Goal: Transaction & Acquisition: Purchase product/service

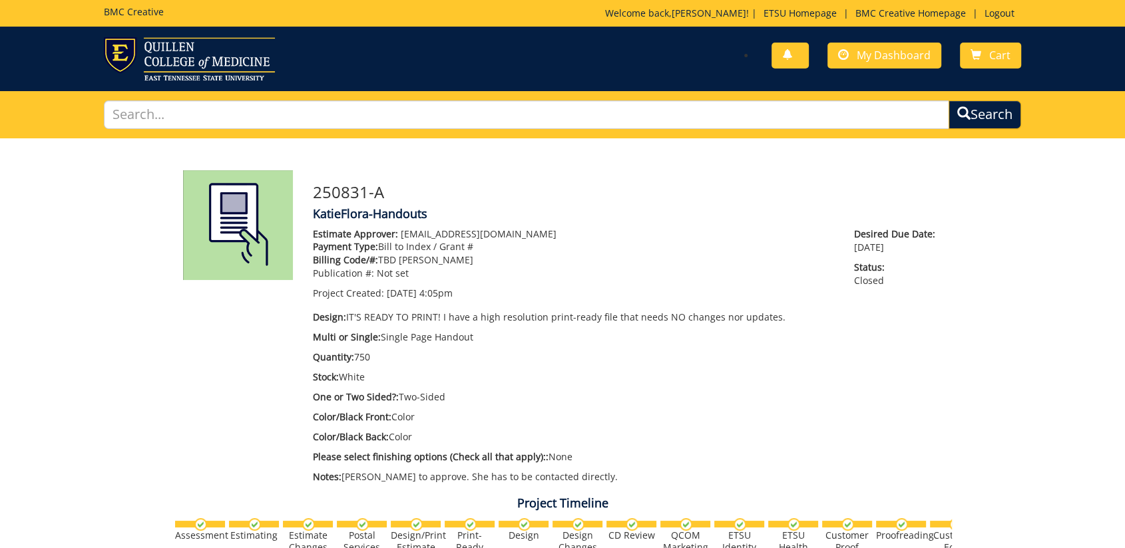
drag, startPoint x: 820, startPoint y: 185, endPoint x: 887, endPoint y: 97, distance: 110.7
click at [827, 172] on div "250831-A KatieFlora-Handouts Estimate Approver: forrestd@etsu.edu Payment Type:…" at bounding box center [627, 330] width 649 height 320
click at [200, 58] on img at bounding box center [189, 58] width 171 height 43
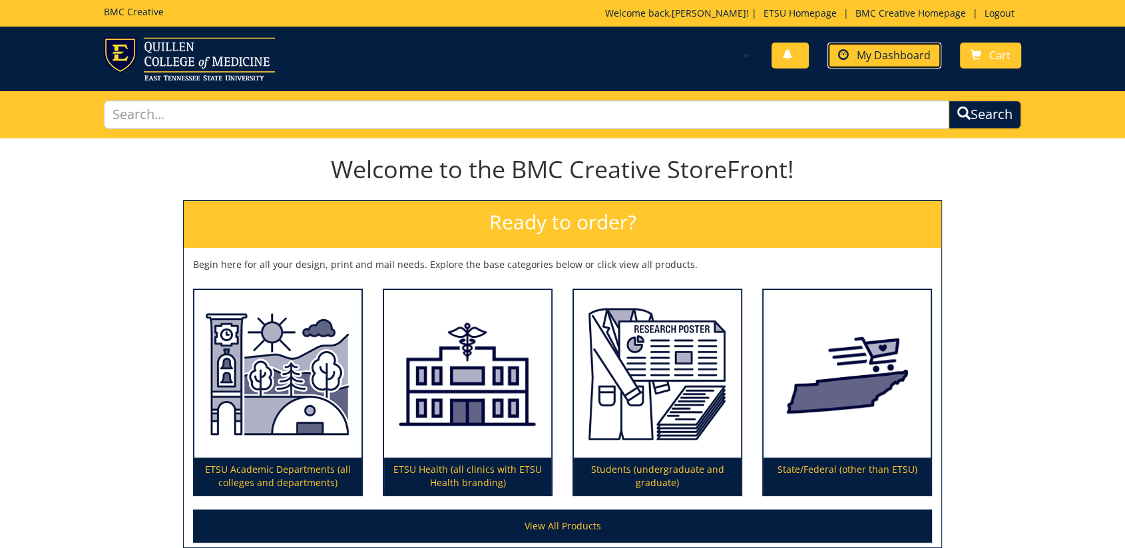
click at [877, 64] on link "My Dashboard" at bounding box center [884, 56] width 114 height 26
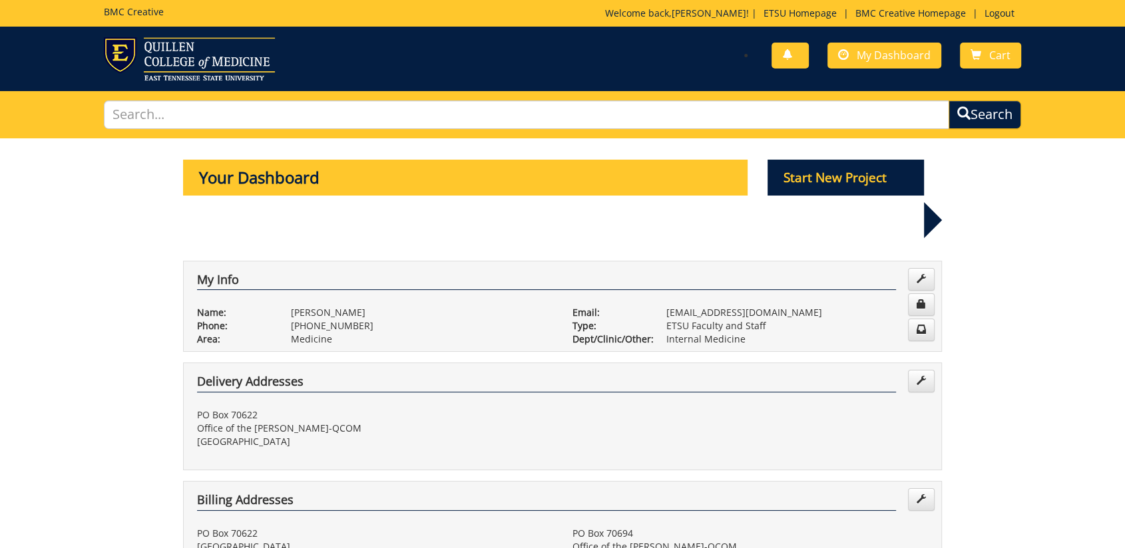
scroll to position [296, 0]
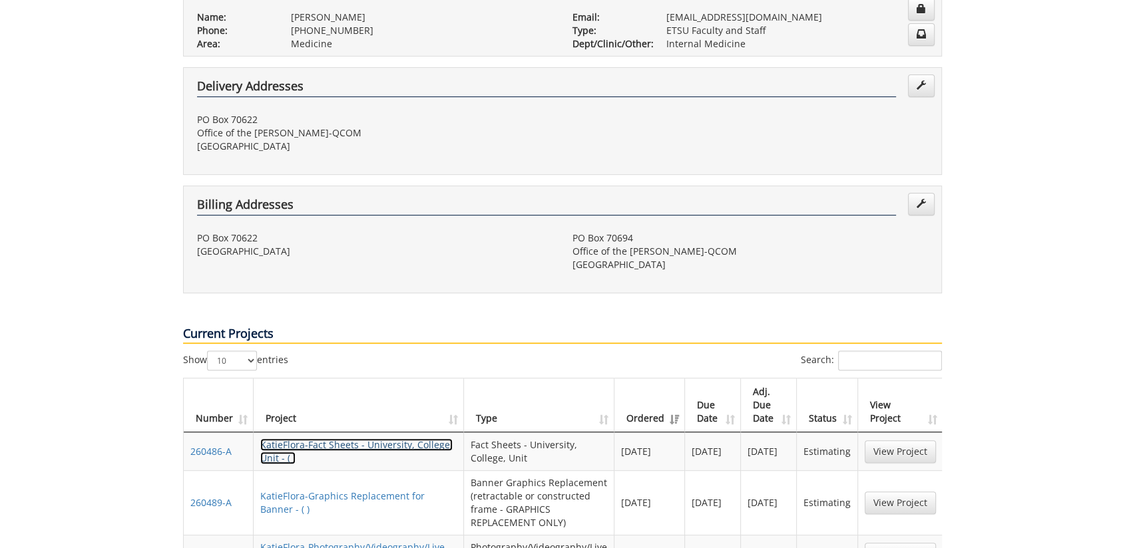
click at [364, 439] on link "KatieFlora-Fact Sheets - University, College, Unit - ( )" at bounding box center [356, 452] width 192 height 26
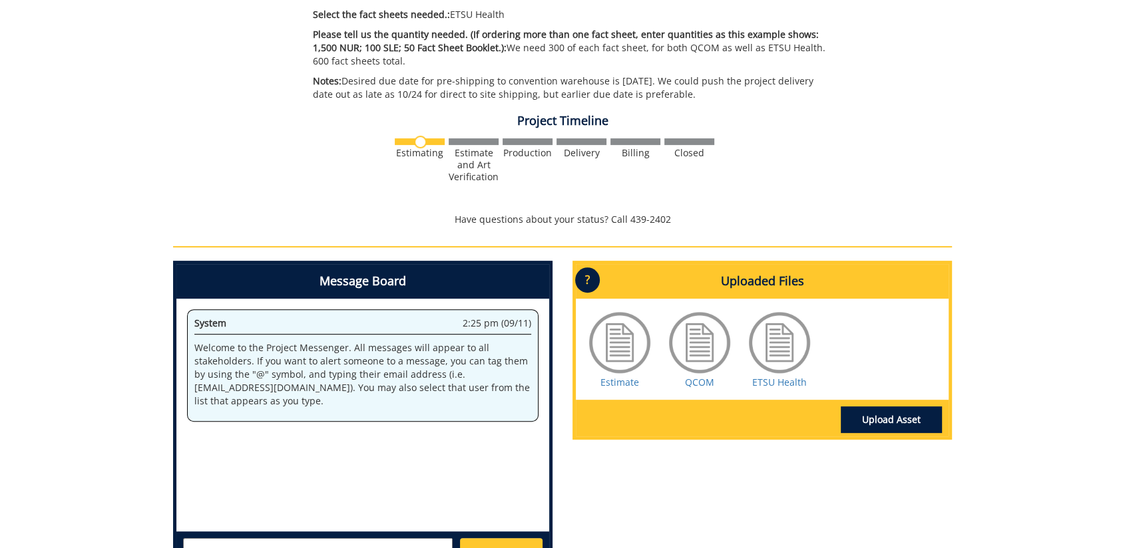
scroll to position [517, 0]
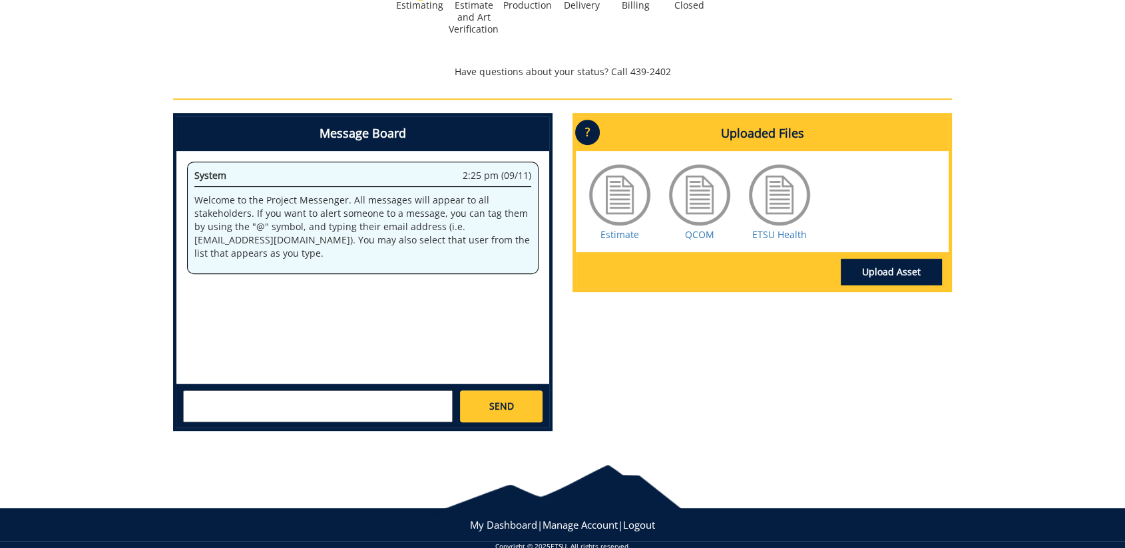
click at [329, 401] on textarea at bounding box center [318, 407] width 270 height 32
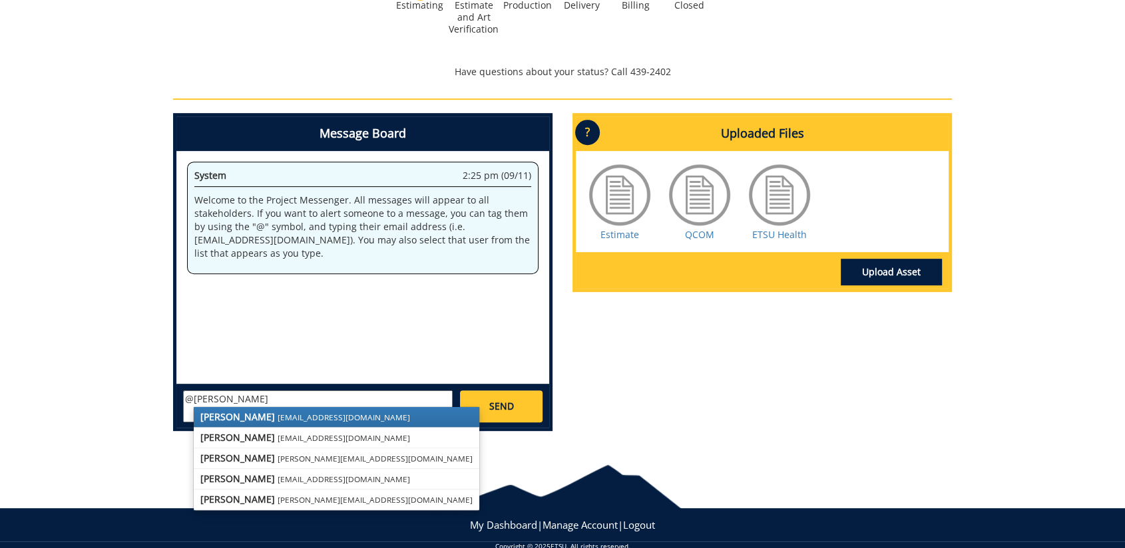
type textarea "@kristen"
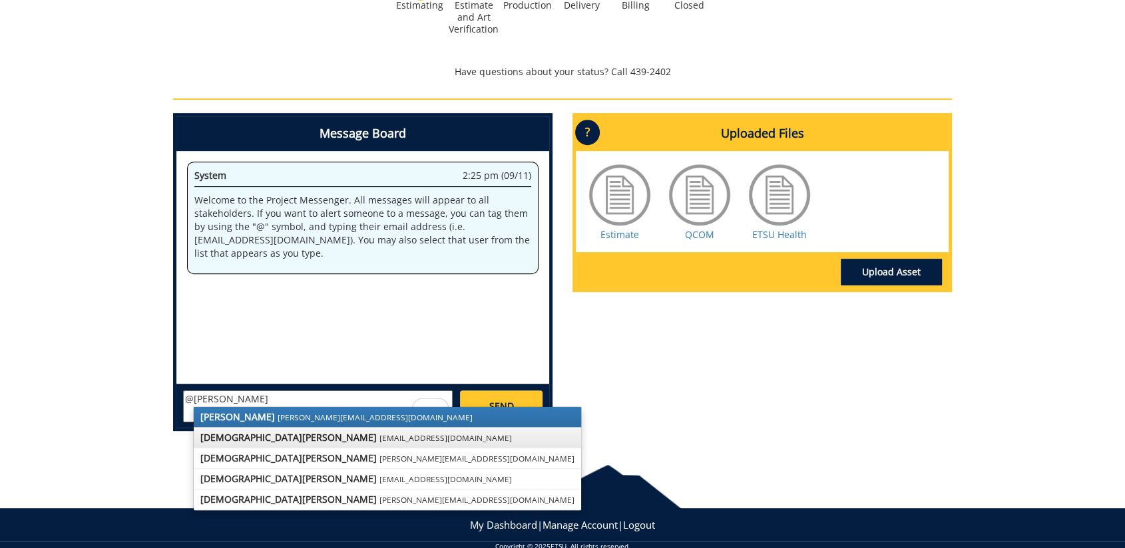
scroll to position [538, 0]
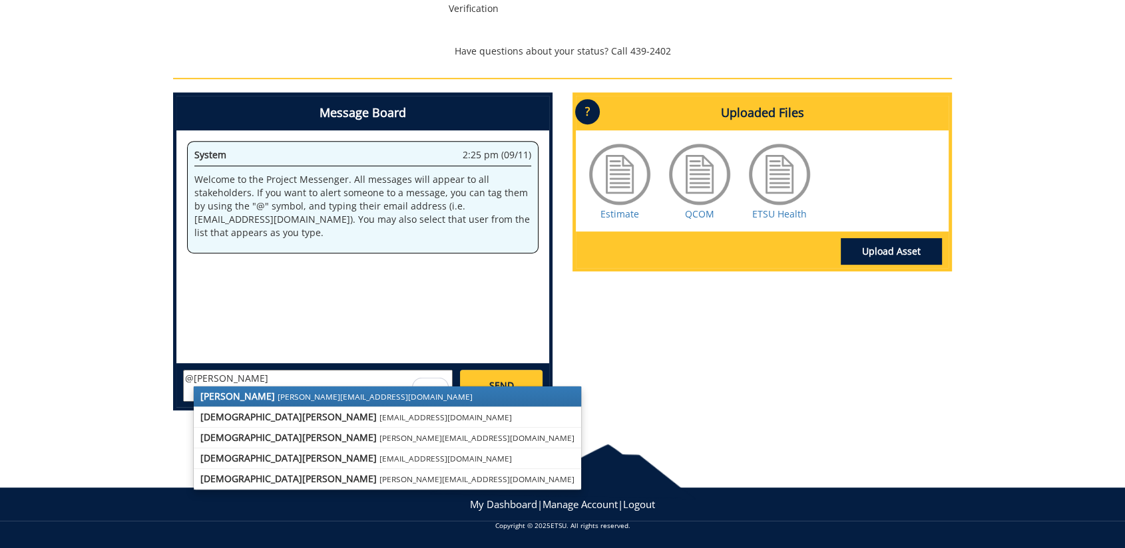
click at [240, 379] on textarea "@kristen" at bounding box center [318, 386] width 270 height 32
drag, startPoint x: 240, startPoint y: 369, endPoint x: 222, endPoint y: 391, distance: 28.0
click at [173, 371] on div "Message Board System 2:25 pm (09/11) Welcome to the Project Messenger. All mess…" at bounding box center [362, 252] width 379 height 318
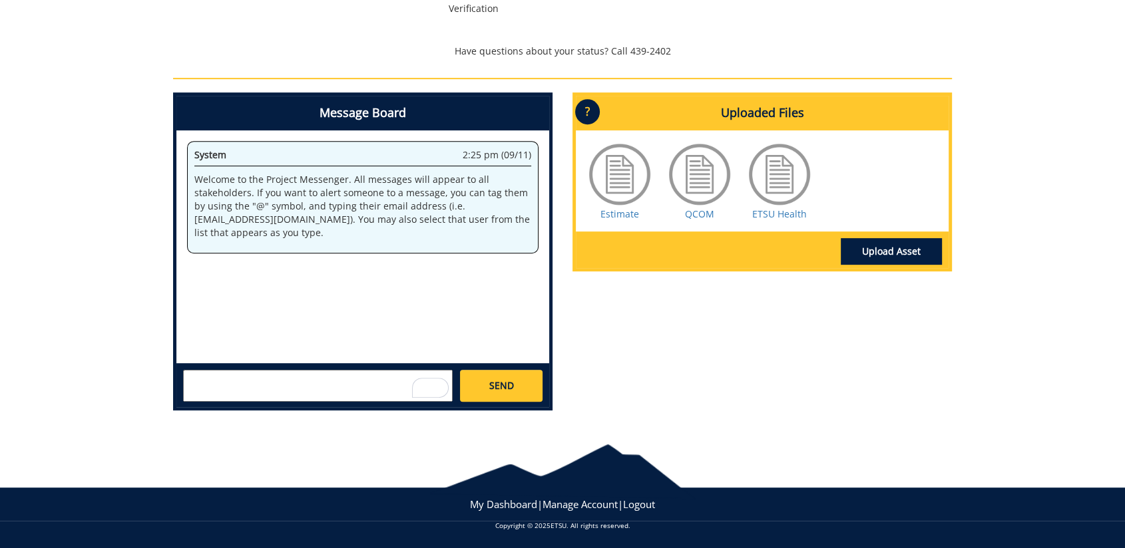
click at [320, 361] on div "System 2:25 pm (09/11) Welcome to the Project Messenger. All messages will appe…" at bounding box center [362, 246] width 373 height 233
click at [317, 387] on textarea "To enrich screen reader interactions, please activate Accessibility in Grammarl…" at bounding box center [318, 386] width 270 height 32
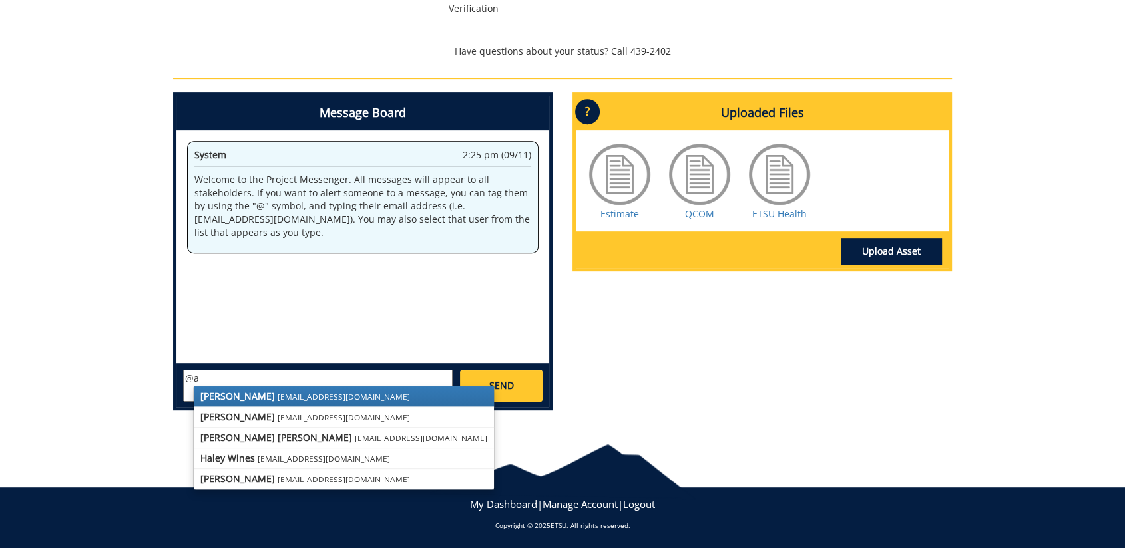
type textarea "@"
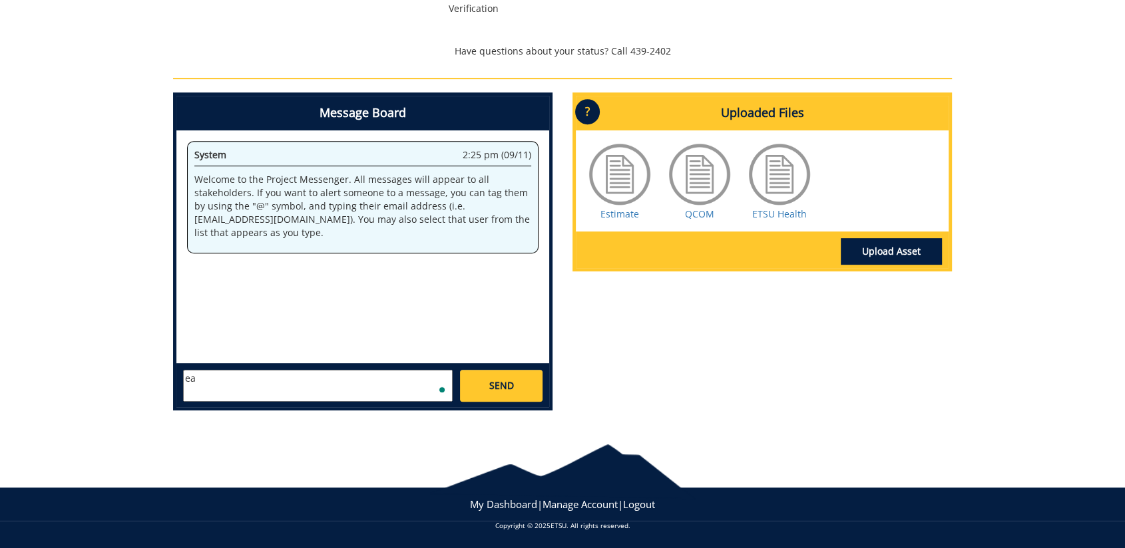
type textarea "e"
drag, startPoint x: 237, startPoint y: 377, endPoint x: 218, endPoint y: 377, distance: 19.3
click at [218, 377] on textarea "@early" at bounding box center [318, 386] width 270 height 32
click at [227, 371] on textarea "@early" at bounding box center [318, 386] width 270 height 32
type textarea "@earlyk@etsu.edu Kristen-are we adding the new facts about the national ranking…"
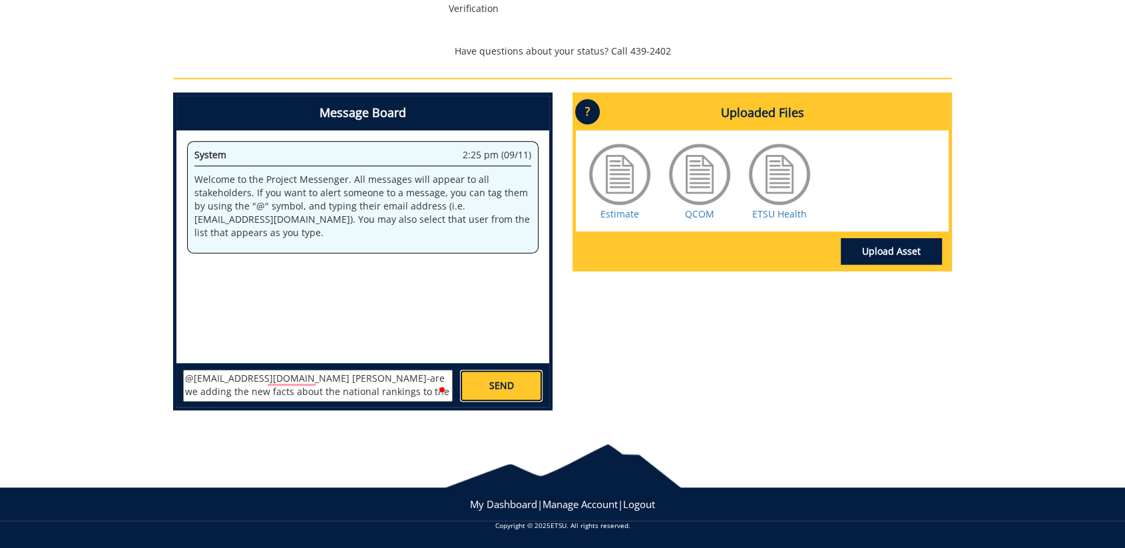
click at [516, 390] on link "SEND" at bounding box center [501, 386] width 83 height 32
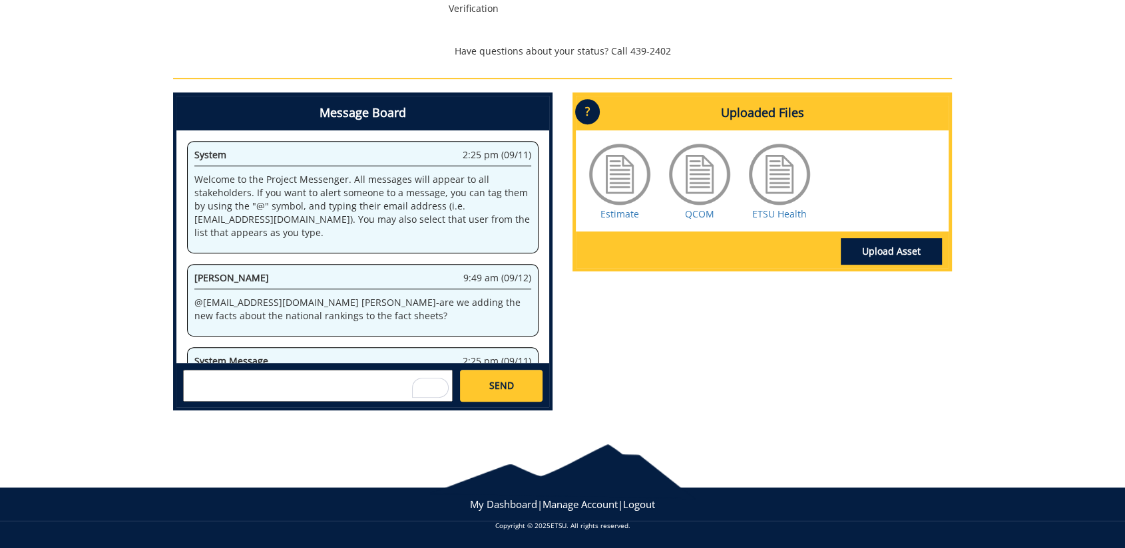
scroll to position [464, 0]
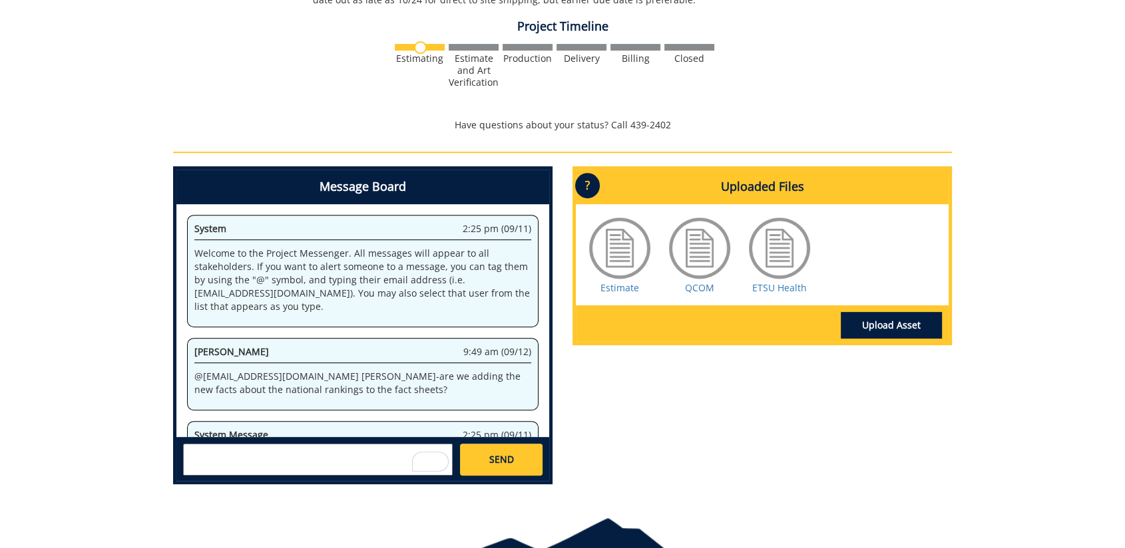
drag, startPoint x: 677, startPoint y: 426, endPoint x: 761, endPoint y: 338, distance: 121.9
click at [711, 404] on div "Message Board System 2:25 pm (09/11) Welcome to the Project Messenger. All mess…" at bounding box center [562, 330] width 799 height 329
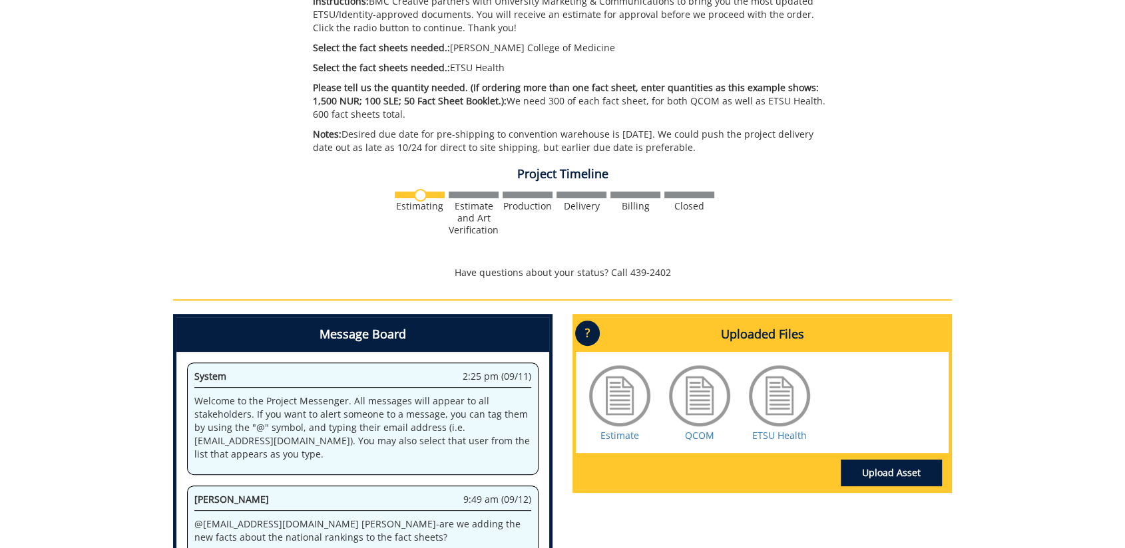
scroll to position [95, 0]
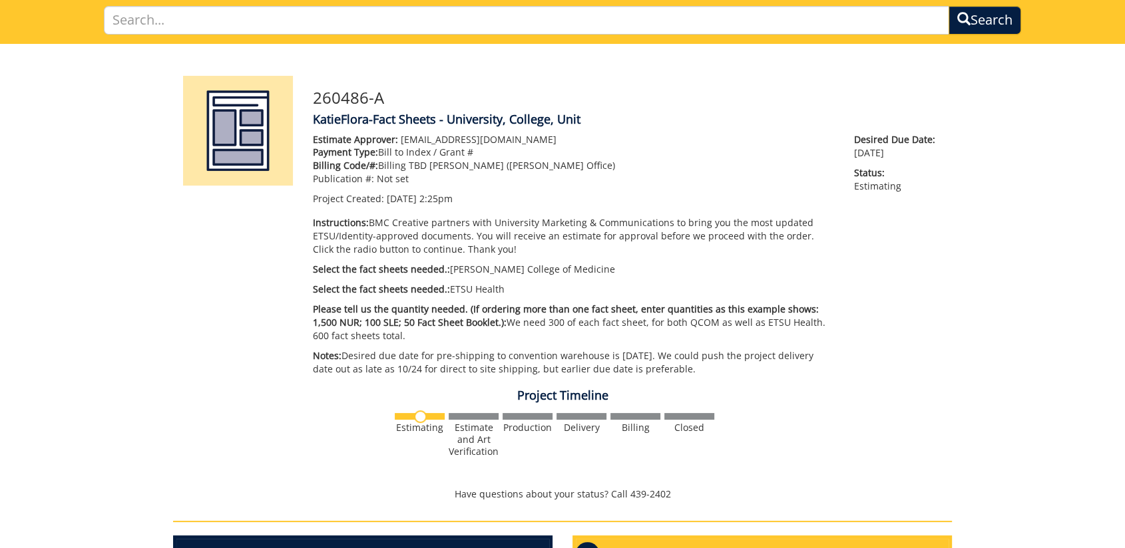
drag, startPoint x: 890, startPoint y: 353, endPoint x: 794, endPoint y: 315, distance: 103.1
click at [891, 353] on div "Estimate Approver: forrestd@etsu.edu Payment Type: Bill to Index / Grant # Bill…" at bounding box center [627, 258] width 649 height 250
click at [724, 207] on div "Estimate Approver: forrestd@etsu.edu Payment Type: Bill to Index / Grant # Bill…" at bounding box center [573, 258] width 541 height 250
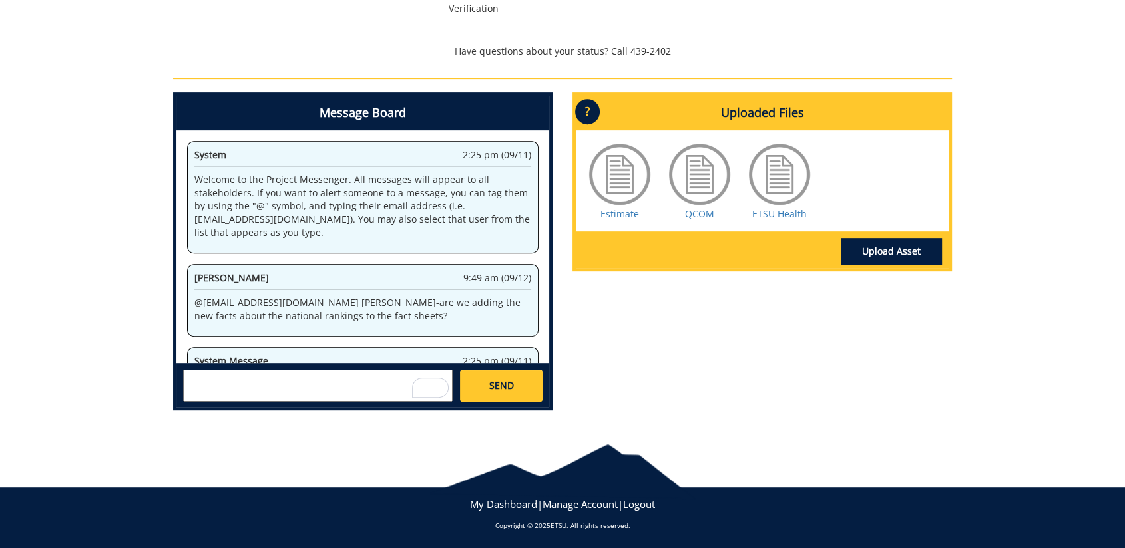
scroll to position [0, 0]
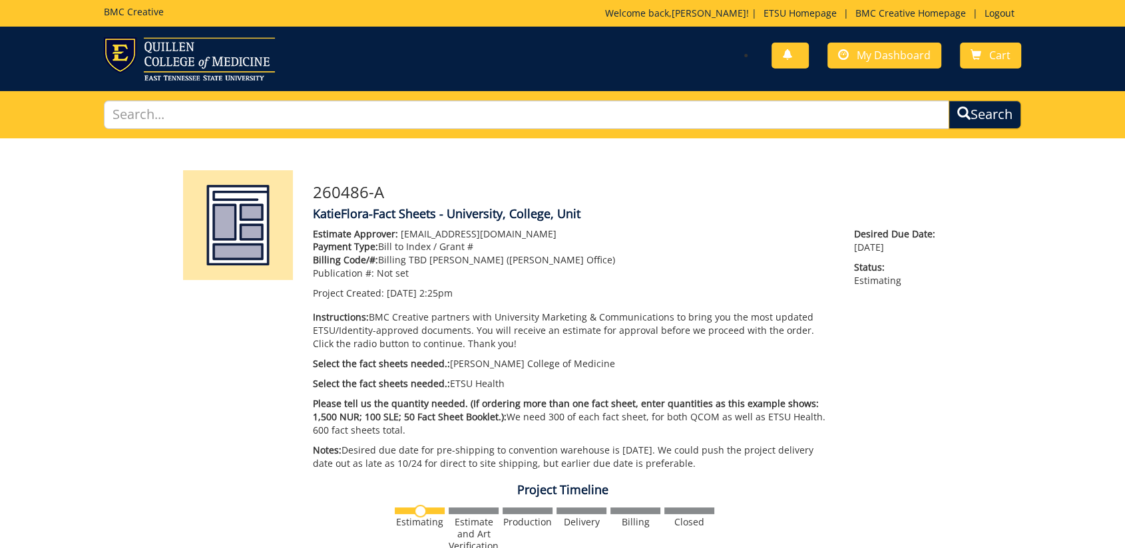
click at [767, 208] on h4 "KatieFlora-Fact Sheets - University, College, Unit" at bounding box center [627, 214] width 629 height 13
click at [146, 64] on img at bounding box center [189, 58] width 171 height 43
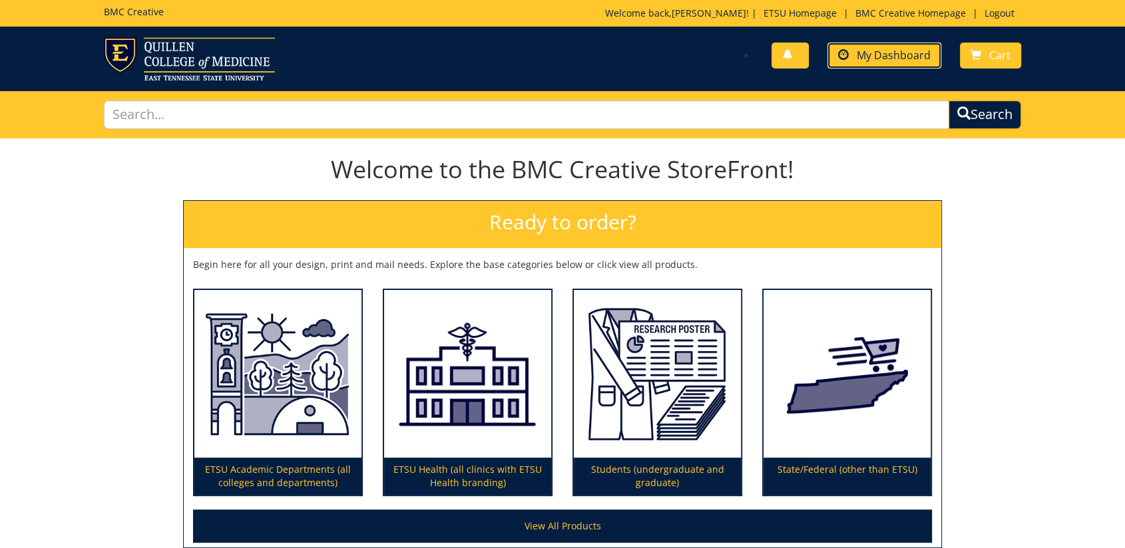
click at [859, 57] on span "My Dashboard" at bounding box center [894, 55] width 74 height 15
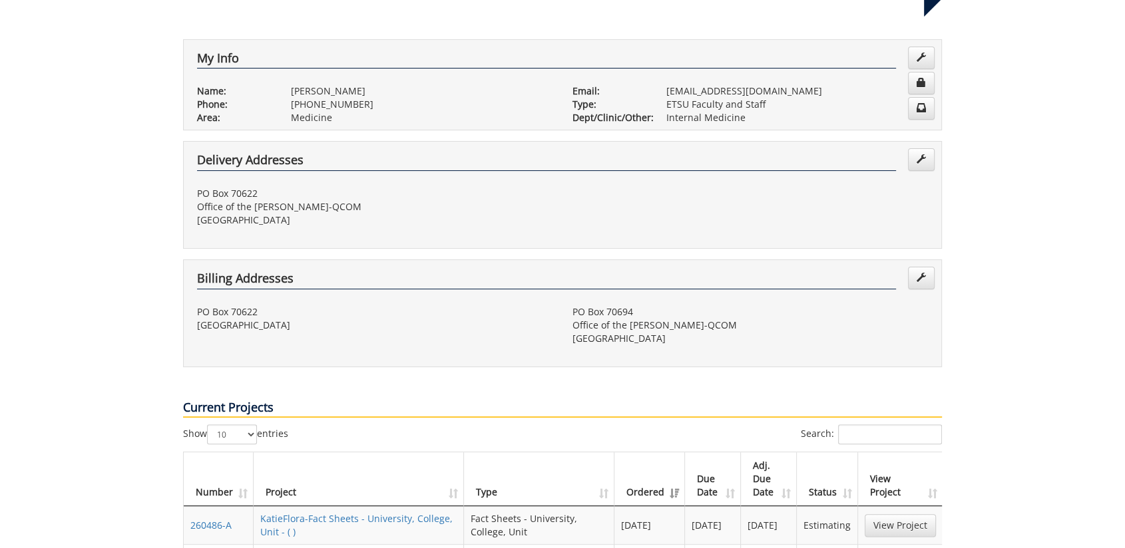
scroll to position [369, 0]
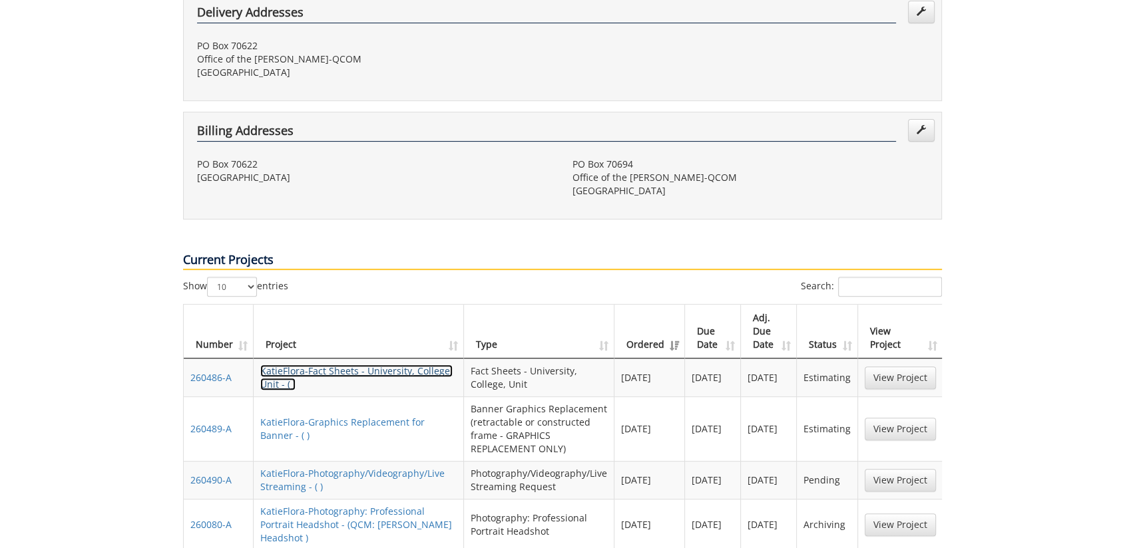
click at [324, 365] on link "KatieFlora-Fact Sheets - University, College, Unit - ( )" at bounding box center [356, 378] width 192 height 26
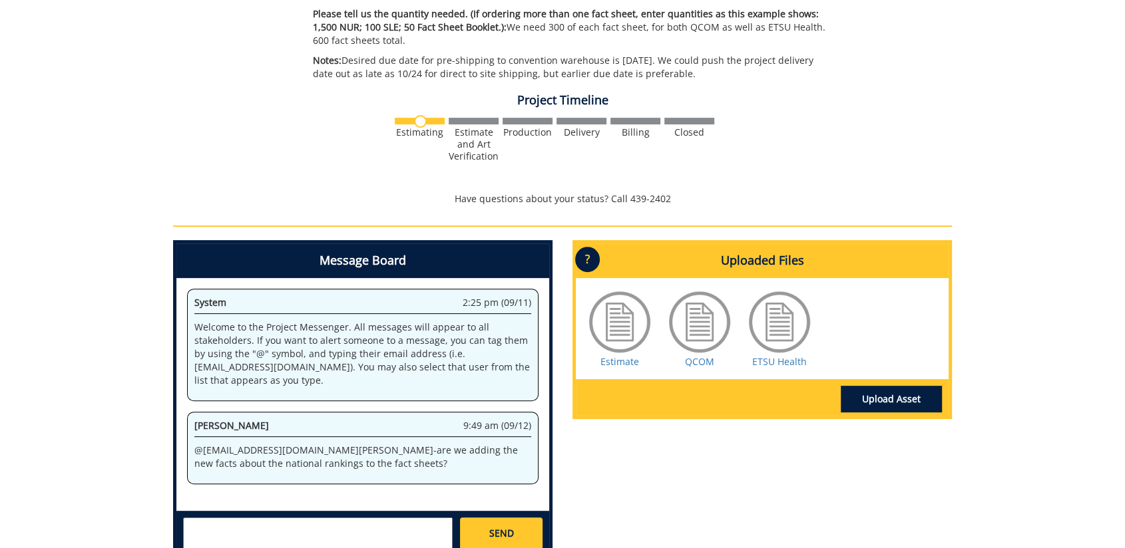
scroll to position [538, 0]
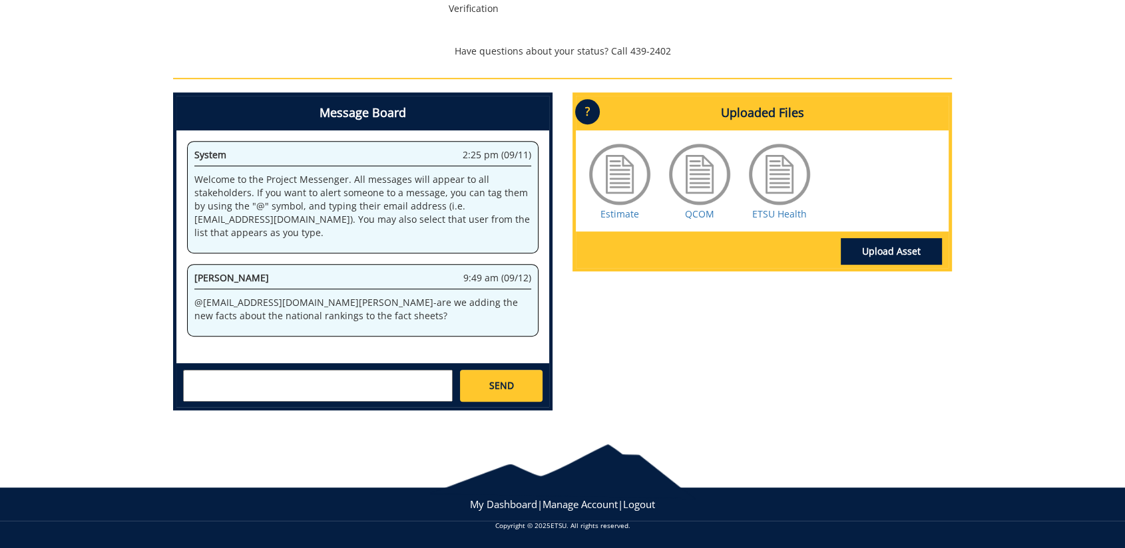
drag, startPoint x: 761, startPoint y: 424, endPoint x: 796, endPoint y: 421, distance: 34.8
click at [763, 424] on body "BMC Creative Welcome back, [PERSON_NAME] ! | ETSU Homepage | BMC Creative Homep…" at bounding box center [562, 6] width 1125 height 1088
click at [258, 373] on textarea at bounding box center [318, 386] width 270 height 32
click at [798, 397] on div "Message Board System 2:25 pm (09/11) Welcome to the Project Messenger. All mess…" at bounding box center [562, 257] width 799 height 329
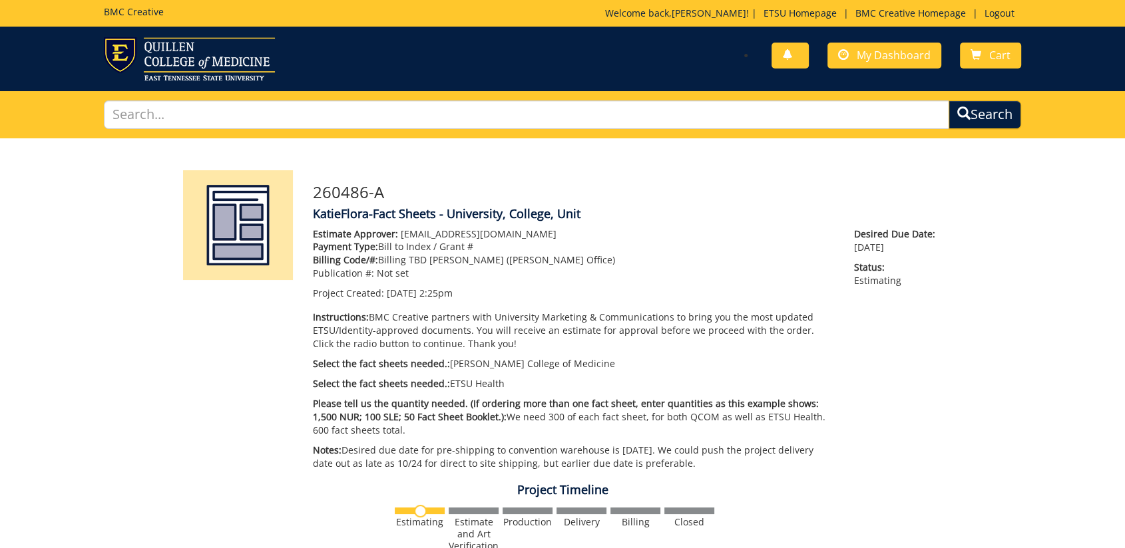
click at [1022, 367] on div "260486-A KatieFlora-Fact Sheets - University, College, Unit Estimate Approver: …" at bounding box center [562, 548] width 1125 height 821
click at [829, 161] on div "260486-A KatieFlora-Fact Sheets - University, College, Unit Estimate Approver: …" at bounding box center [562, 548] width 779 height 821
click at [135, 60] on img at bounding box center [189, 58] width 171 height 43
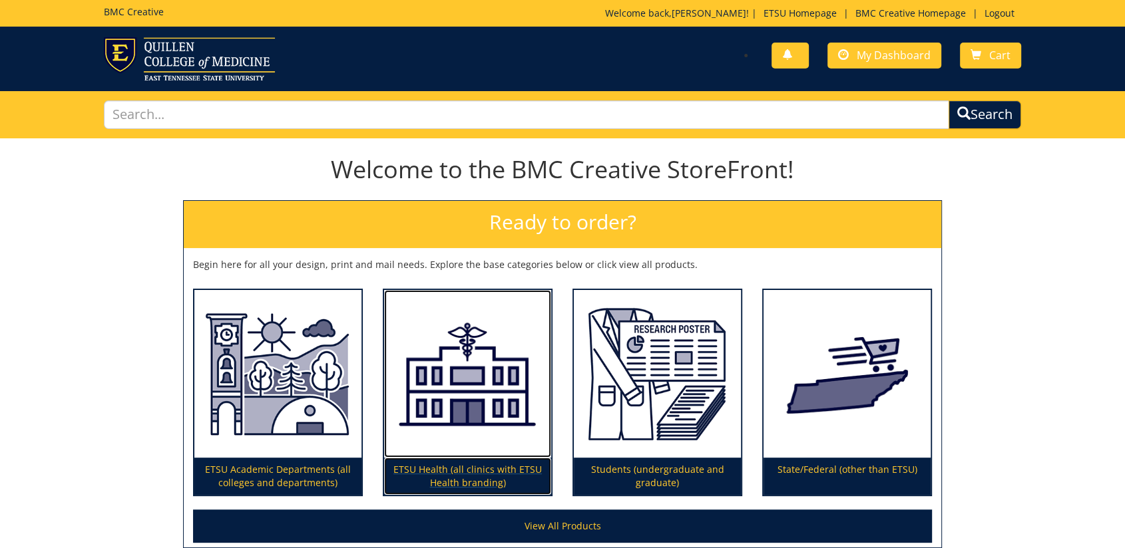
click at [445, 472] on p "ETSU Health (all clinics with ETSU Health branding)" at bounding box center [467, 476] width 167 height 37
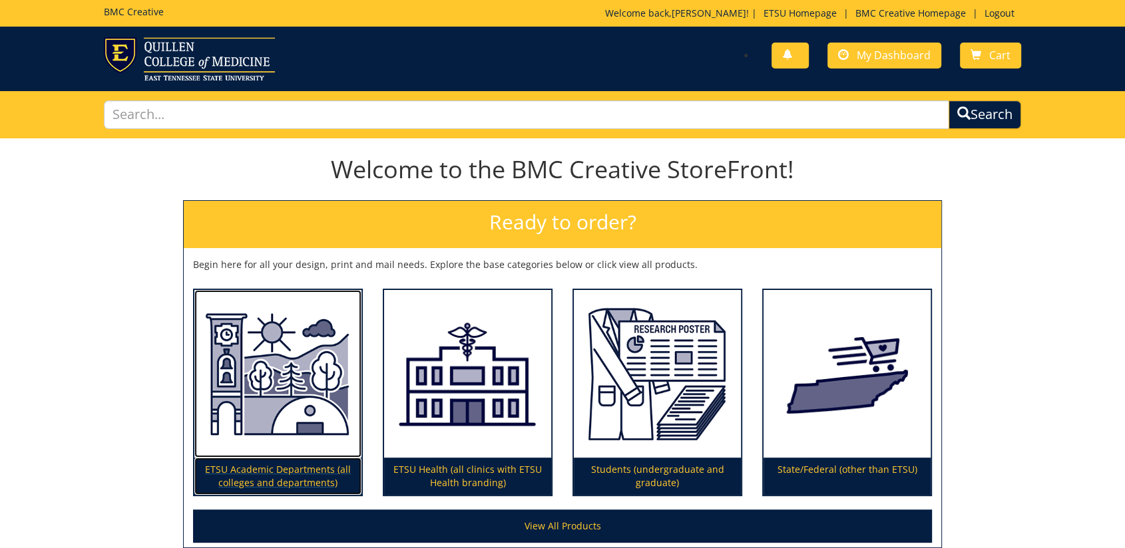
drag, startPoint x: 303, startPoint y: 477, endPoint x: 327, endPoint y: 463, distance: 27.7
click at [303, 477] on p "ETSU Academic Departments (all colleges and departments)" at bounding box center [277, 476] width 167 height 37
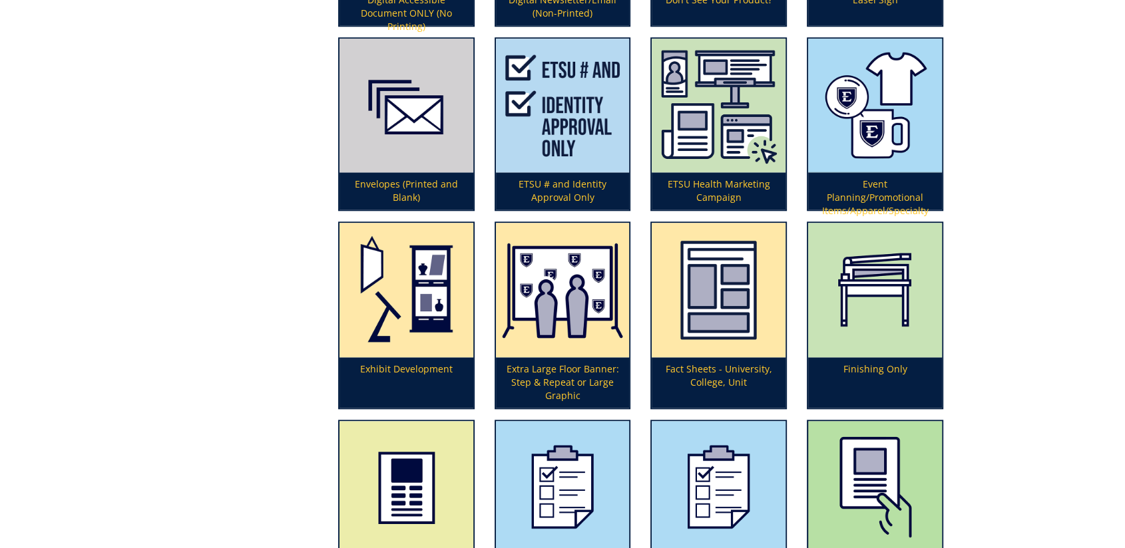
scroll to position [1405, 0]
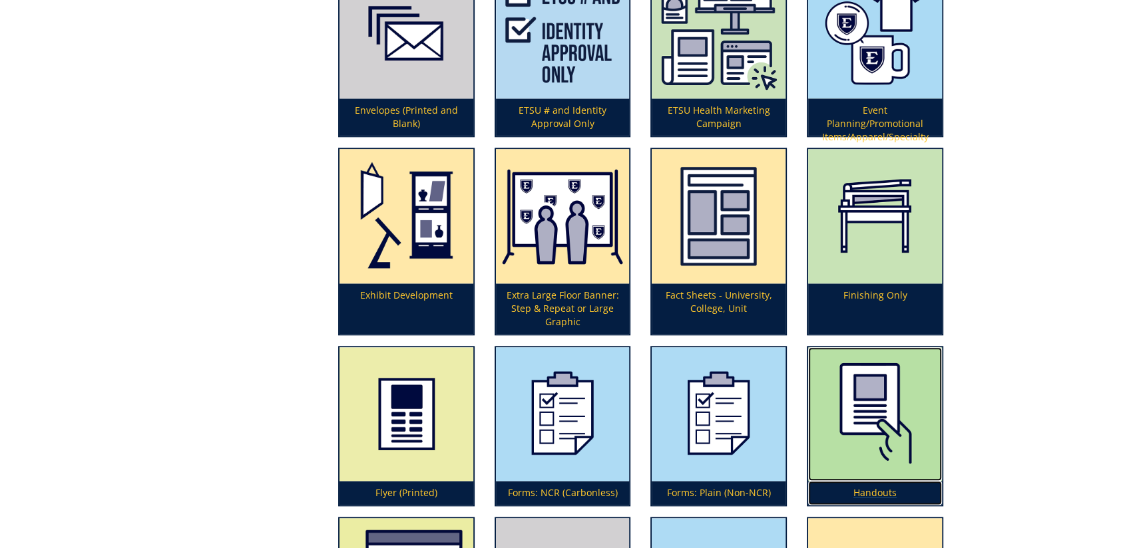
click at [865, 401] on img at bounding box center [875, 414] width 134 height 134
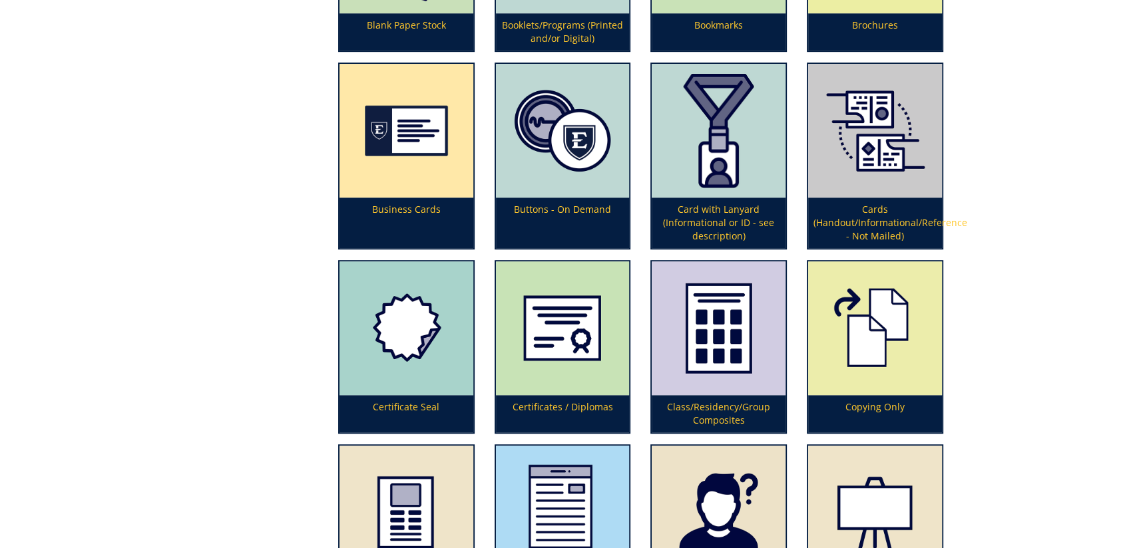
scroll to position [591, 0]
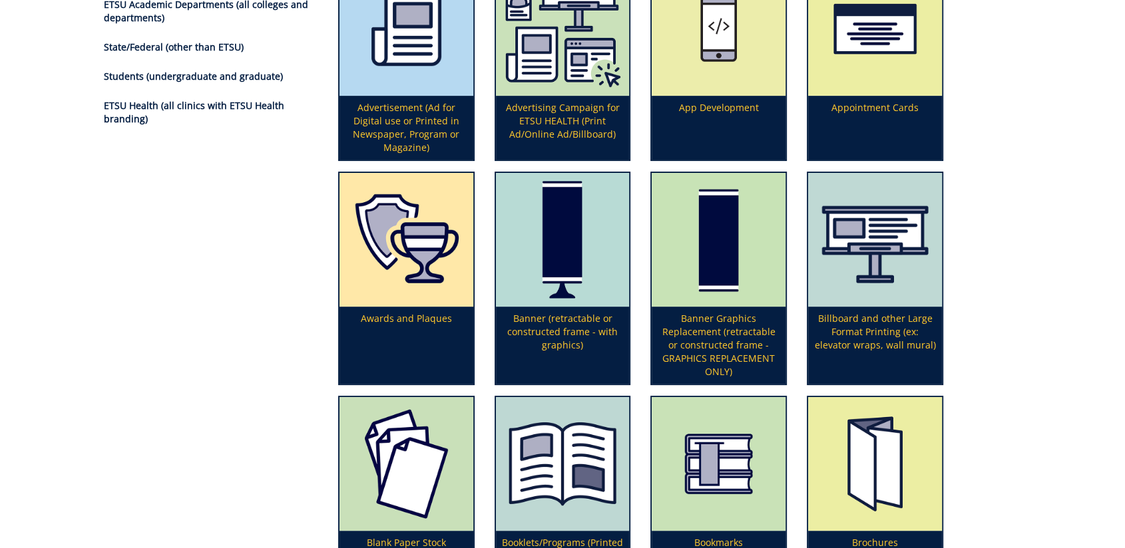
scroll to position [74, 0]
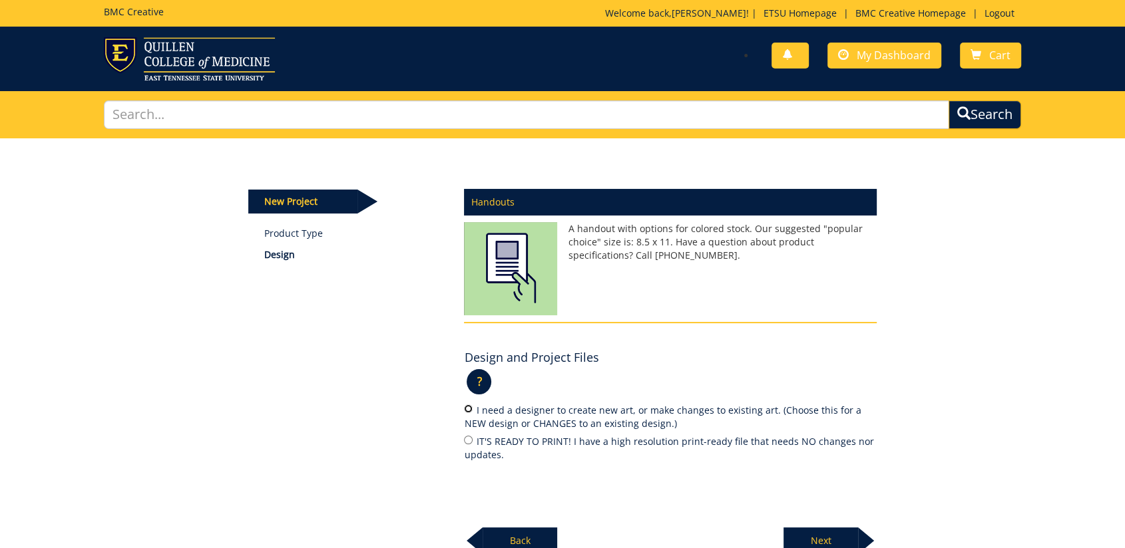
click at [469, 413] on input "I need a designer to create new art, or make changes to existing art. (Choose t…" at bounding box center [468, 409] width 9 height 9
radio input "true"
click at [818, 521] on div "Next" at bounding box center [829, 536] width 93 height 37
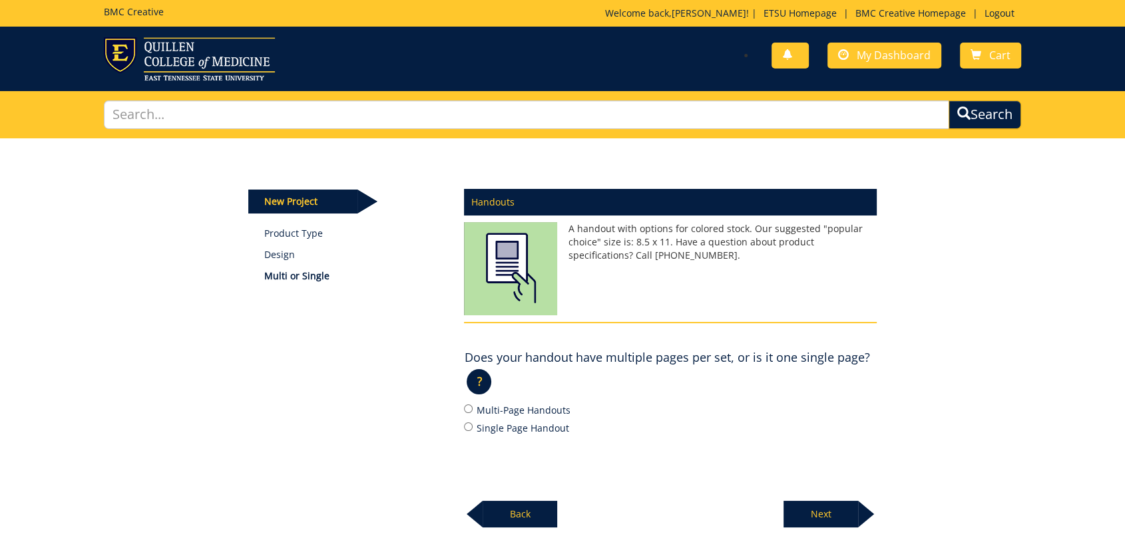
click at [813, 391] on div "? × Which do I choose?: A multi-page handout may have several pages while a sin…" at bounding box center [670, 387] width 413 height 32
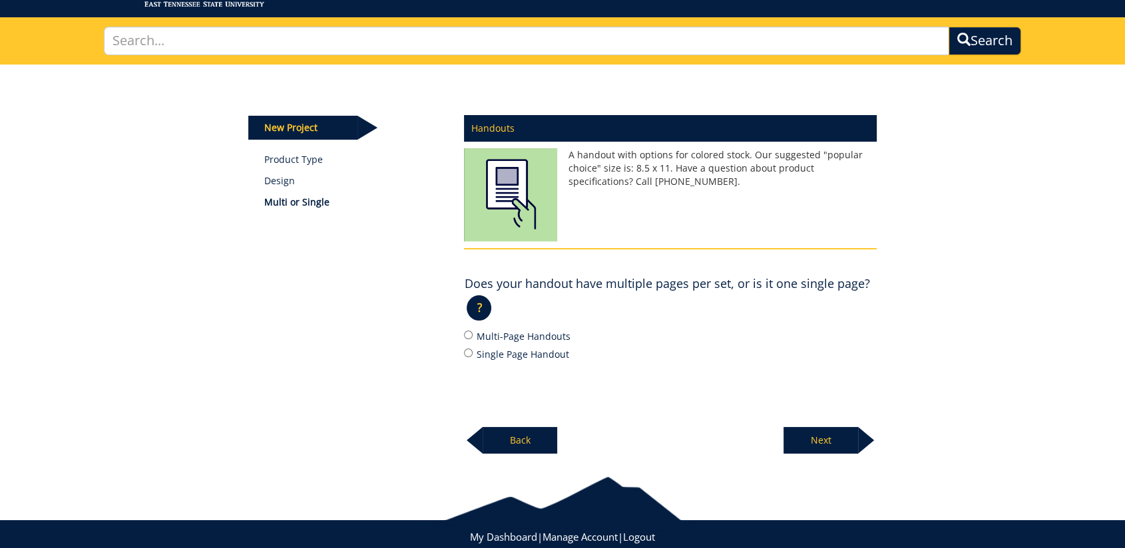
click at [510, 334] on label "Multi-Page Handouts" at bounding box center [670, 336] width 413 height 15
click at [473, 334] on input "Multi-Page Handouts" at bounding box center [468, 335] width 9 height 9
radio input "true"
click at [675, 391] on div "Handouts A handout with options for colored stock. Our suggested "popular choic…" at bounding box center [670, 280] width 433 height 347
click at [787, 367] on div "Handouts A handout with options for colored stock. Our suggested "popular choic…" at bounding box center [670, 280] width 433 height 347
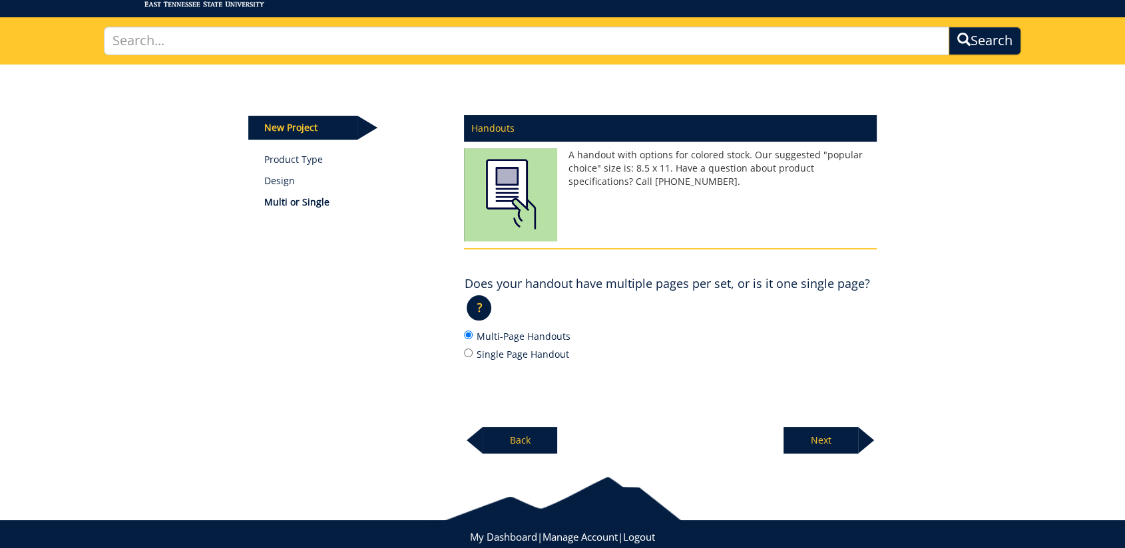
scroll to position [0, 0]
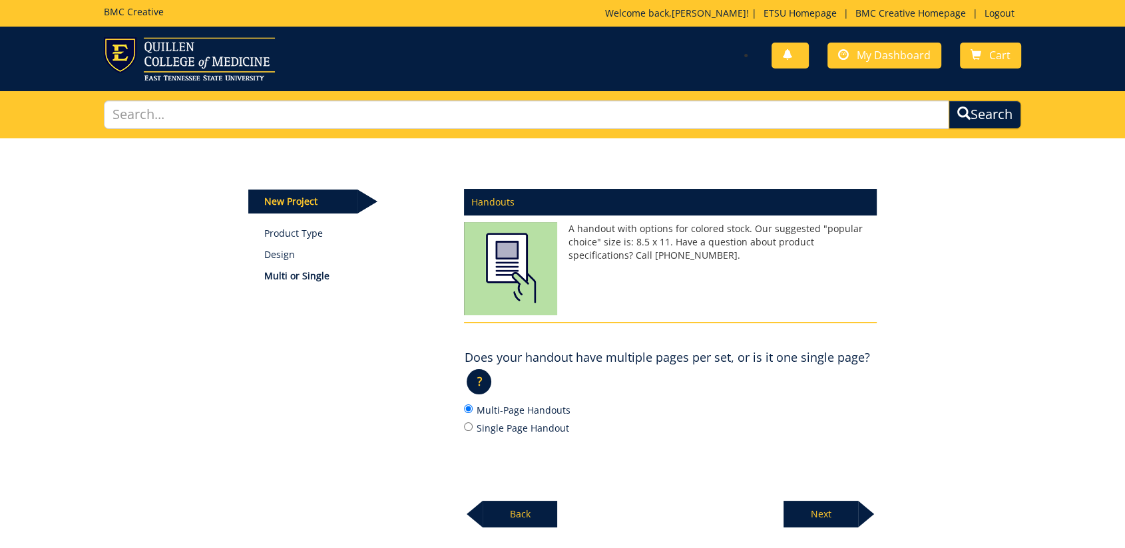
drag, startPoint x: 895, startPoint y: 35, endPoint x: 747, endPoint y: 138, distance: 179.7
click at [727, 146] on div "New Project Product Type Design Multi or Single Handouts A handout with options…" at bounding box center [562, 333] width 649 height 390
drag, startPoint x: 856, startPoint y: 69, endPoint x: 785, endPoint y: 127, distance: 91.7
click at [751, 176] on div "New Project Product Type Design Multi or Single Handouts A handout with options…" at bounding box center [562, 333] width 649 height 390
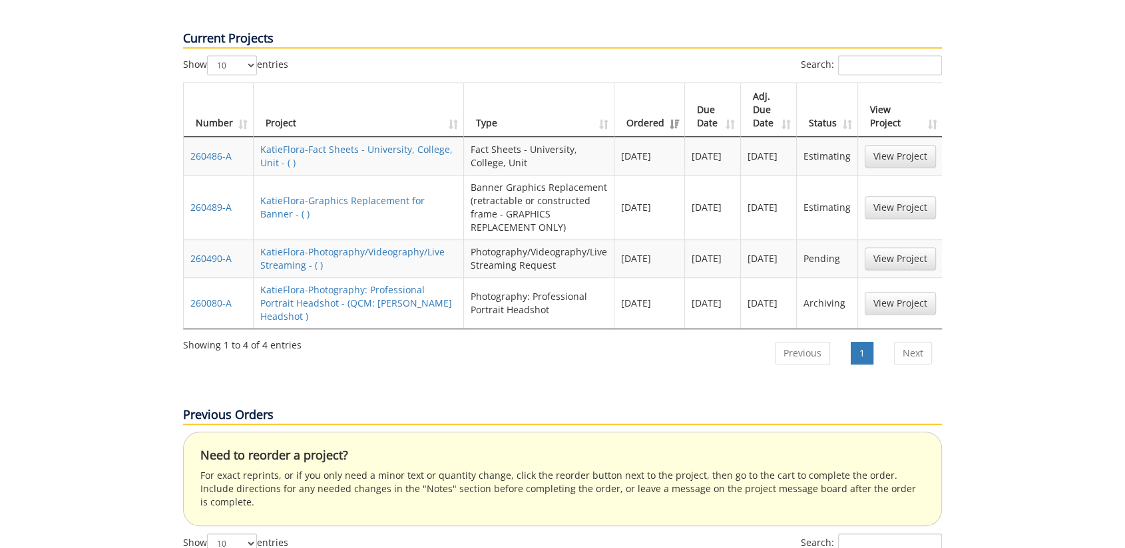
scroll to position [887, 0]
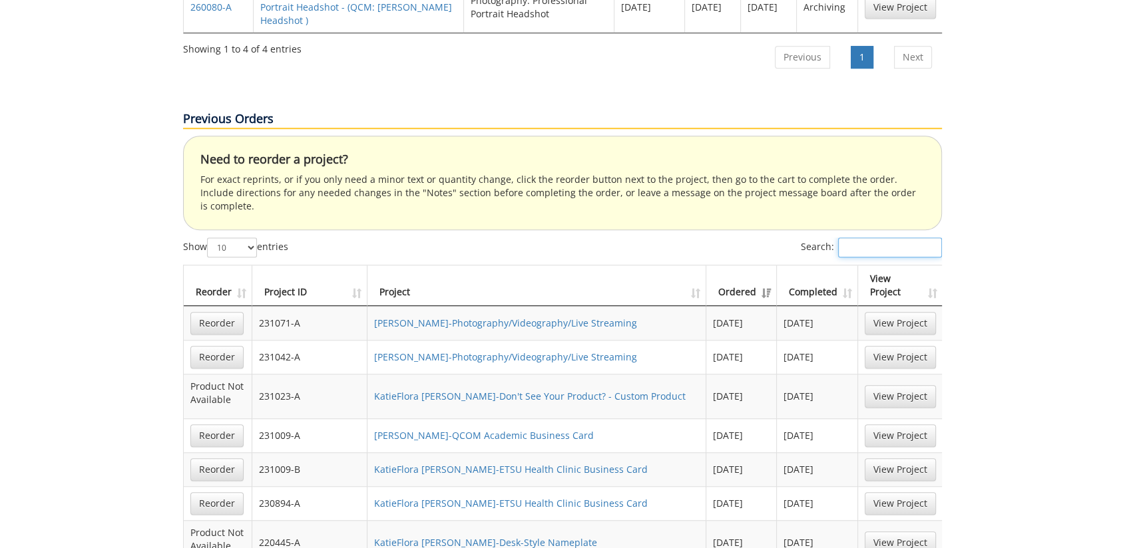
click at [865, 238] on input "Search:" at bounding box center [890, 248] width 104 height 20
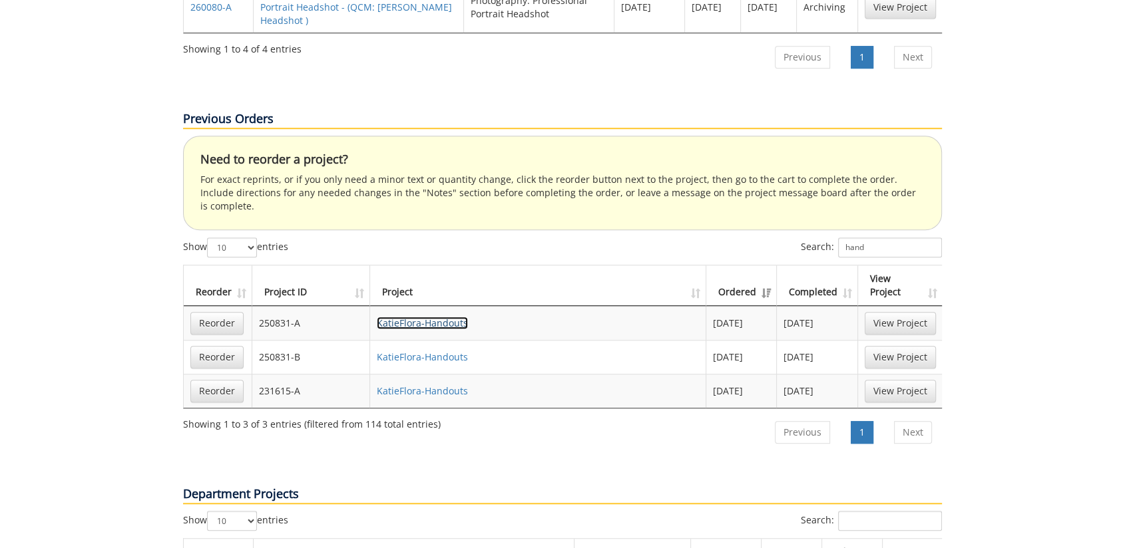
click at [415, 317] on link "KatieFlora-Handouts" at bounding box center [422, 323] width 91 height 13
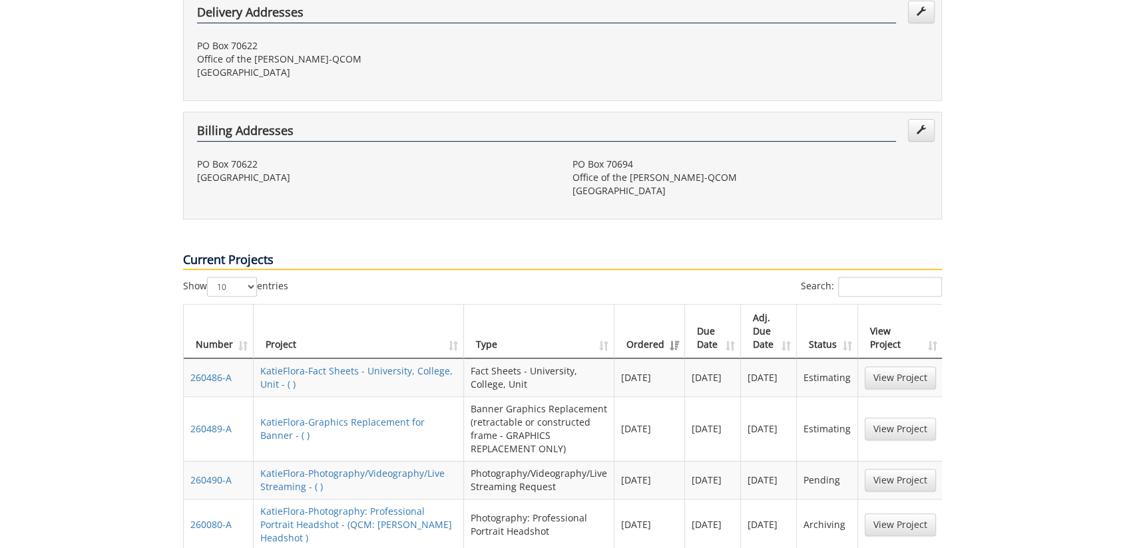
scroll to position [666, 0]
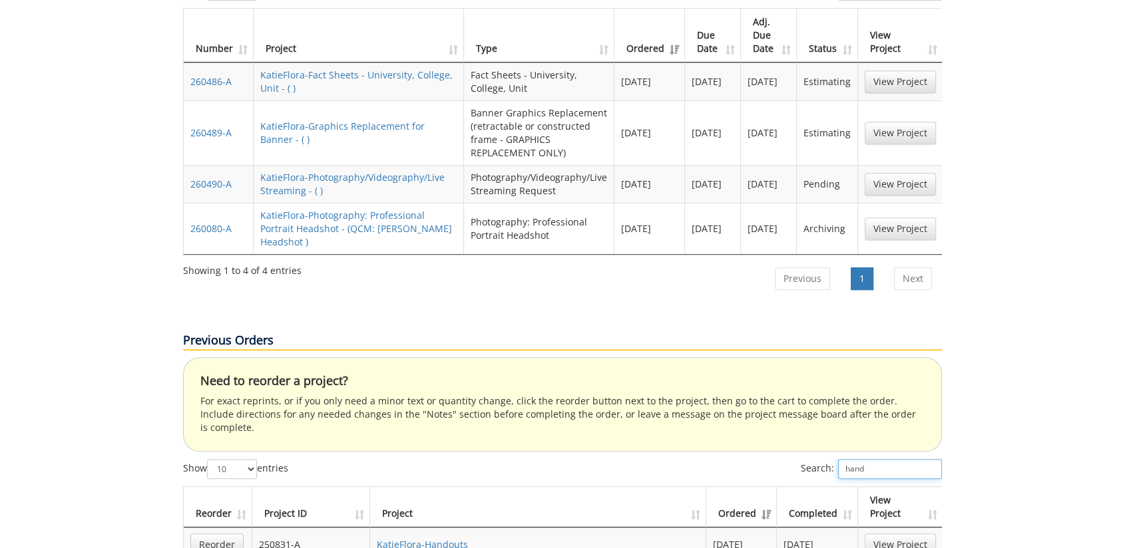
drag, startPoint x: 873, startPoint y: 418, endPoint x: 811, endPoint y: 421, distance: 62.6
click at [811, 459] on label "Search: hand" at bounding box center [871, 469] width 141 height 20
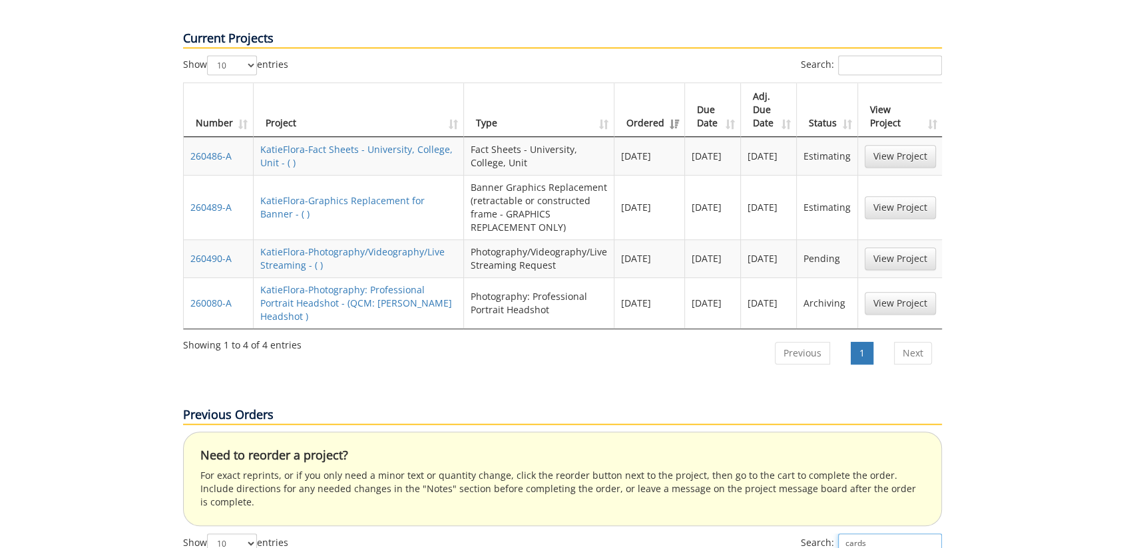
scroll to position [739, 0]
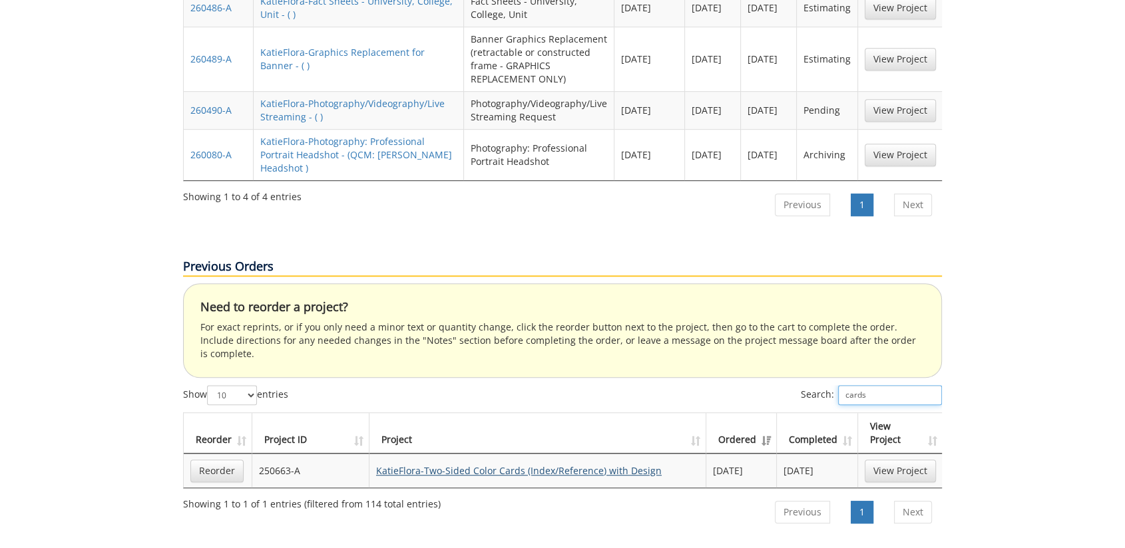
type input "cards"
click at [548, 465] on link "KatieFlora-Two-Sided Color Cards (Index/Reference) with Design" at bounding box center [519, 471] width 286 height 13
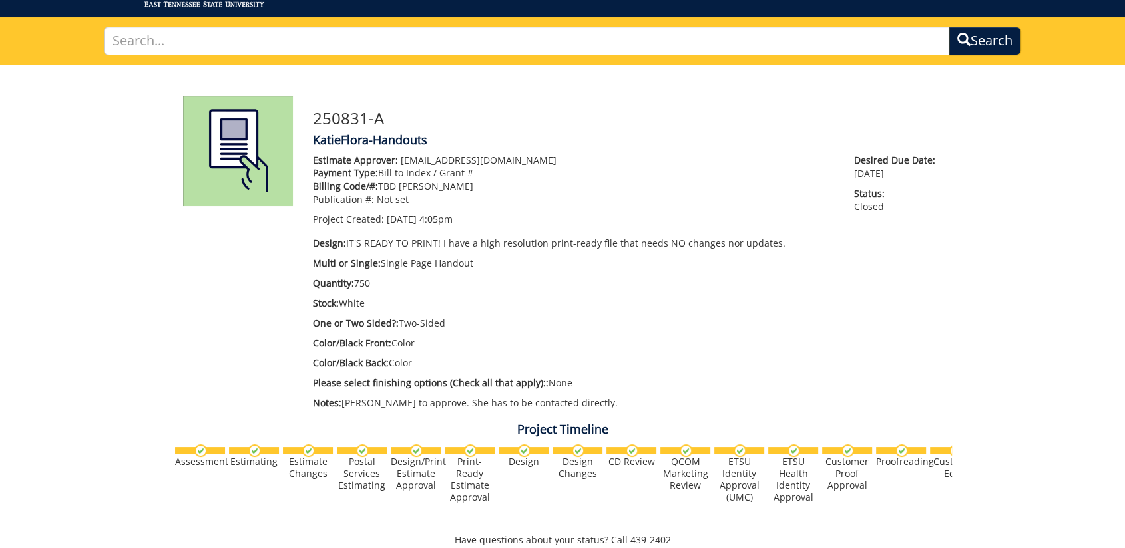
scroll to position [369, 0]
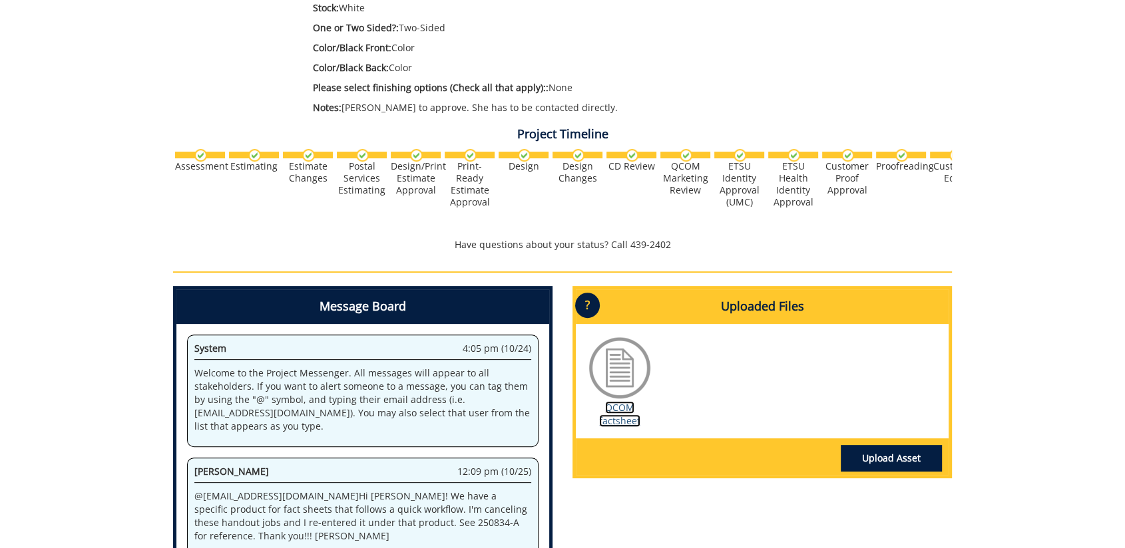
click at [617, 413] on link "QCOM factsheet" at bounding box center [619, 414] width 41 height 26
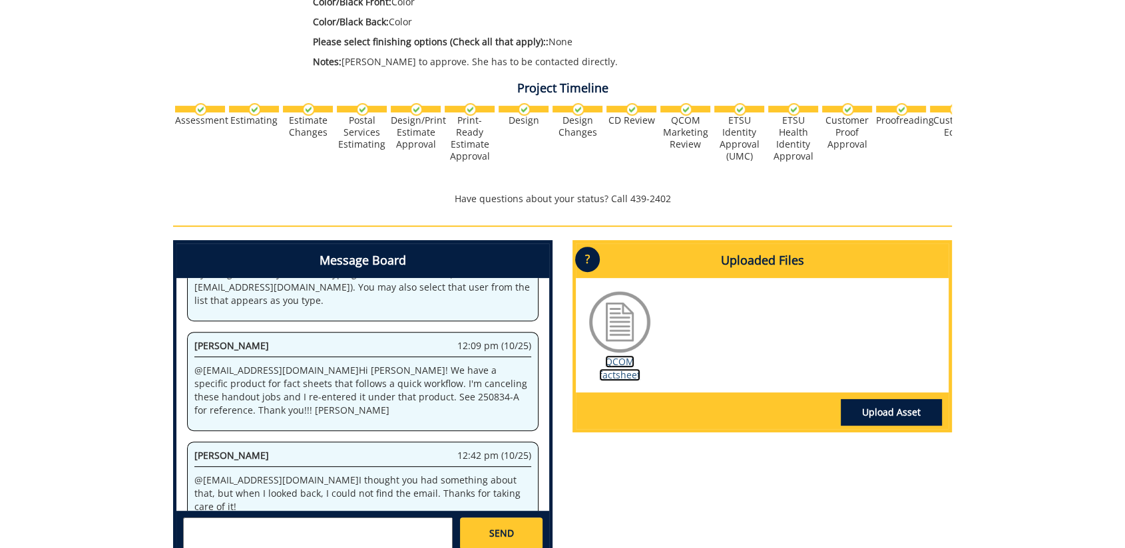
scroll to position [46, 0]
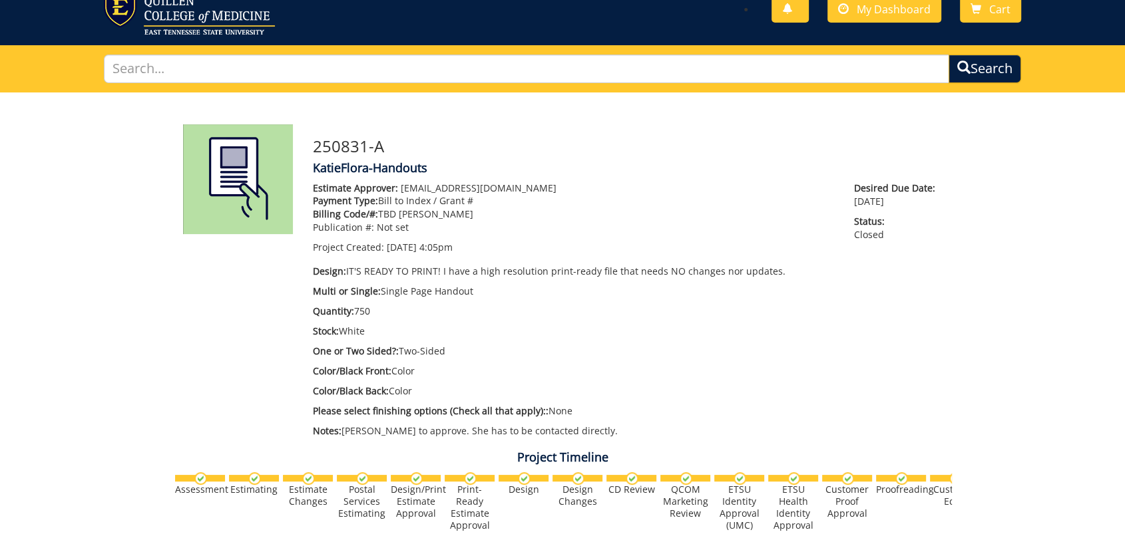
drag, startPoint x: 676, startPoint y: 326, endPoint x: 747, endPoint y: 258, distance: 98.8
click at [677, 326] on p "Stock: White" at bounding box center [573, 331] width 521 height 13
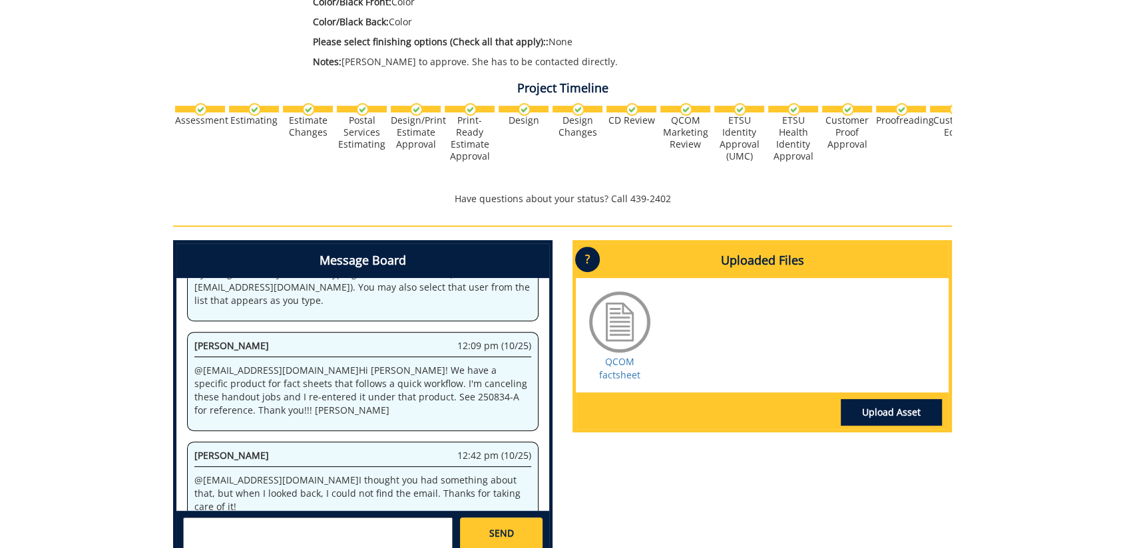
scroll to position [0, 0]
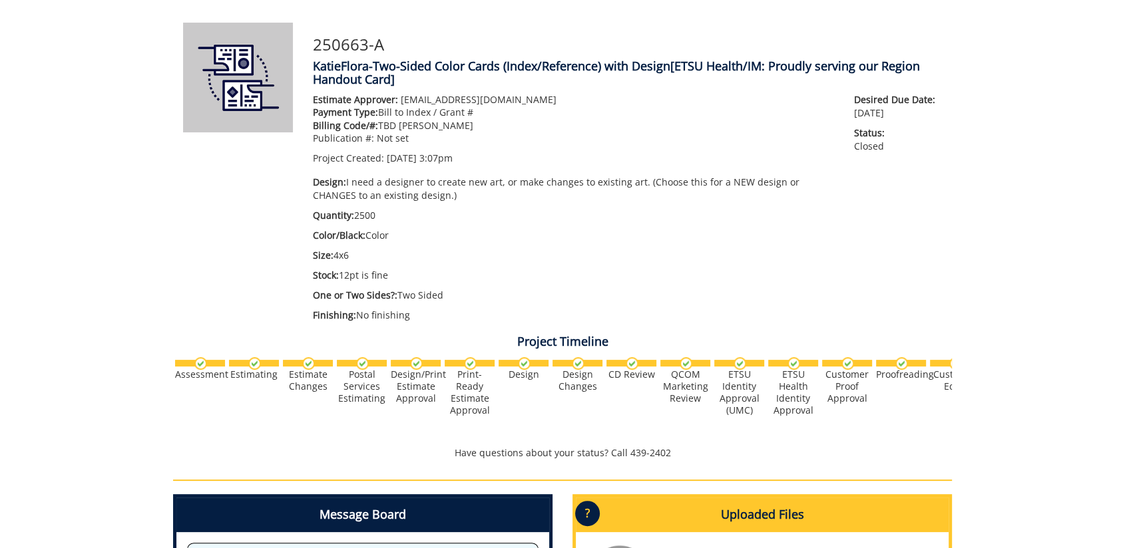
scroll to position [369, 0]
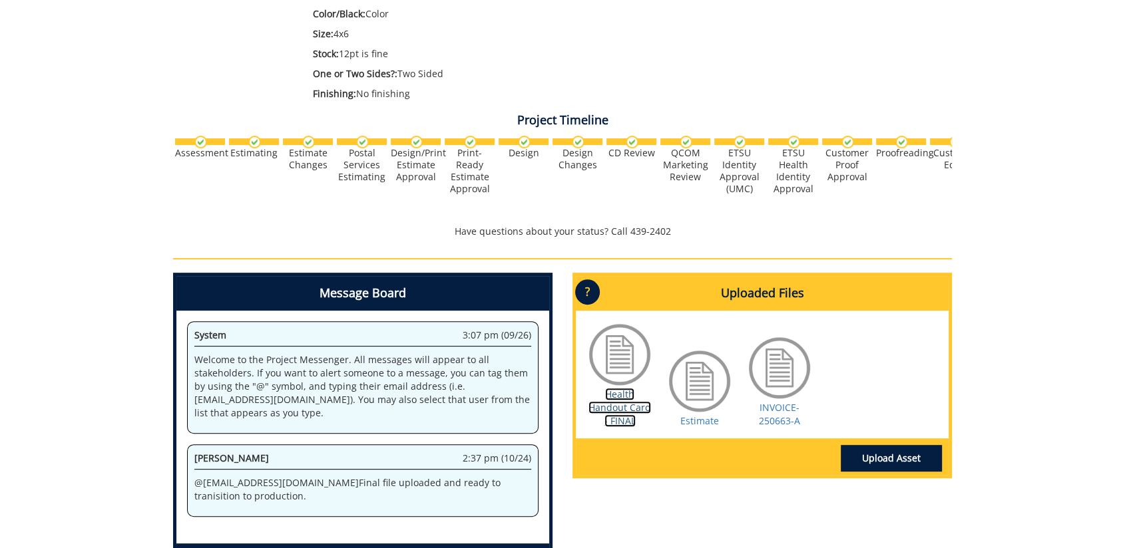
click at [618, 408] on link "Health Handout Card - FINAL" at bounding box center [619, 407] width 63 height 39
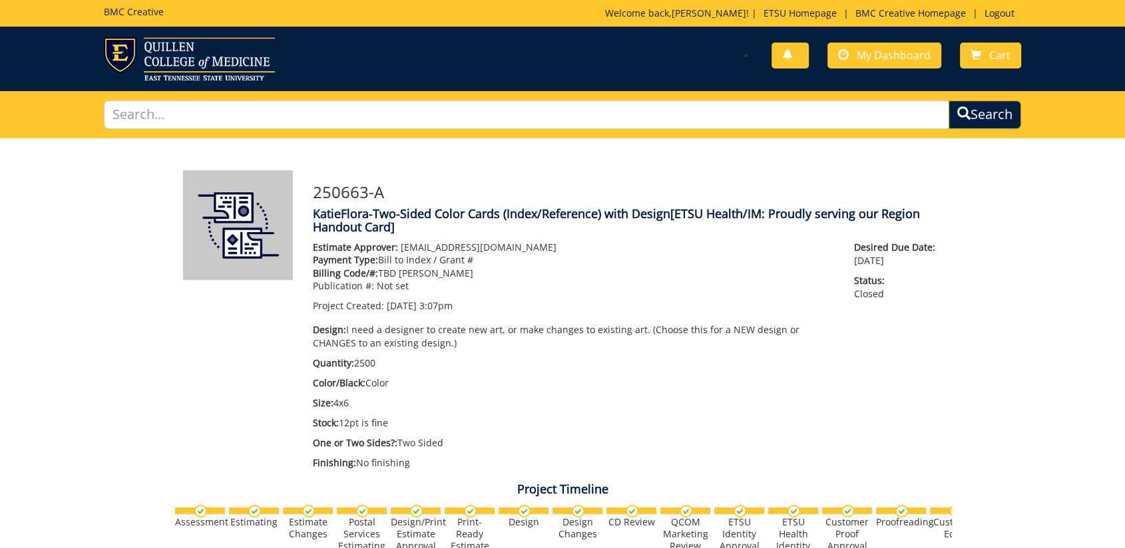
click at [634, 254] on p "Payment Type: Bill to Index / Grant #" at bounding box center [573, 260] width 521 height 13
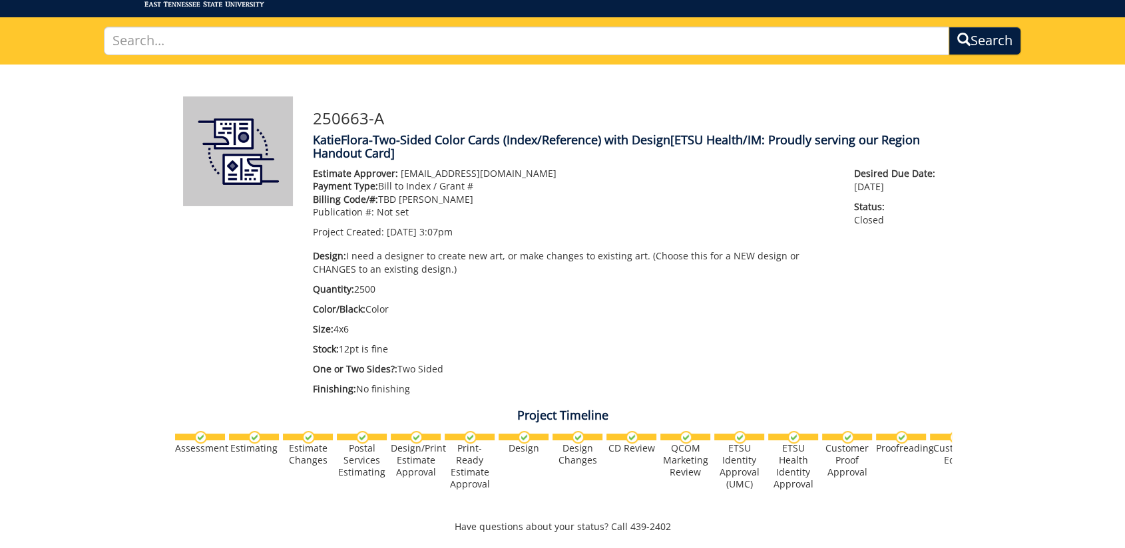
click at [580, 361] on div "Estimate Approver: forrestd@etsu.edu Payment Type: Bill to Index / Grant # Bill…" at bounding box center [573, 285] width 541 height 236
drag, startPoint x: 388, startPoint y: 141, endPoint x: 503, endPoint y: 142, distance: 115.1
click at [503, 142] on h4 "KatieFlora-Two-Sided Color Cards (Index/Reference) with Design [ETSU Health/IM:…" at bounding box center [627, 147] width 629 height 27
click at [703, 196] on p "Billing Code/#: TBD Donna Gage" at bounding box center [573, 199] width 521 height 13
click at [706, 198] on p "Billing Code/#: TBD Donna Gage" at bounding box center [573, 199] width 521 height 13
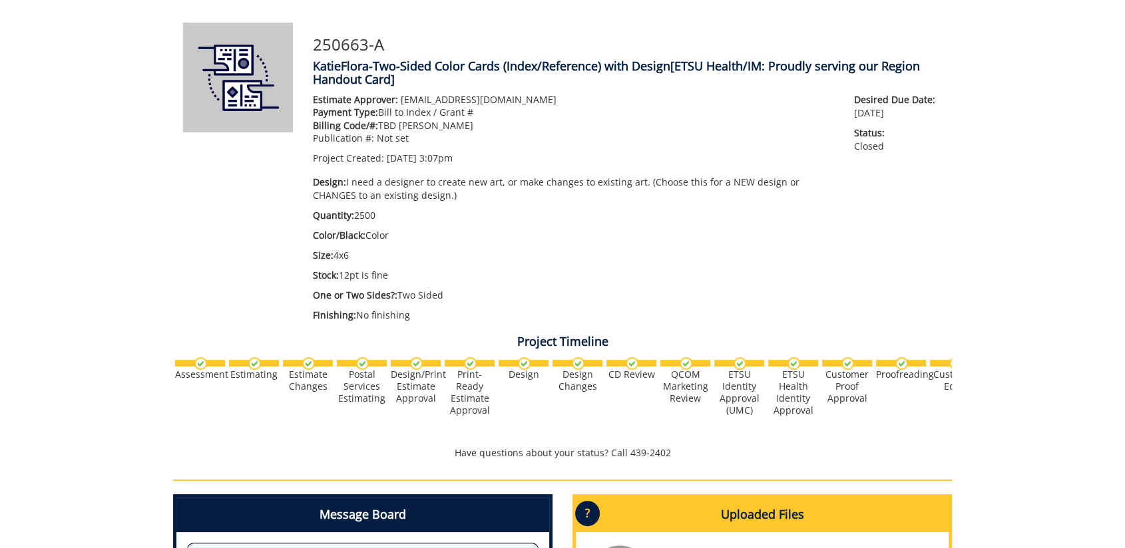
scroll to position [0, 0]
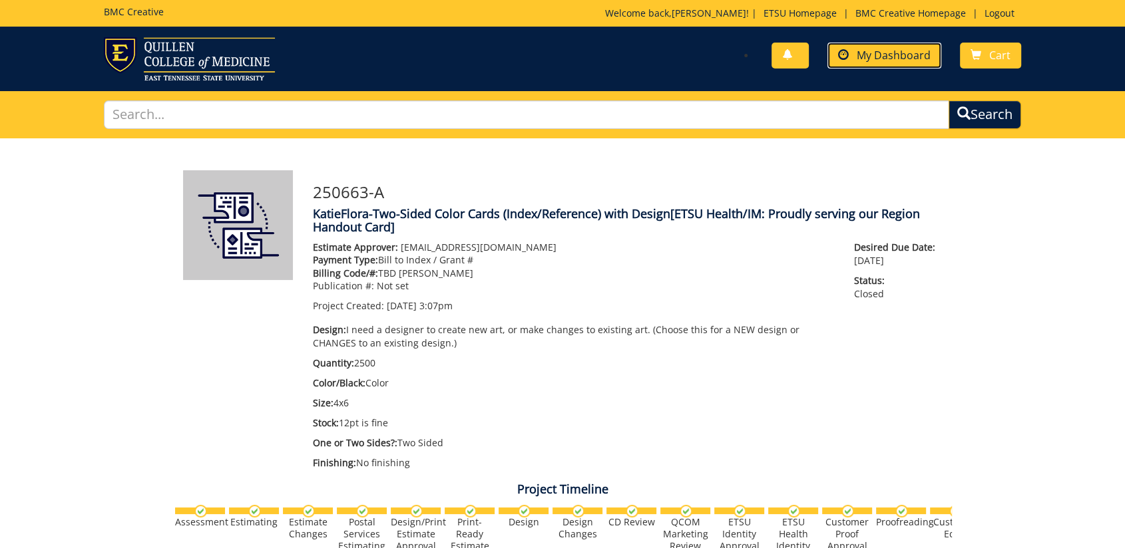
click at [884, 59] on span "My Dashboard" at bounding box center [894, 55] width 74 height 15
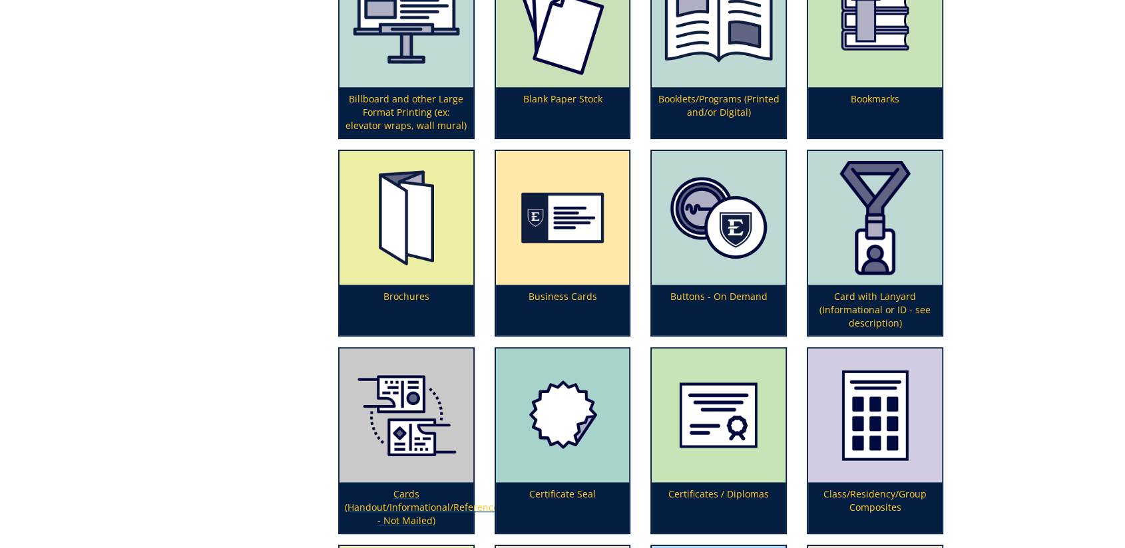
scroll to position [739, 0]
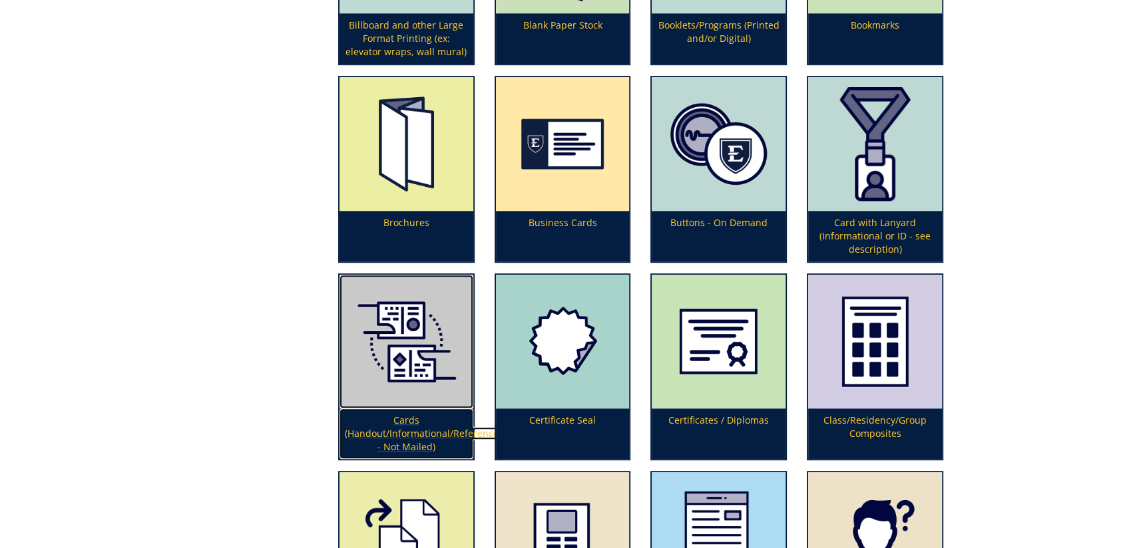
click at [399, 367] on img at bounding box center [406, 342] width 134 height 134
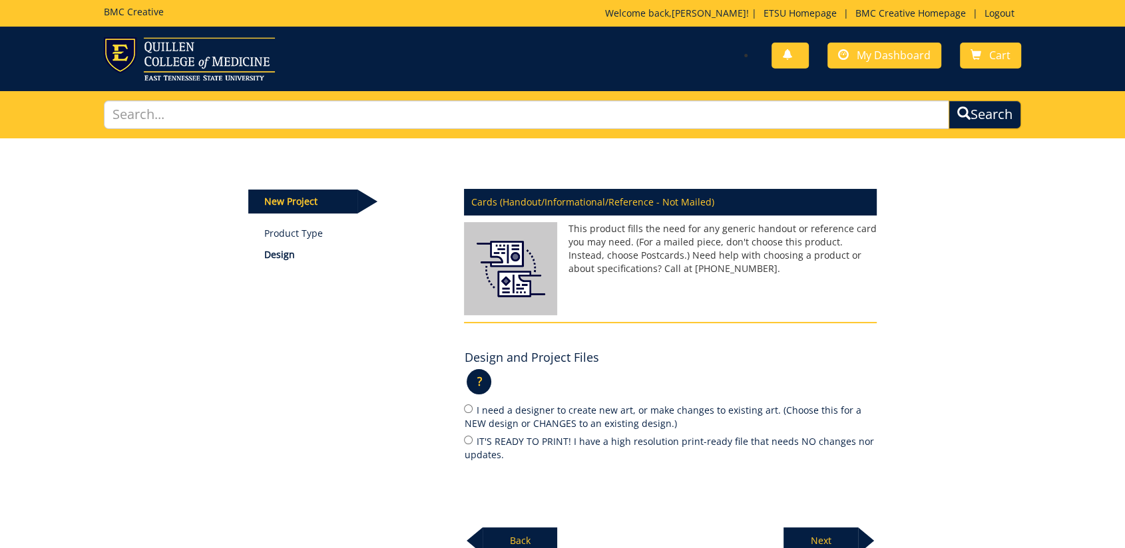
click at [466, 413] on label "I need a designer to create new art, or make changes to existing art. (Choose t…" at bounding box center [670, 417] width 413 height 28
click at [466, 413] on input "I need a designer to create new art, or make changes to existing art. (Choose t…" at bounding box center [468, 409] width 9 height 9
radio input "true"
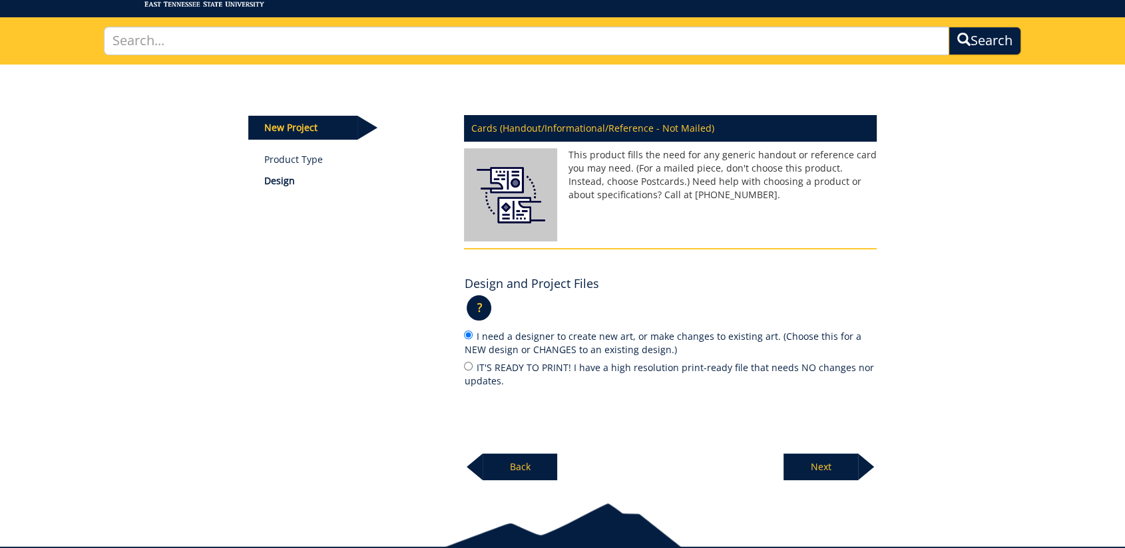
click at [793, 468] on p "Next" at bounding box center [820, 467] width 75 height 27
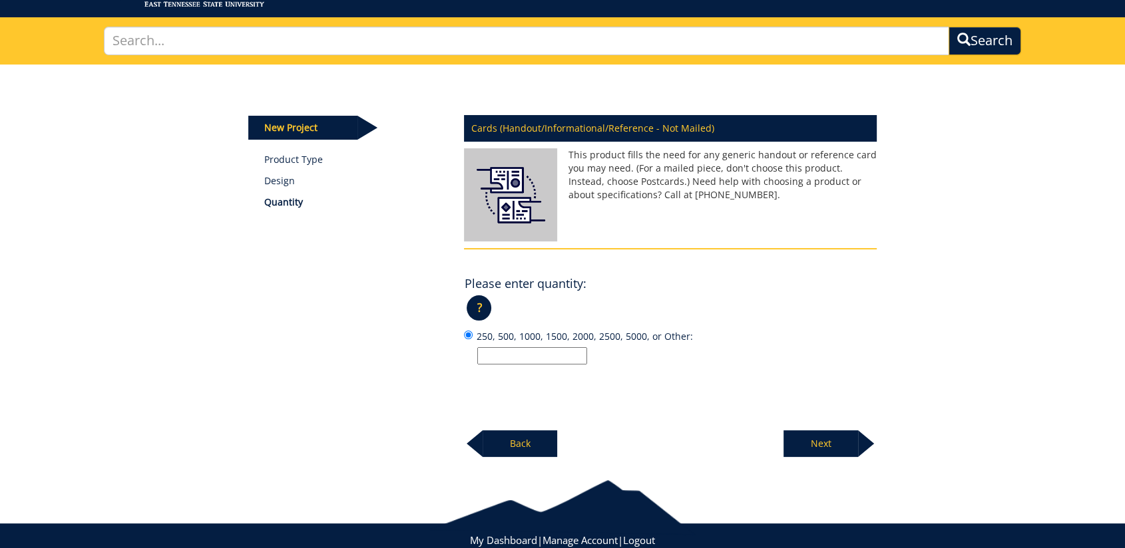
click at [534, 351] on input "250, 500, 1000, 1500, 2000, 2500, 5000, or Other:" at bounding box center [532, 355] width 110 height 17
click at [634, 395] on div "Cards (Handout/Informational/Reference - Not Mailed) This product fills the nee…" at bounding box center [670, 282] width 433 height 351
click at [670, 395] on div "Cards (Handout/Informational/Reference - Not Mailed) This product fills the nee…" at bounding box center [670, 282] width 433 height 351
drag, startPoint x: 502, startPoint y: 354, endPoint x: 480, endPoint y: 351, distance: 22.9
click at [480, 351] on input "350" at bounding box center [532, 355] width 110 height 17
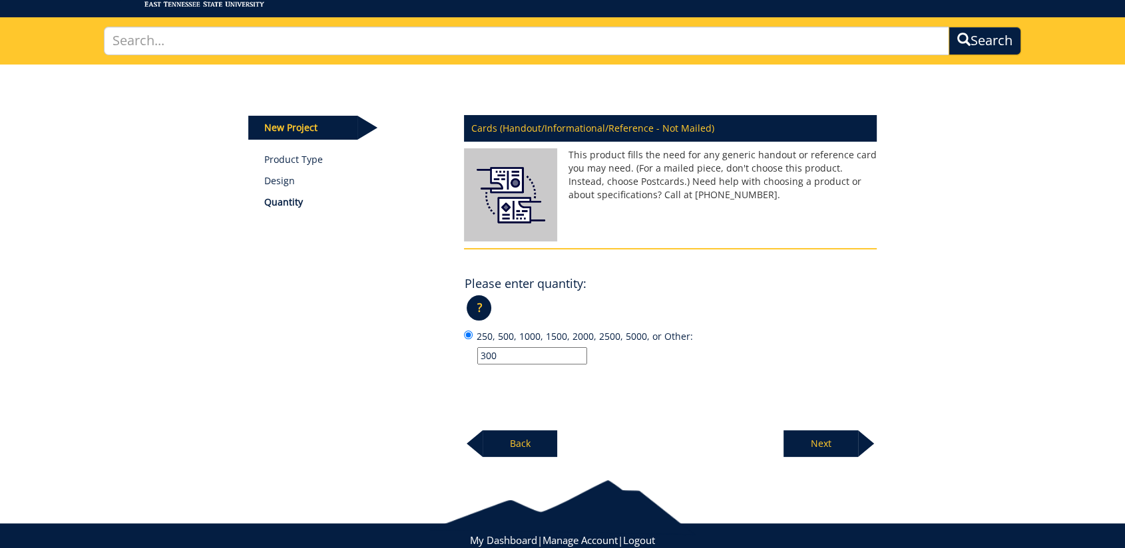
type input "300"
click at [791, 432] on p "Next" at bounding box center [820, 444] width 75 height 27
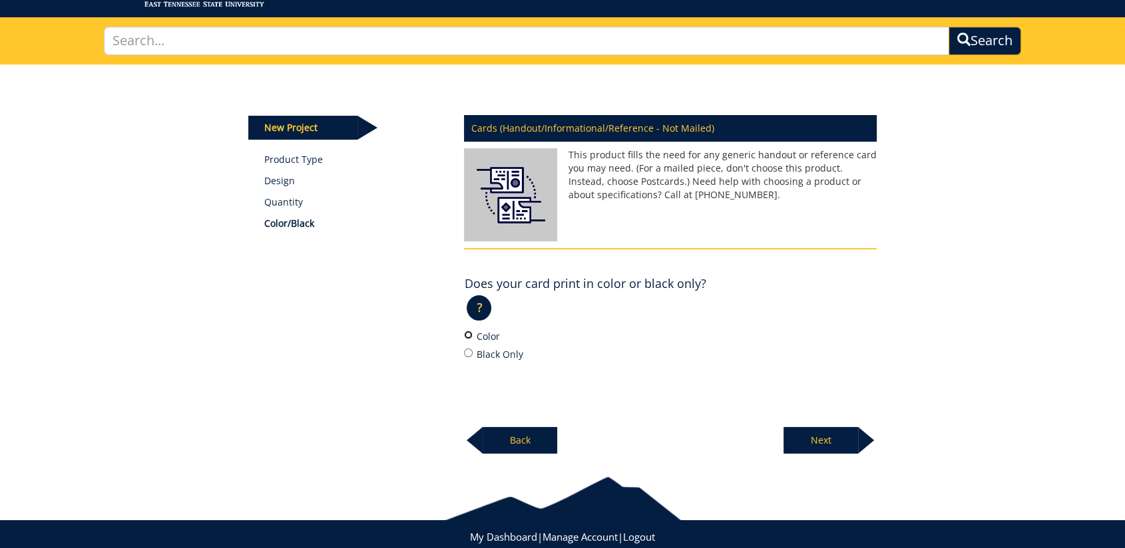
click at [468, 331] on input "Color" at bounding box center [468, 335] width 9 height 9
radio input "true"
click at [806, 435] on p "Next" at bounding box center [820, 440] width 75 height 27
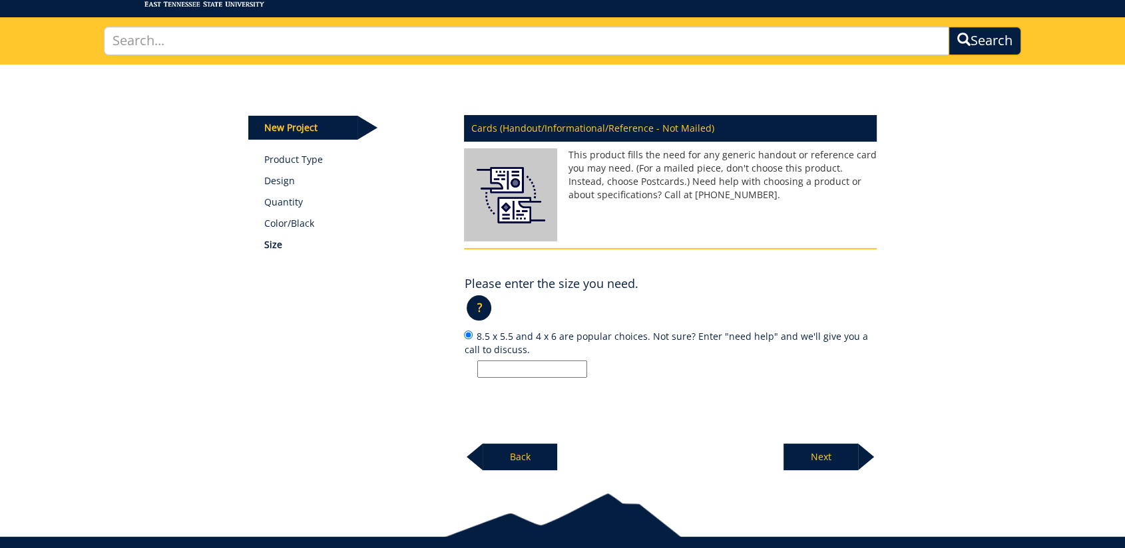
click at [533, 375] on input "8.5 x 5.5 and 4 x 6 are popular choices. Not sure? Enter "need help" and we'll …" at bounding box center [532, 369] width 110 height 17
type input "4x6"
click at [841, 457] on p "Next" at bounding box center [820, 457] width 75 height 27
drag, startPoint x: 557, startPoint y: 366, endPoint x: 576, endPoint y: 358, distance: 20.3
click at [558, 365] on input "12 pt. C2S and 100# index are popular choices. Not sure? Enter "need help" and …" at bounding box center [532, 369] width 110 height 17
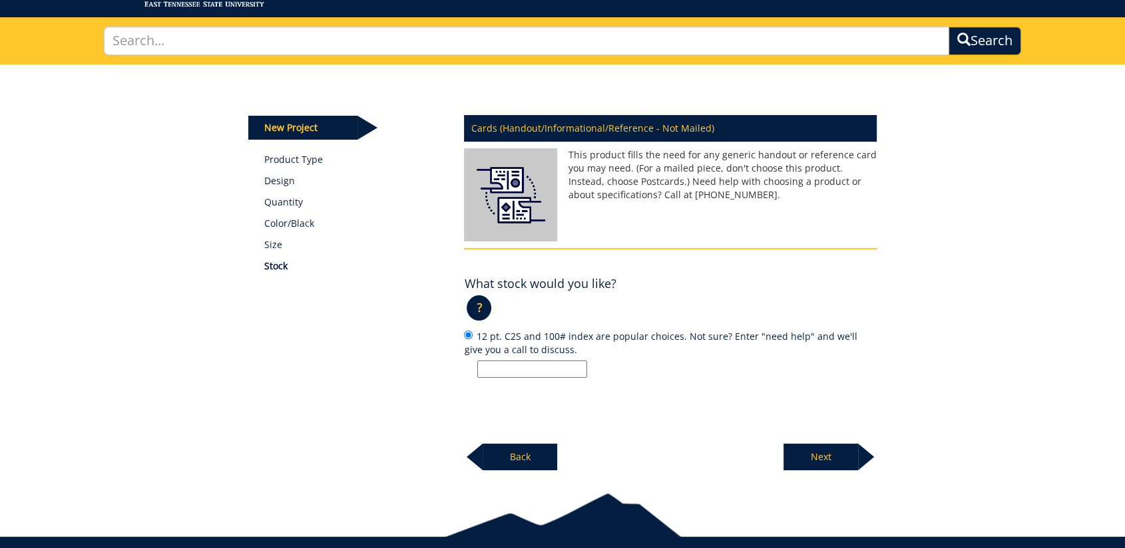
click at [835, 365] on p at bounding box center [676, 369] width 399 height 17
click at [473, 339] on input "12 pt. C2S and 100# index are popular choices. Not sure? Enter "need help" and …" at bounding box center [468, 335] width 9 height 9
drag, startPoint x: 740, startPoint y: 365, endPoint x: 711, endPoint y: 363, distance: 28.7
click at [740, 365] on p at bounding box center [676, 369] width 399 height 17
click at [473, 339] on input "12 pt. C2S and 100# index are popular choices. Not sure? Enter "need help" and …" at bounding box center [468, 335] width 9 height 9
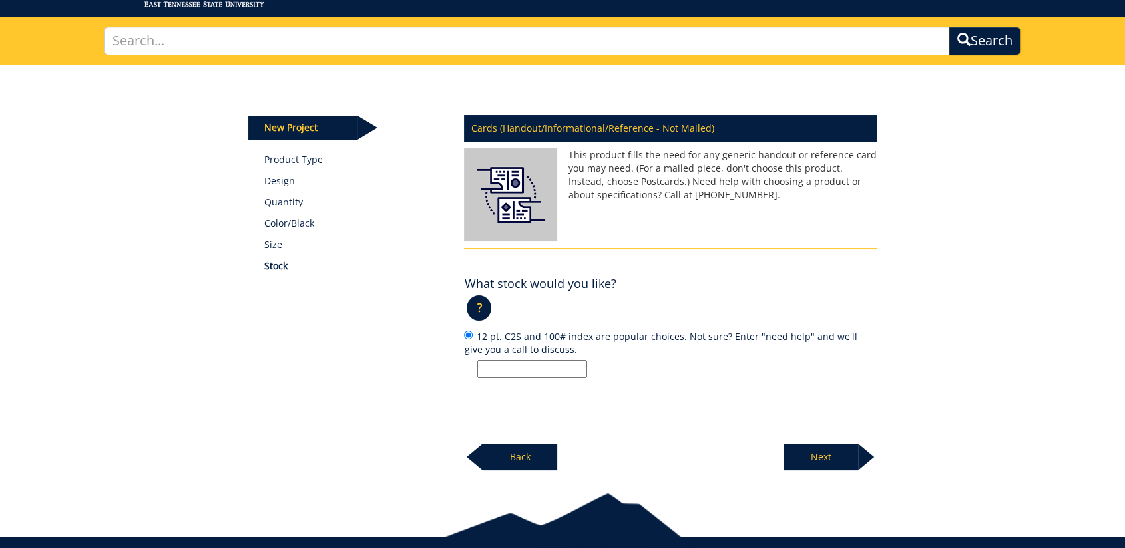
click at [532, 365] on input "12 pt. C2S and 100# index are popular choices. Not sure? Enter "need help" and …" at bounding box center [532, 369] width 110 height 17
type input "12 pt. is fine"
click at [809, 461] on p "Next" at bounding box center [820, 457] width 75 height 27
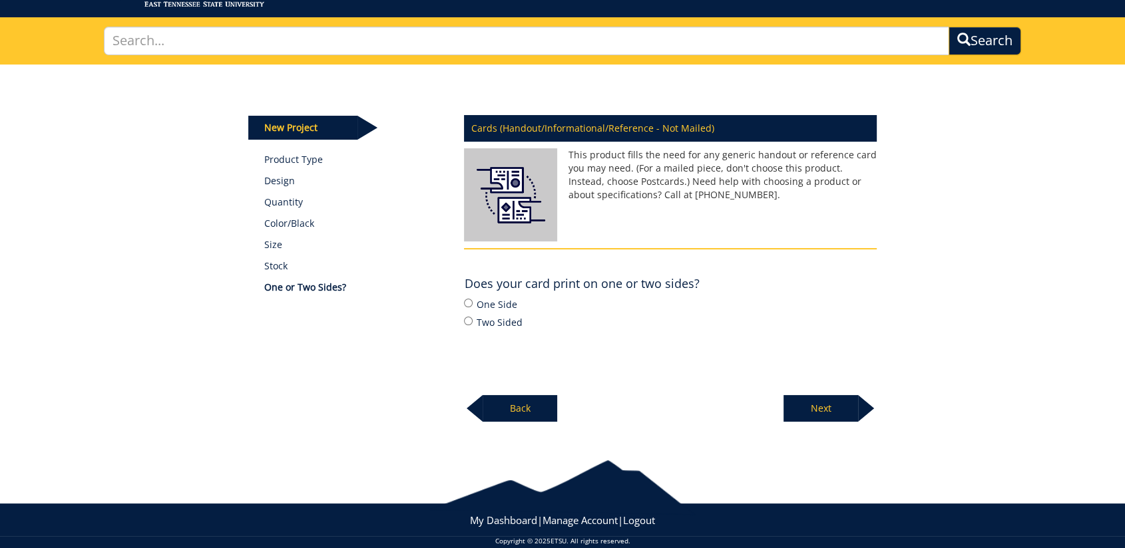
click at [495, 319] on label "Two Sided" at bounding box center [670, 322] width 413 height 15
click at [473, 319] on input "Two Sided" at bounding box center [468, 321] width 9 height 9
radio input "true"
click at [833, 411] on p "Next" at bounding box center [820, 408] width 75 height 27
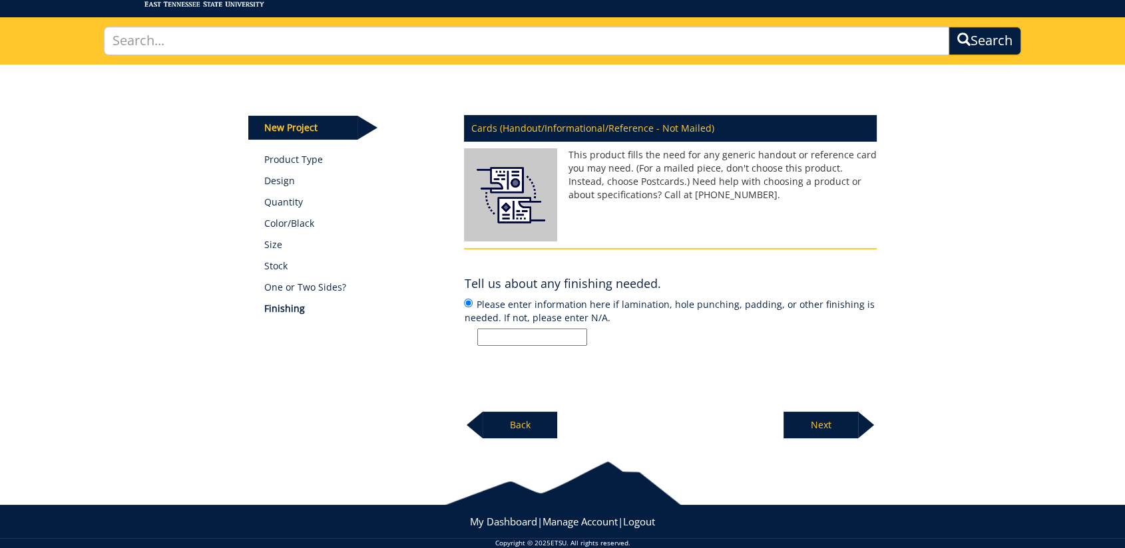
click at [523, 331] on input "Please enter information here if lamination, hole punching, padding, or other f…" at bounding box center [532, 337] width 110 height 17
type input "n"
type input "No finishing is needed"
click at [803, 421] on p "Next" at bounding box center [820, 425] width 75 height 27
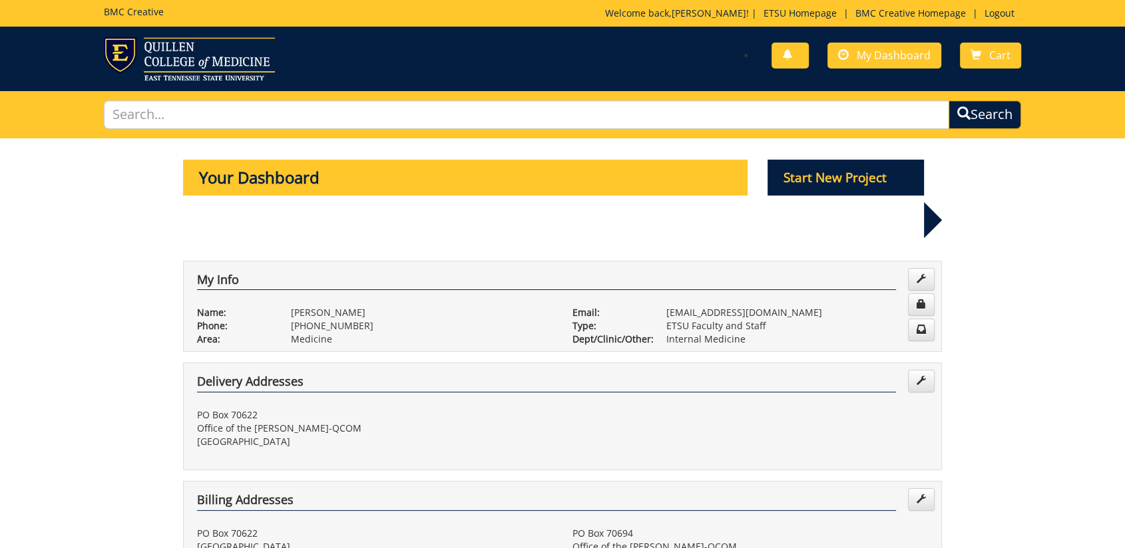
scroll to position [591, 0]
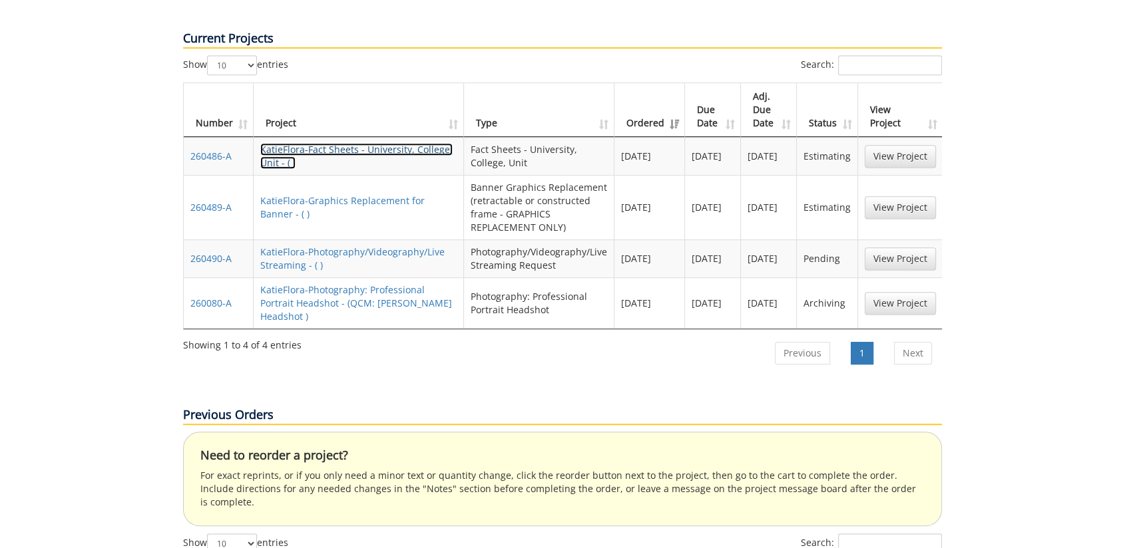
click at [370, 143] on link "KatieFlora-Fact Sheets - University, College, Unit - ( )" at bounding box center [356, 156] width 192 height 26
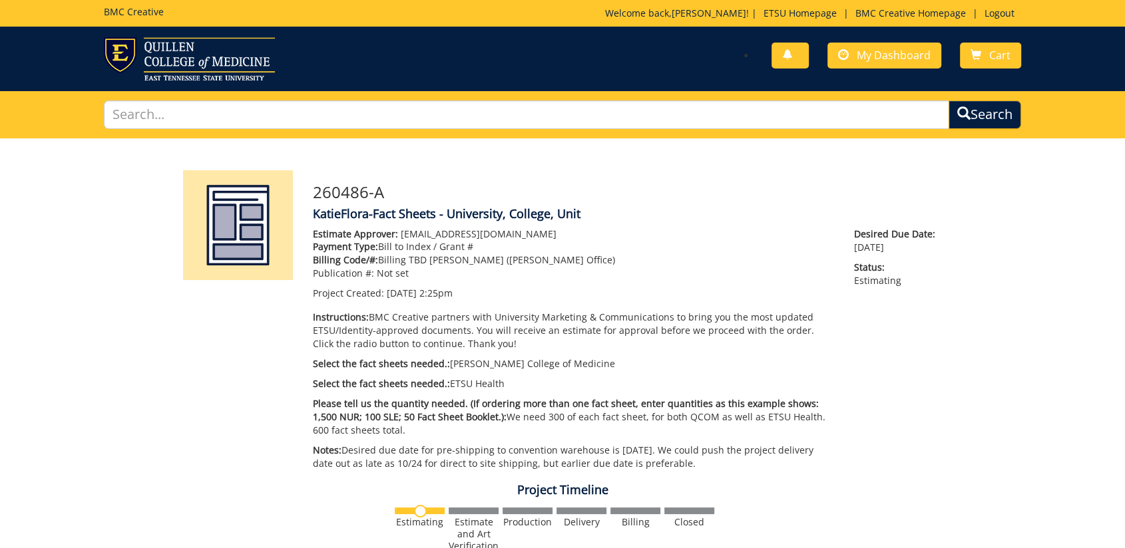
click at [743, 197] on h3 "260486-A" at bounding box center [627, 192] width 629 height 17
click at [860, 52] on span "My Dashboard" at bounding box center [894, 55] width 74 height 15
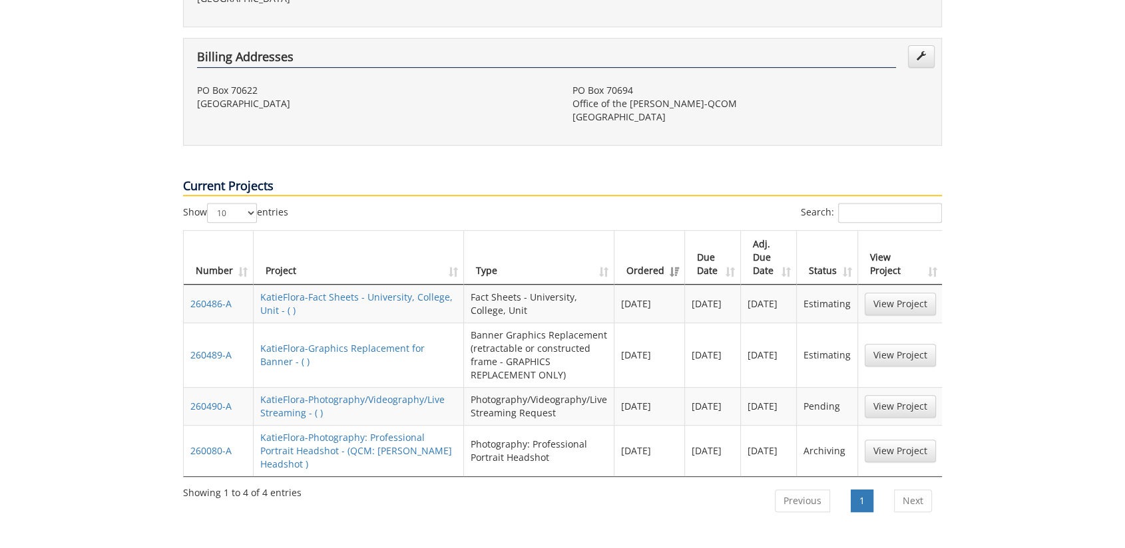
scroll to position [739, 0]
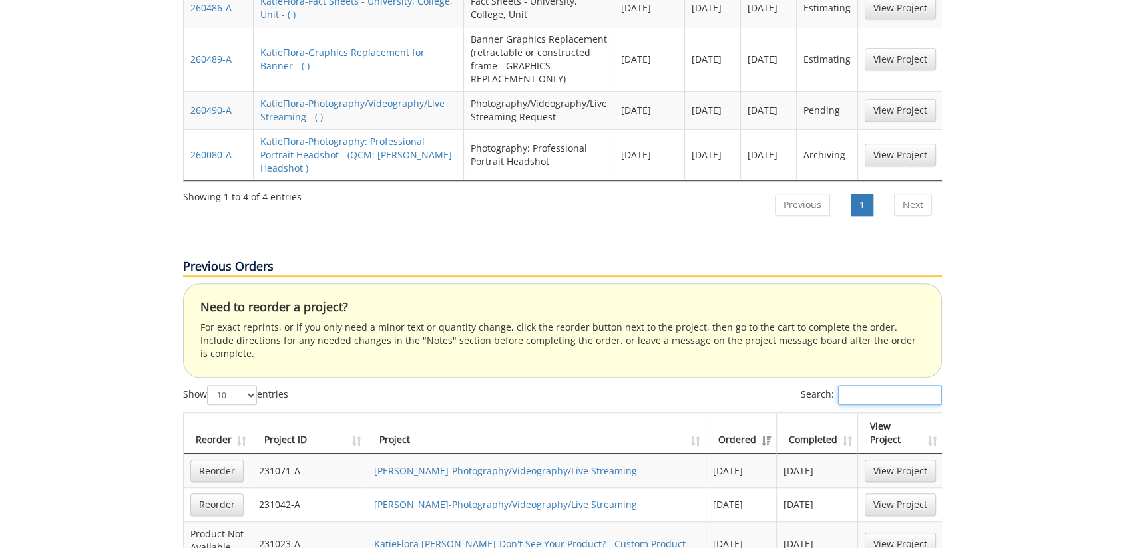
click at [860, 385] on input "Search:" at bounding box center [890, 395] width 104 height 20
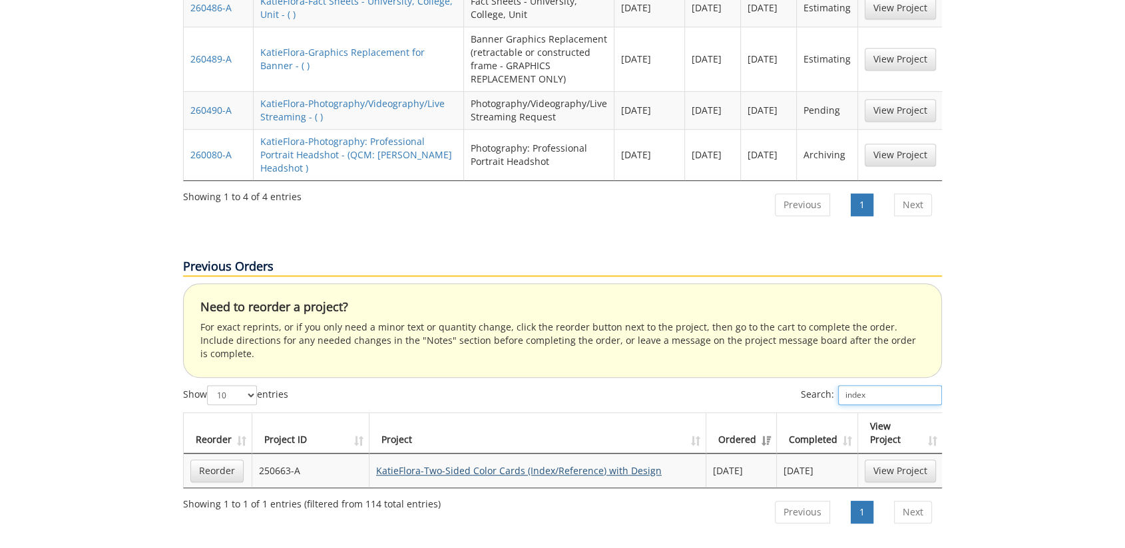
type input "index"
click at [538, 465] on link "KatieFlora-Two-Sided Color Cards (Index/Reference) with Design" at bounding box center [519, 471] width 286 height 13
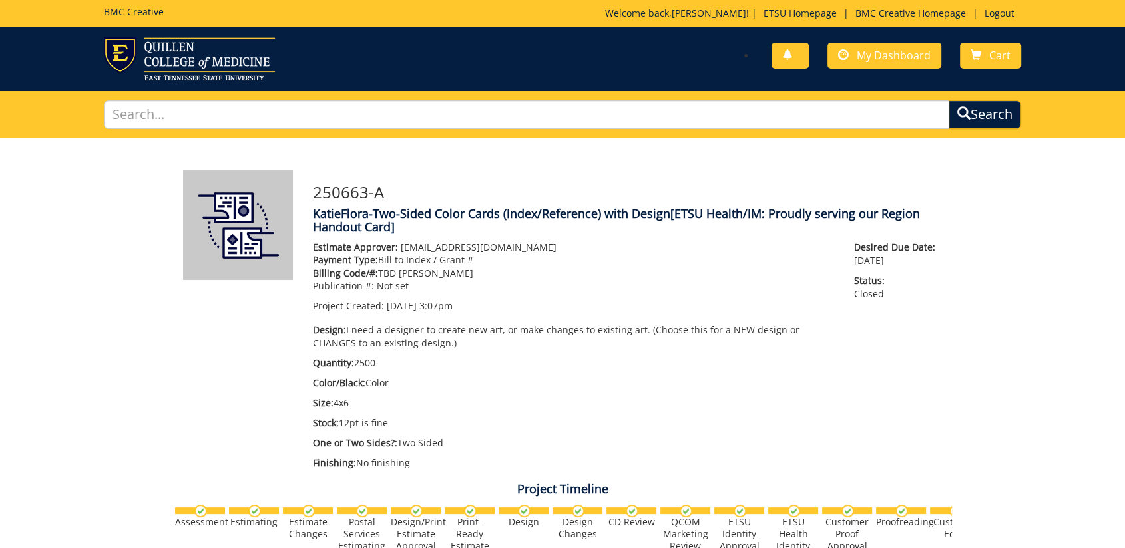
scroll to position [148, 0]
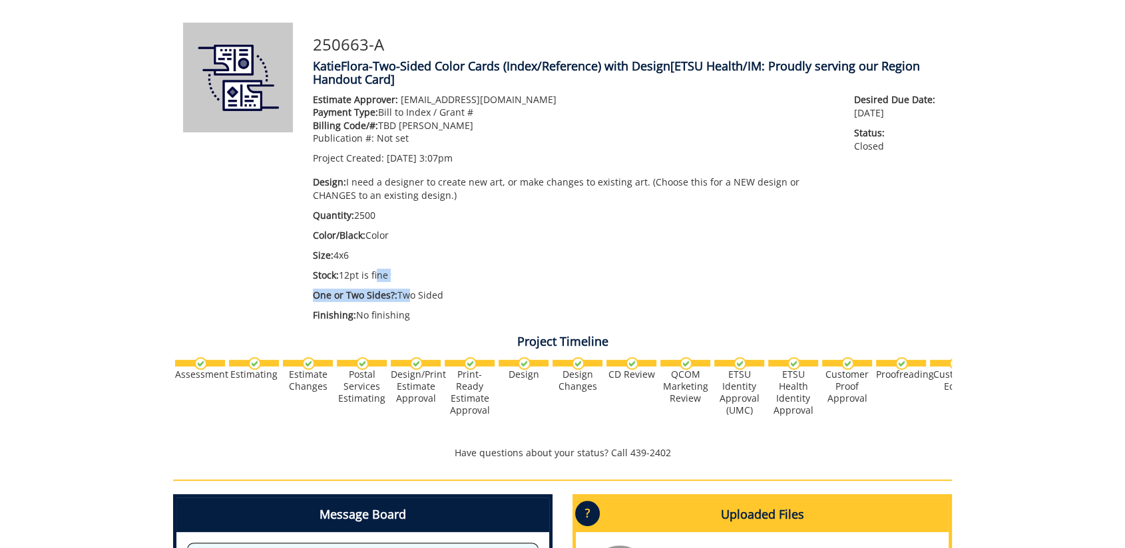
drag, startPoint x: 403, startPoint y: 282, endPoint x: 373, endPoint y: 277, distance: 29.8
click at [373, 277] on div "Estimate Approver: [EMAIL_ADDRESS][DOMAIN_NAME] Payment Type: Bill to Index / G…" at bounding box center [573, 211] width 541 height 236
click at [587, 281] on div "Estimate Approver: [EMAIL_ADDRESS][DOMAIN_NAME] Payment Type: Bill to Index / G…" at bounding box center [573, 211] width 541 height 236
click at [543, 249] on p "Size: 4x6" at bounding box center [573, 255] width 521 height 13
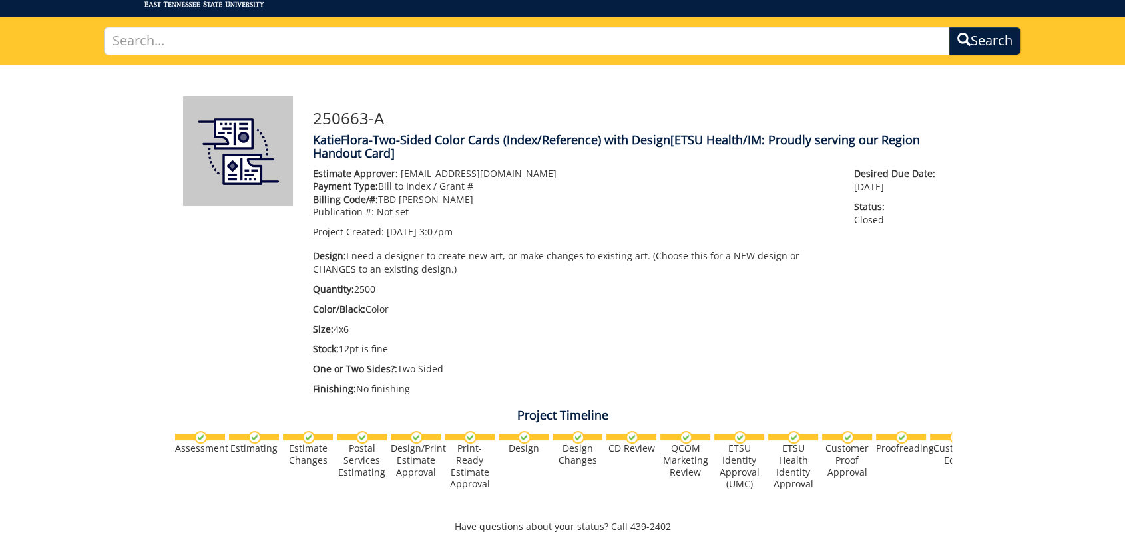
scroll to position [0, 0]
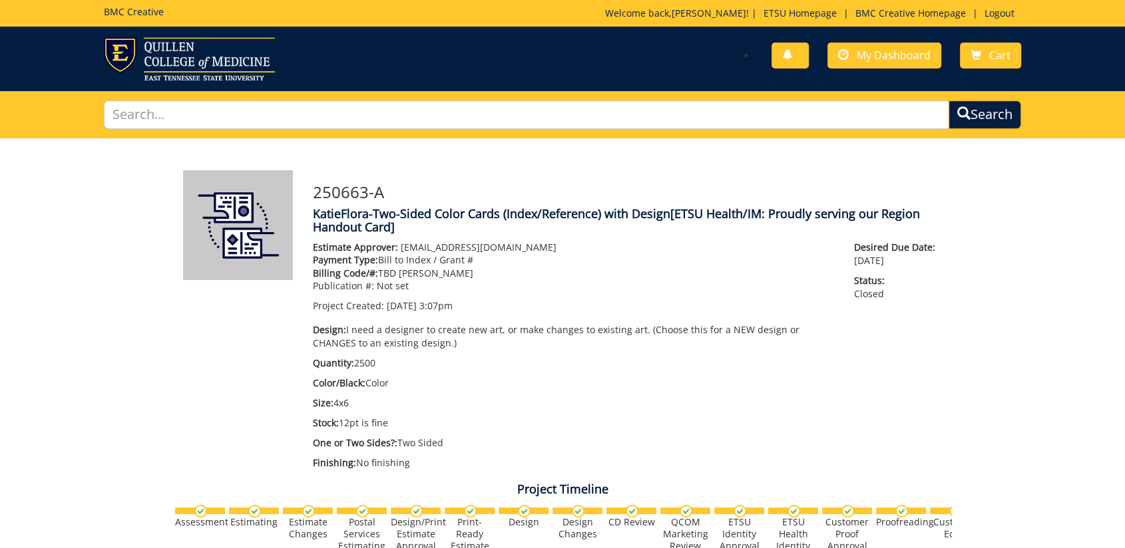
drag, startPoint x: 479, startPoint y: 168, endPoint x: 499, endPoint y: 156, distance: 23.6
click at [491, 160] on div "250663-A KatieFlora-Two-Sided Color Cards (Index/Reference) with Design [ETSU H…" at bounding box center [562, 554] width 779 height 833
click at [886, 63] on link "My Dashboard" at bounding box center [884, 56] width 114 height 26
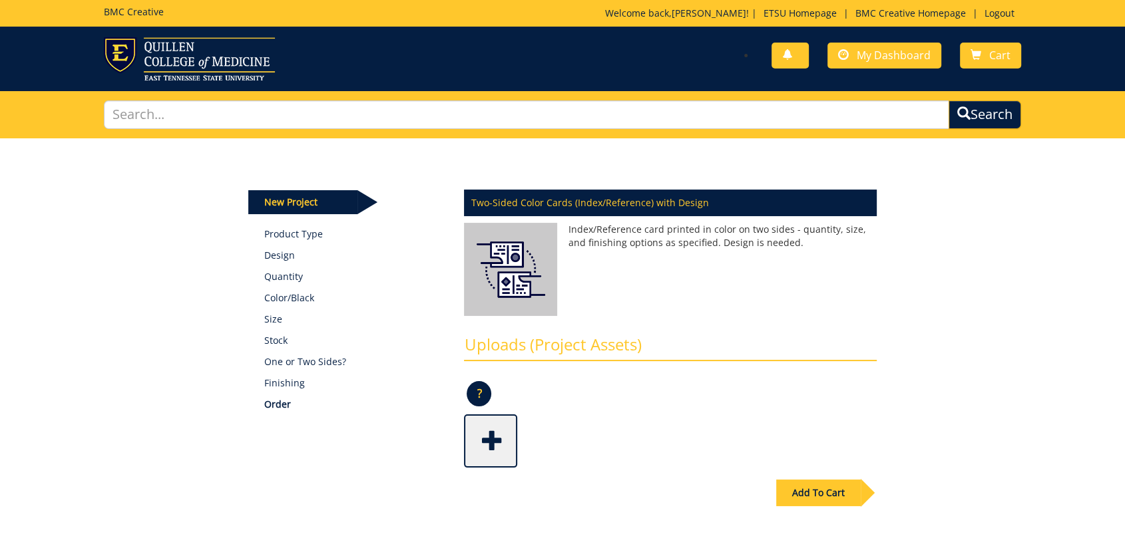
scroll to position [74, 0]
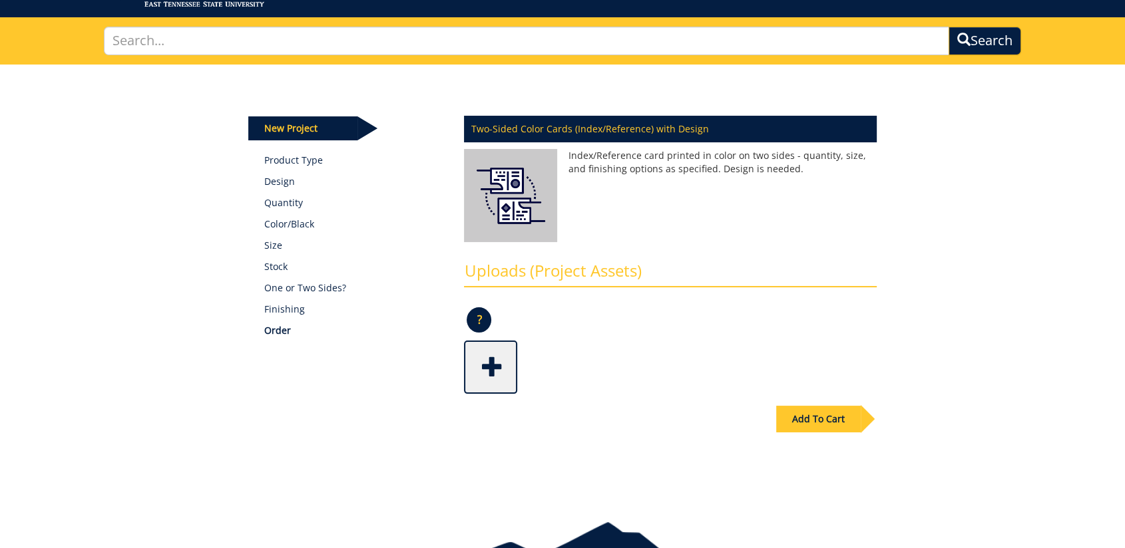
click at [490, 368] on span at bounding box center [491, 366] width 53 height 47
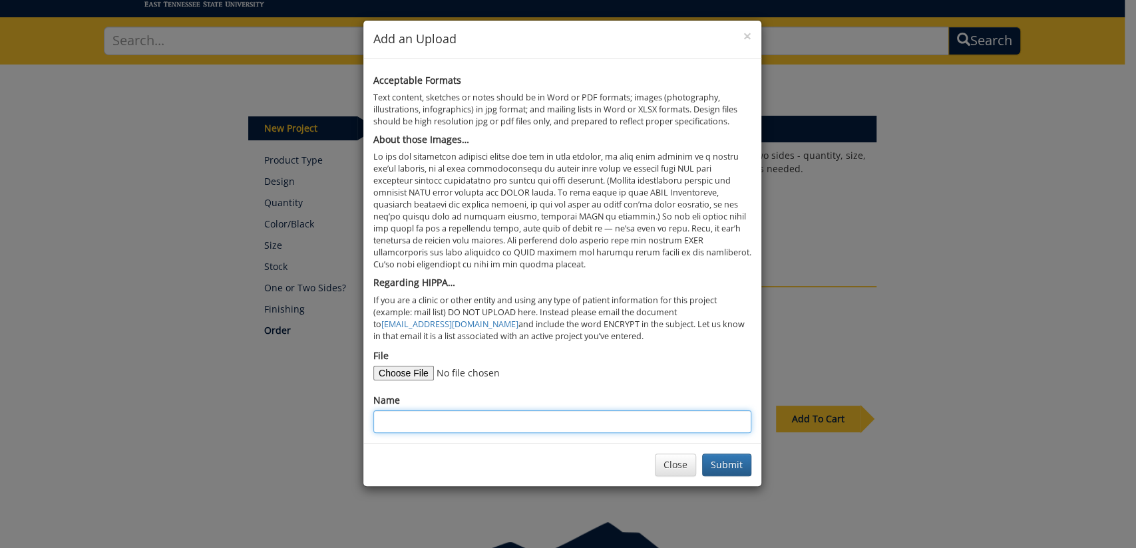
drag, startPoint x: 428, startPoint y: 425, endPoint x: 421, endPoint y: 411, distance: 15.5
click at [427, 425] on input "Name" at bounding box center [562, 422] width 378 height 23
type input "p"
type input "Example of what we did last year"
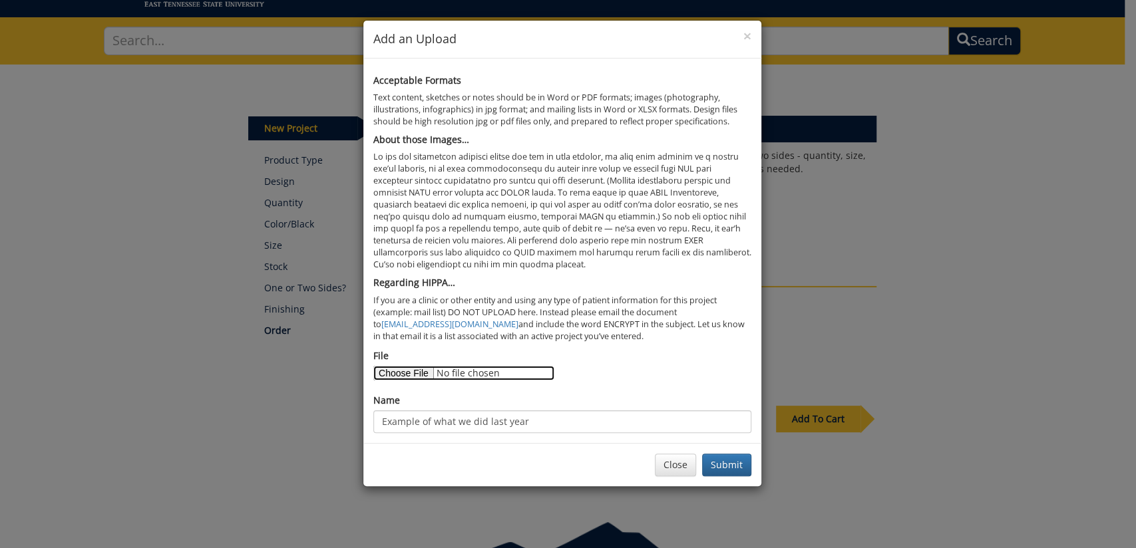
click at [399, 374] on input "File" at bounding box center [463, 373] width 181 height 15
type input "C:\fakepath\health handout card - final-671a93b1ada3c9.89960301.pdf"
click at [729, 469] on button "Submit" at bounding box center [726, 465] width 49 height 23
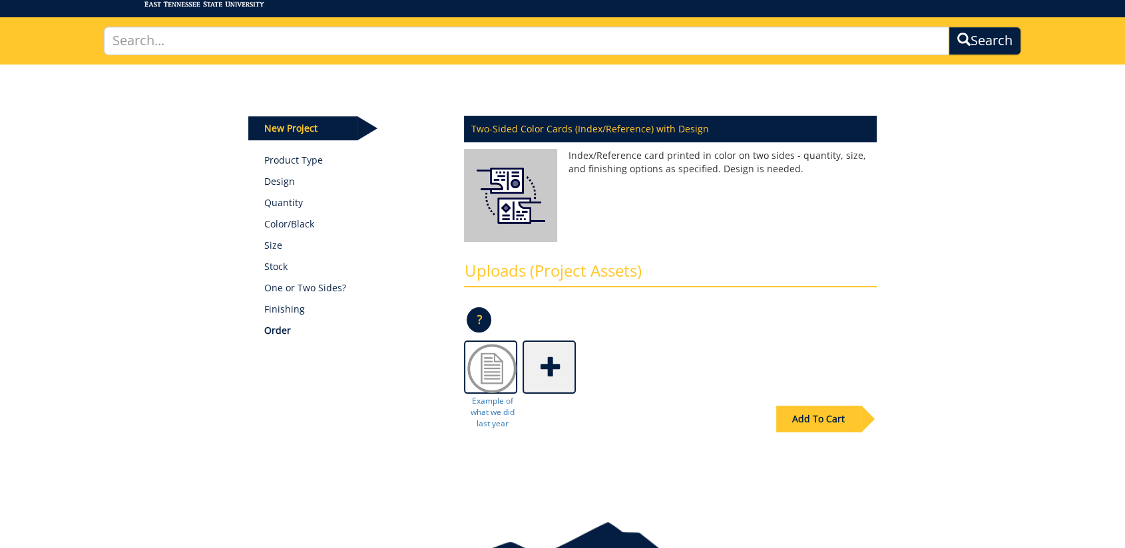
scroll to position [152, 0]
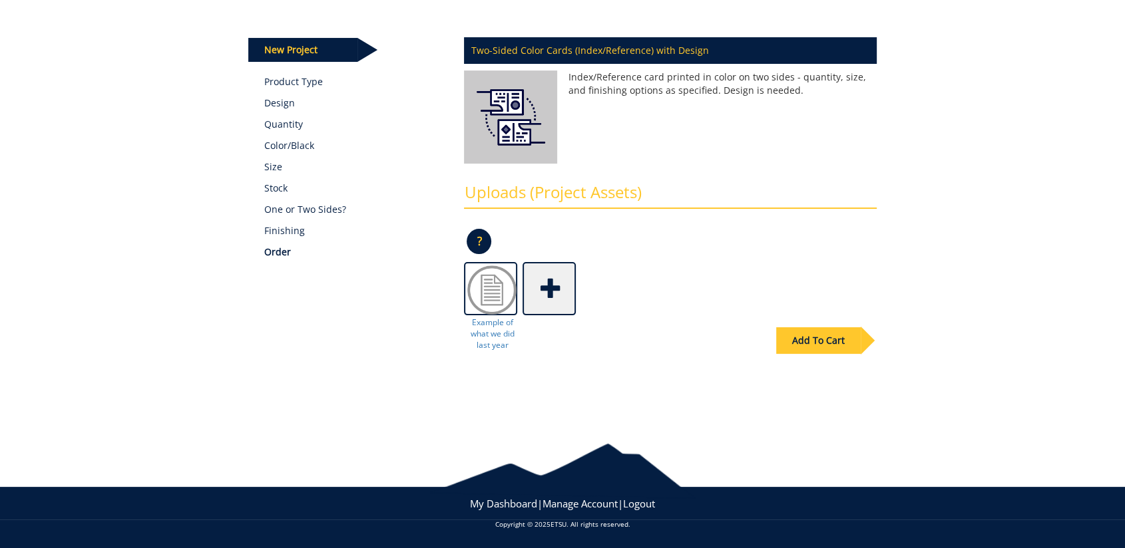
click at [597, 357] on div "Add To Cart" at bounding box center [562, 368] width 649 height 104
click at [549, 288] on span at bounding box center [550, 287] width 53 height 47
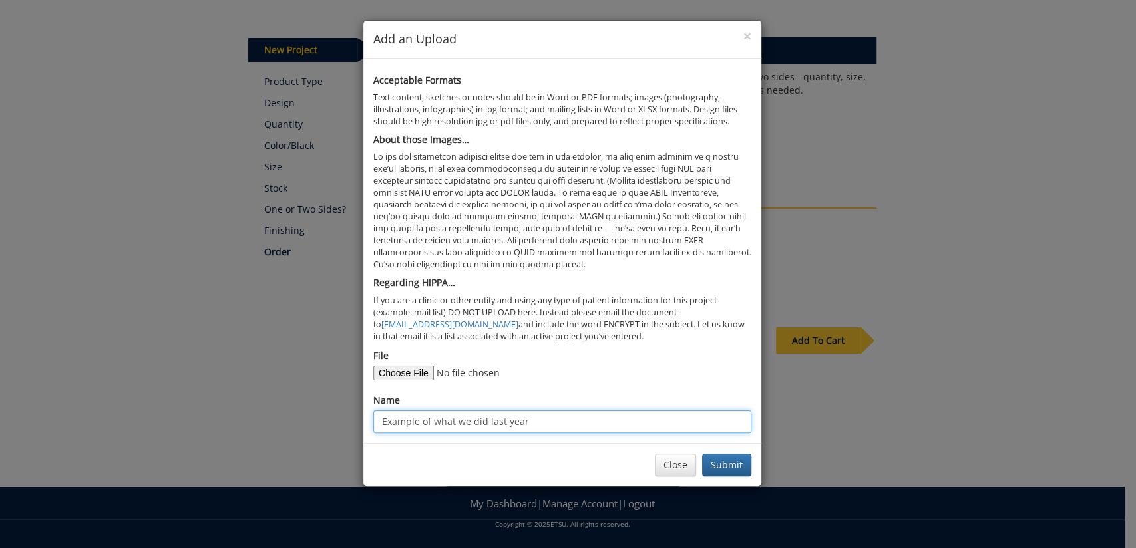
click at [485, 414] on input "Example of what we did last year" at bounding box center [562, 422] width 378 height 23
drag, startPoint x: 533, startPoint y: 420, endPoint x: 293, endPoint y: 419, distance: 240.3
click at [305, 421] on div "× Add an Upload Acceptable Formats Text content, sketches or notes should be in…" at bounding box center [568, 274] width 1136 height 548
type input "Project Details"
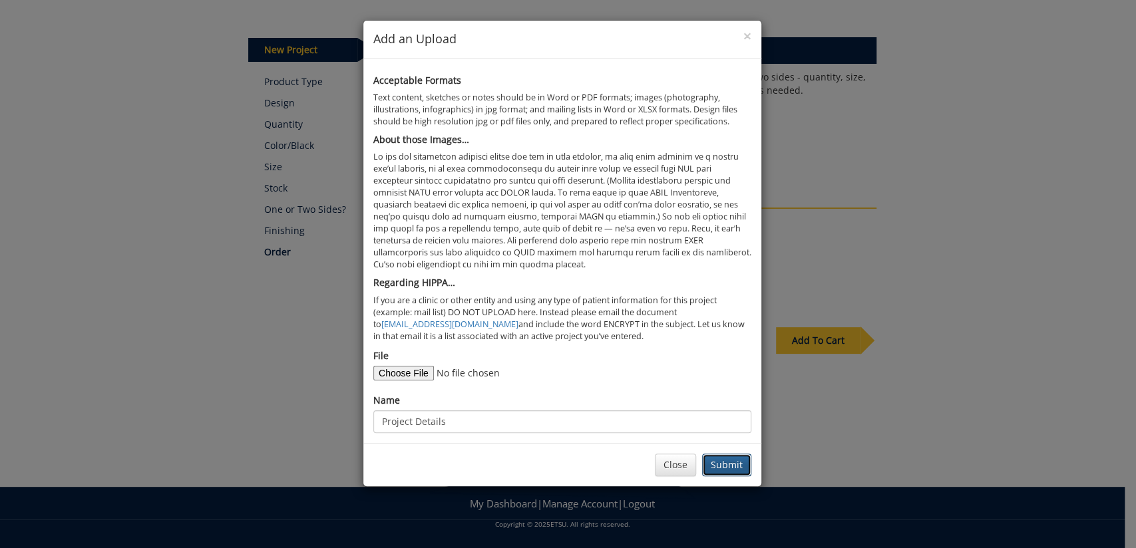
click at [743, 466] on button "Submit" at bounding box center [726, 465] width 49 height 23
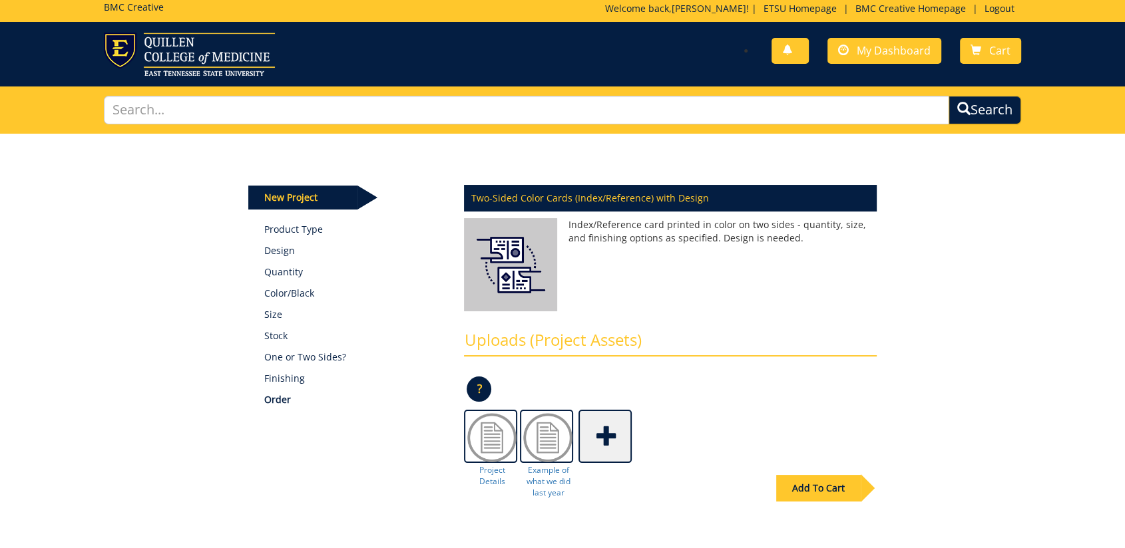
scroll to position [79, 0]
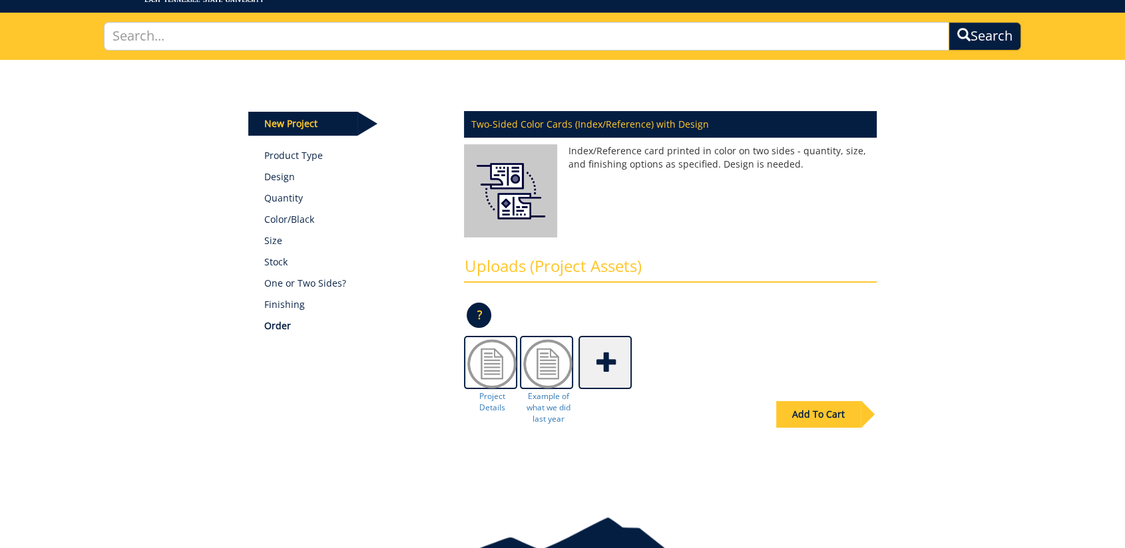
click at [822, 421] on div "Add To Cart" at bounding box center [818, 414] width 85 height 27
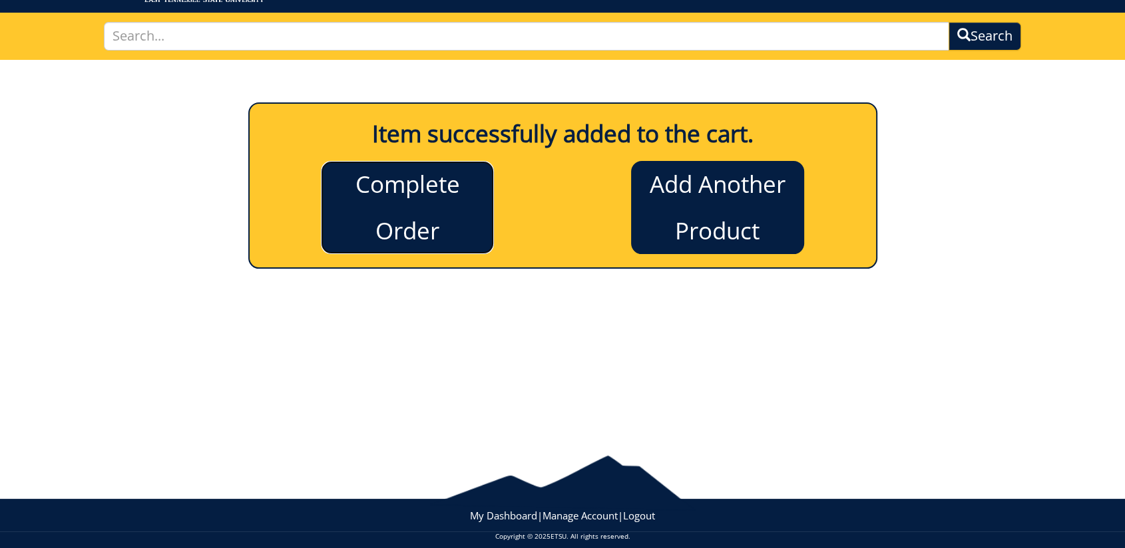
click at [425, 222] on link "Complete Order" at bounding box center [407, 207] width 173 height 93
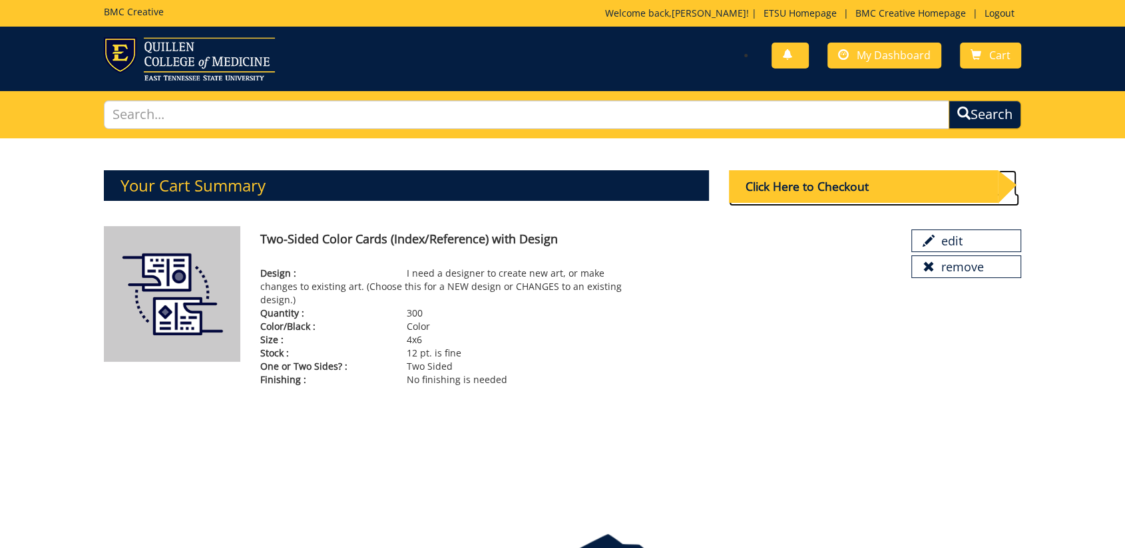
click at [852, 185] on div "Click Here to Checkout" at bounding box center [863, 186] width 269 height 33
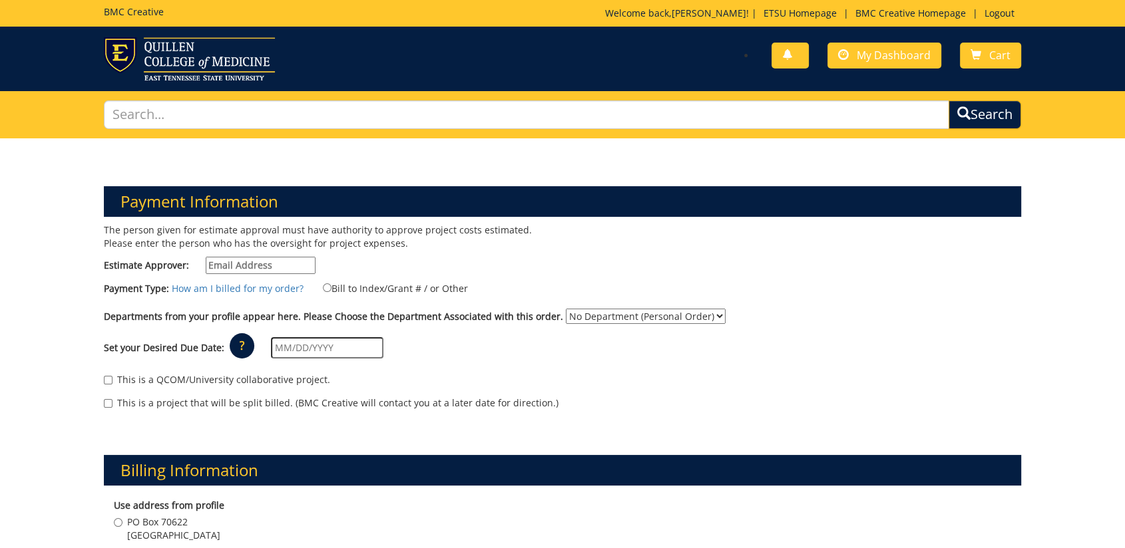
click at [269, 264] on input "Estimate Approver:" at bounding box center [261, 265] width 110 height 17
type input "[EMAIL_ADDRESS][DOMAIN_NAME]"
click at [323, 286] on input "Bill to Index/Grant # / or Other" at bounding box center [327, 288] width 9 height 9
radio input "true"
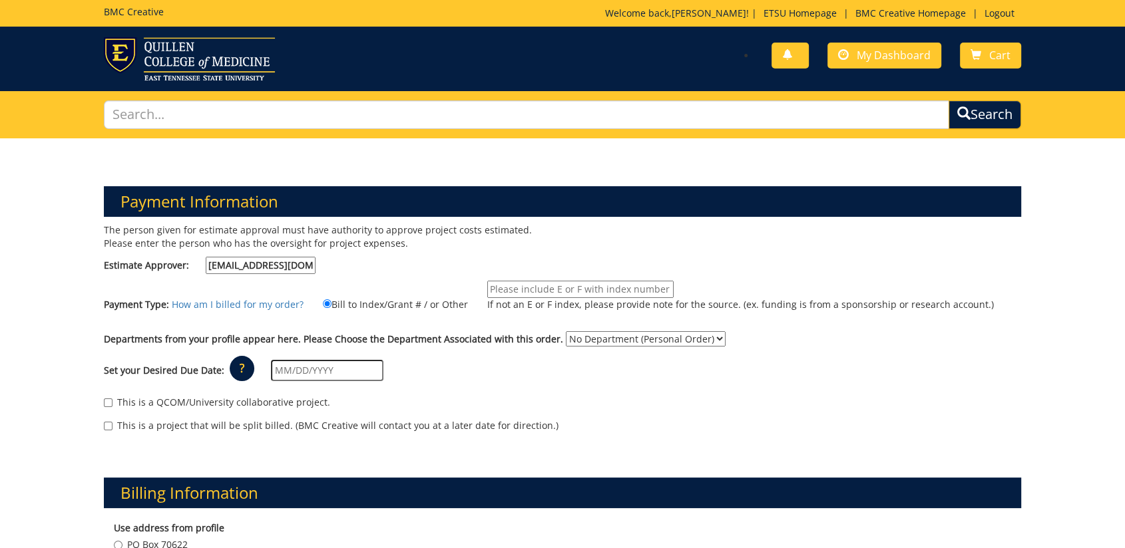
click at [583, 289] on input "If not an E or F index, please provide note for the source. (ex. funding is fro…" at bounding box center [580, 289] width 186 height 17
type input "[PERSON_NAME] will determine billing"
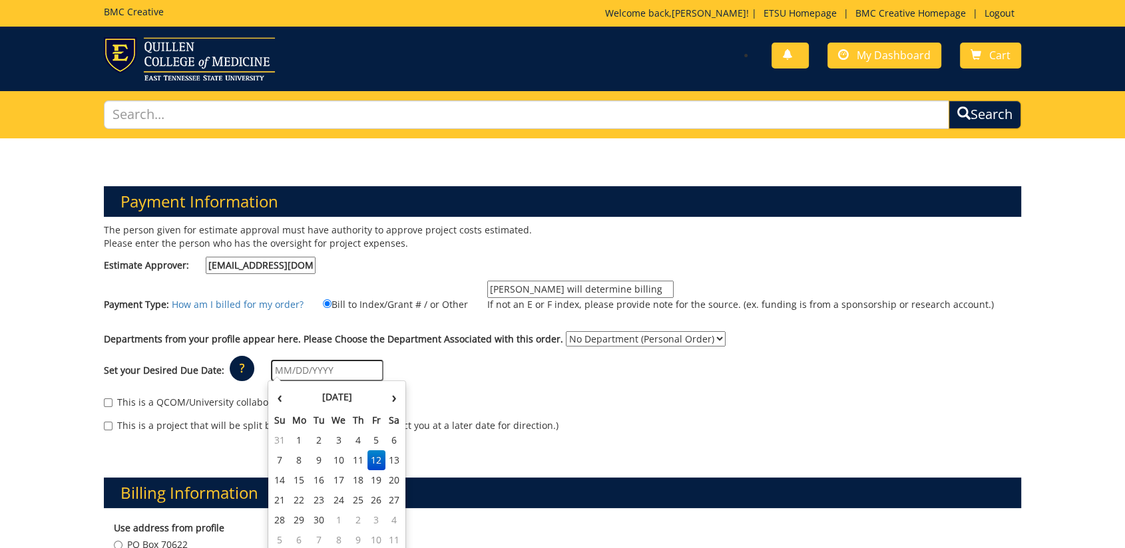
click at [321, 361] on input "text" at bounding box center [327, 370] width 112 height 21
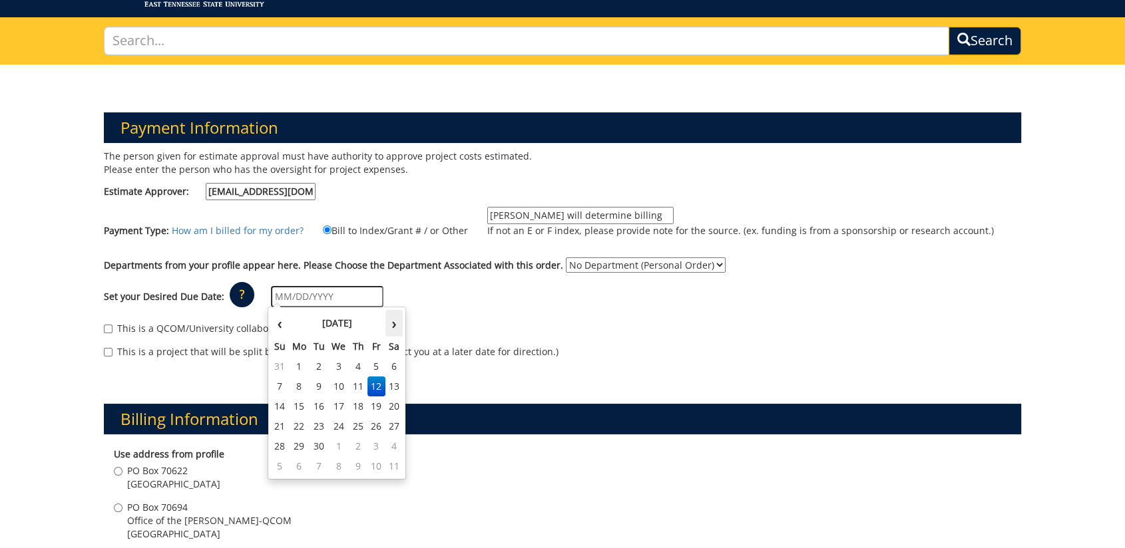
click at [389, 325] on th "›" at bounding box center [393, 323] width 17 height 27
click at [343, 401] on td "15" at bounding box center [338, 407] width 21 height 20
type input "[DATE]"
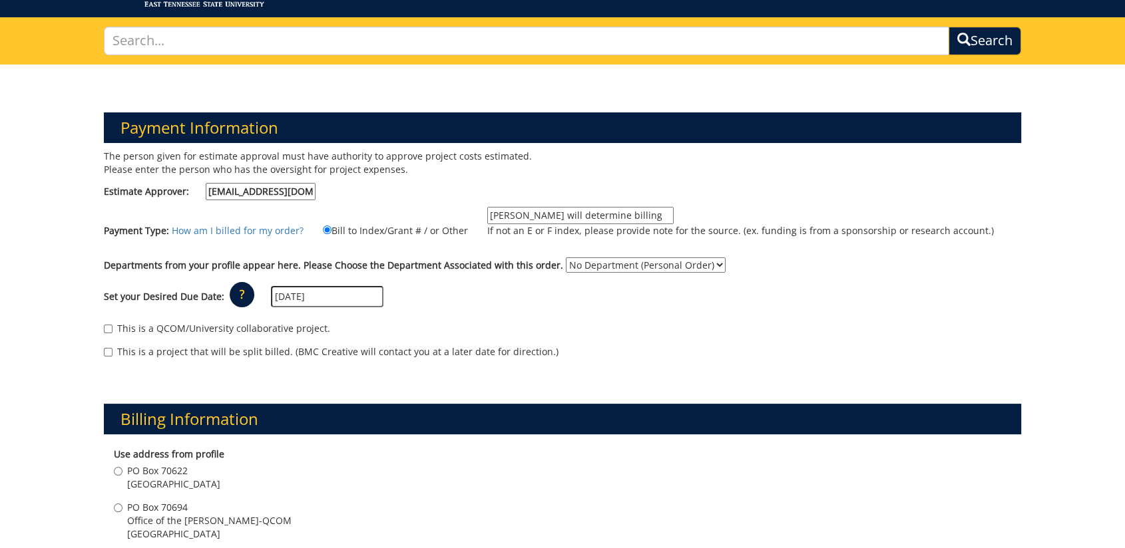
click at [673, 327] on div "This is a QCOM/University collaborative project." at bounding box center [562, 332] width 917 height 20
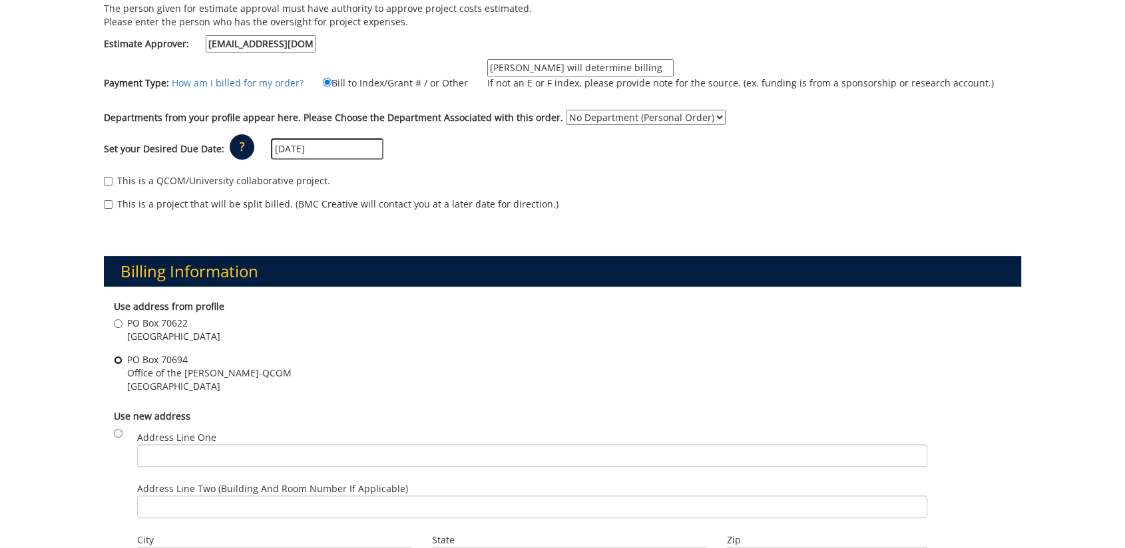
click at [117, 359] on input "PO Box 70694 Office of the [PERSON_NAME]-[GEOGRAPHIC_DATA]" at bounding box center [118, 360] width 9 height 9
radio input "true"
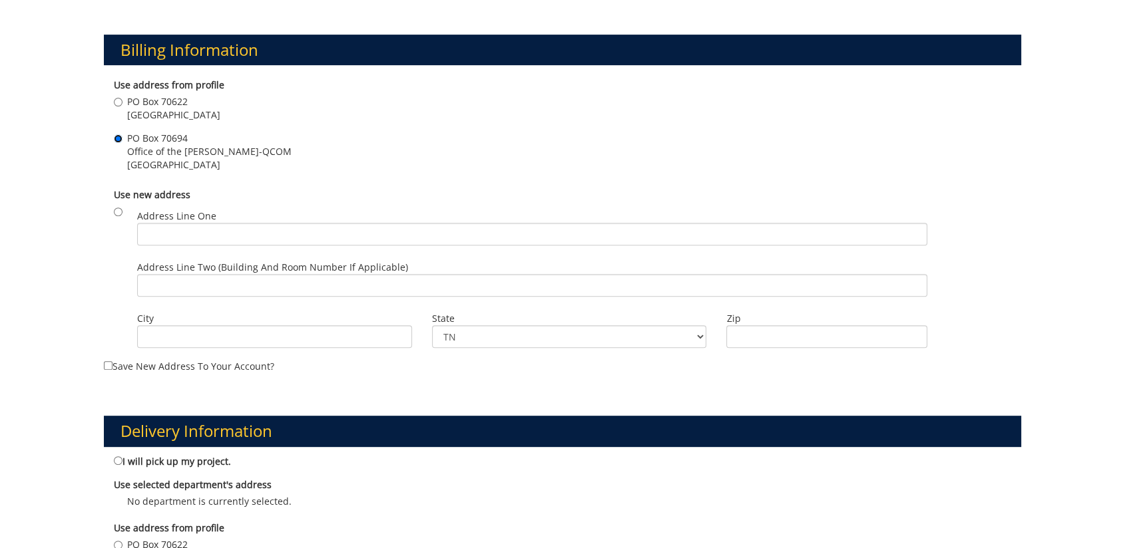
scroll to position [517, 0]
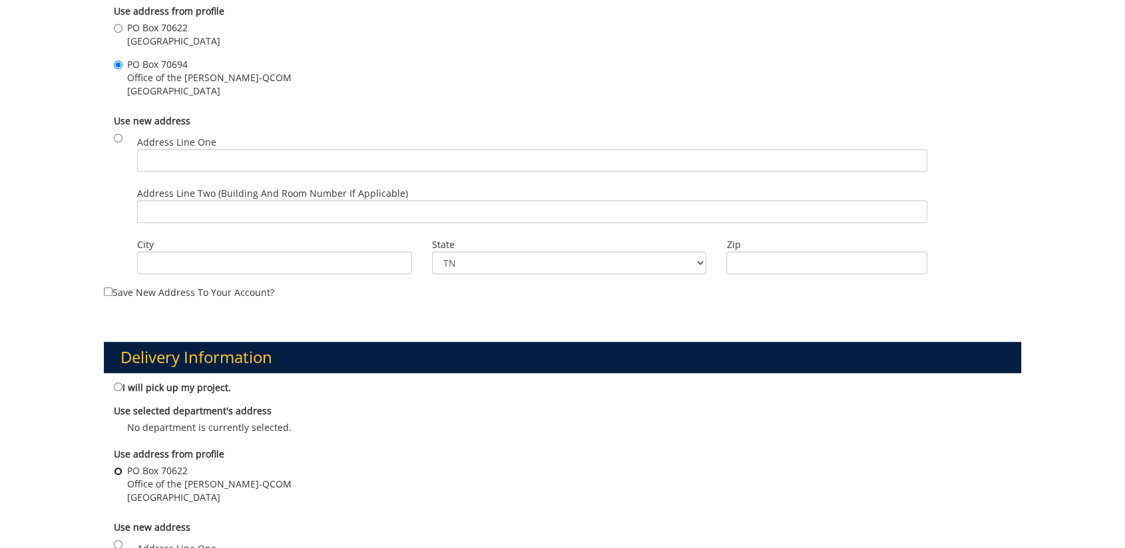
click at [116, 473] on input "PO Box 70622 Office of the [PERSON_NAME]-[GEOGRAPHIC_DATA]" at bounding box center [118, 471] width 9 height 9
radio input "true"
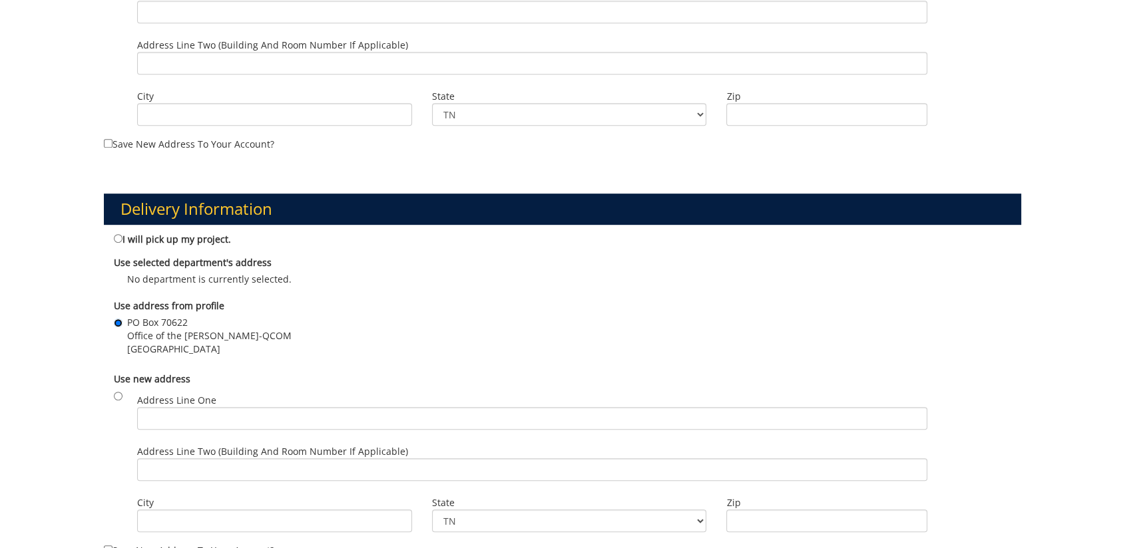
scroll to position [887, 0]
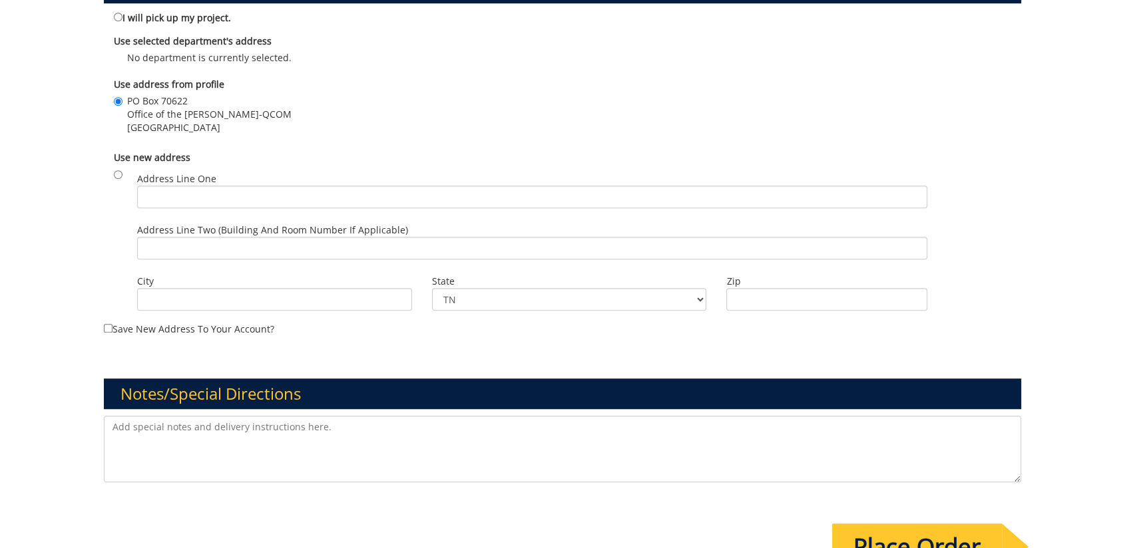
click at [355, 443] on textarea at bounding box center [562, 449] width 917 height 67
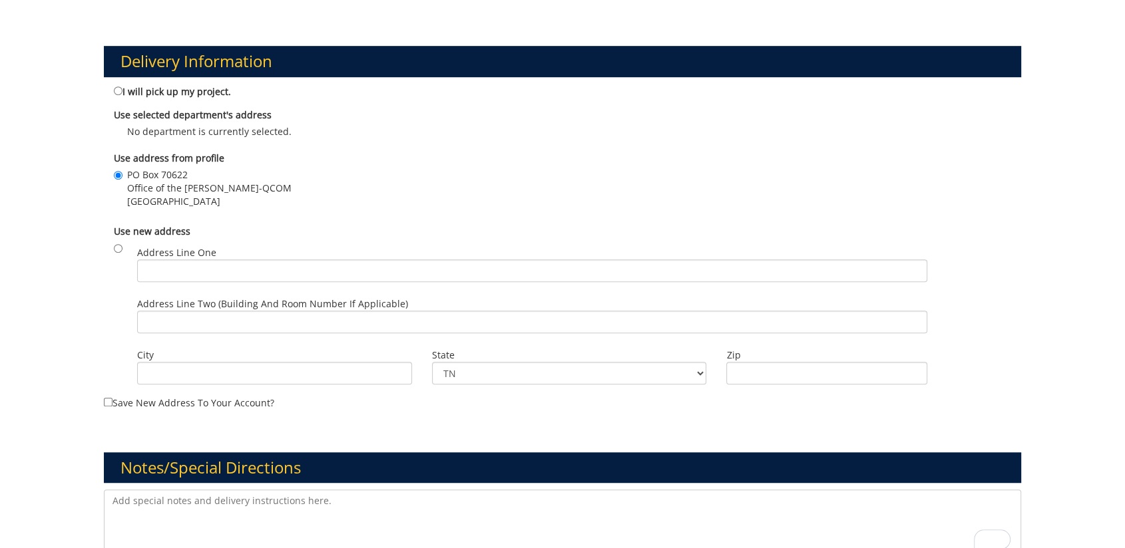
scroll to position [961, 0]
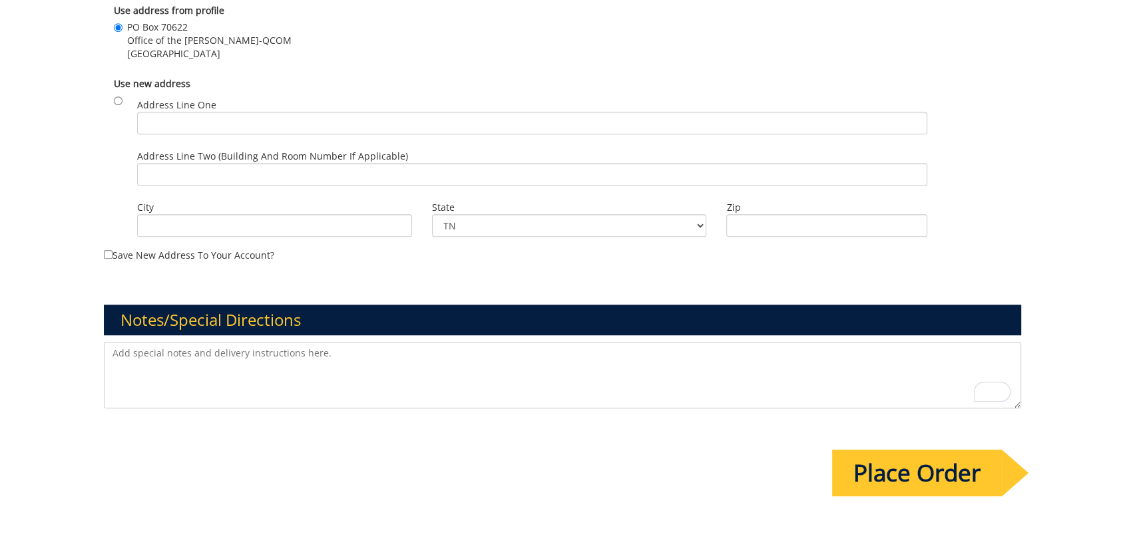
click at [254, 381] on textarea "To enrich screen reader interactions, please activate Accessibility in Grammarl…" at bounding box center [562, 375] width 917 height 67
paste textarea "Desired due date for pre-shipping to convention warehouse is [DATE]. We could p…"
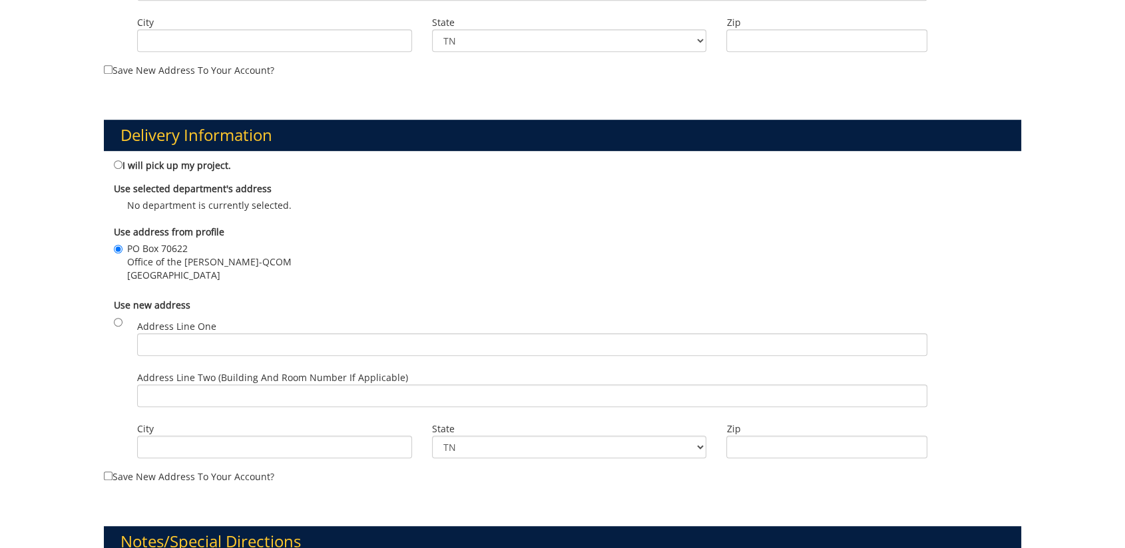
scroll to position [1035, 0]
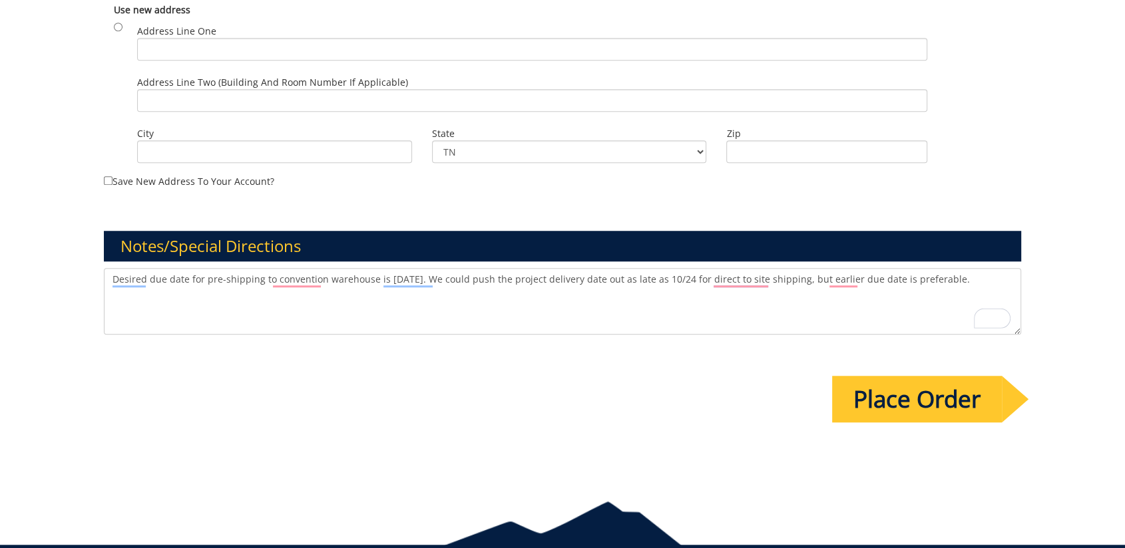
type textarea "Desired due date for pre-shipping to convention warehouse is [DATE]. We could p…"
click at [956, 414] on input "Place Order" at bounding box center [917, 399] width 170 height 47
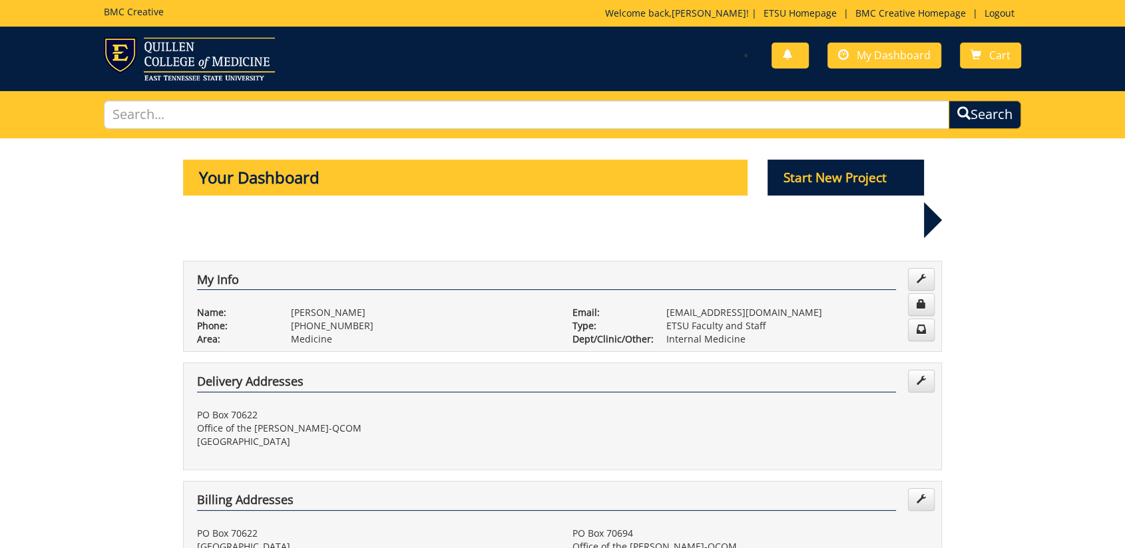
scroll to position [296, 0]
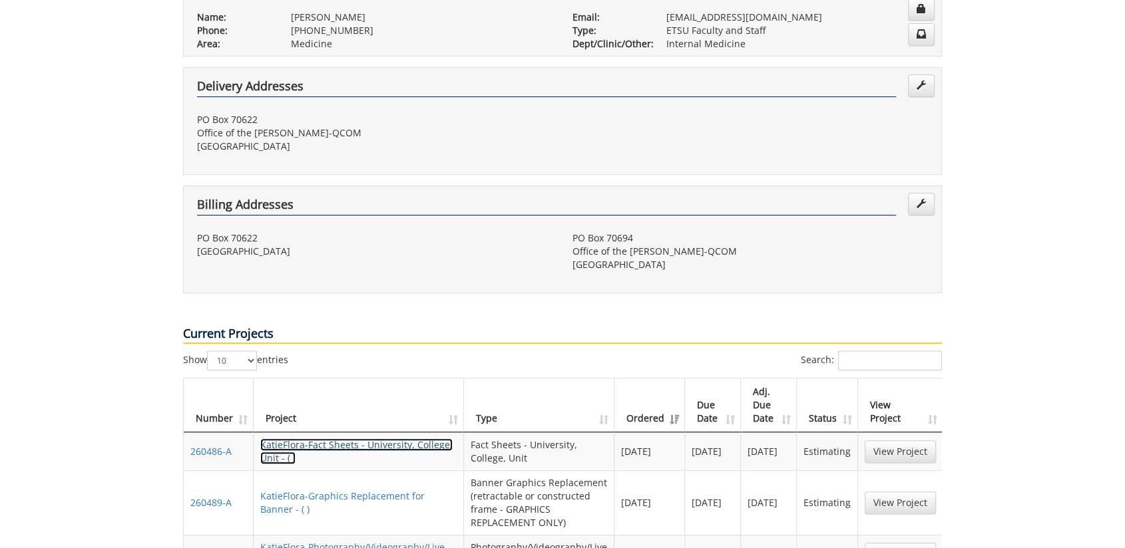
click at [371, 439] on link "KatieFlora-Fact Sheets - University, College, Unit - ( )" at bounding box center [356, 452] width 192 height 26
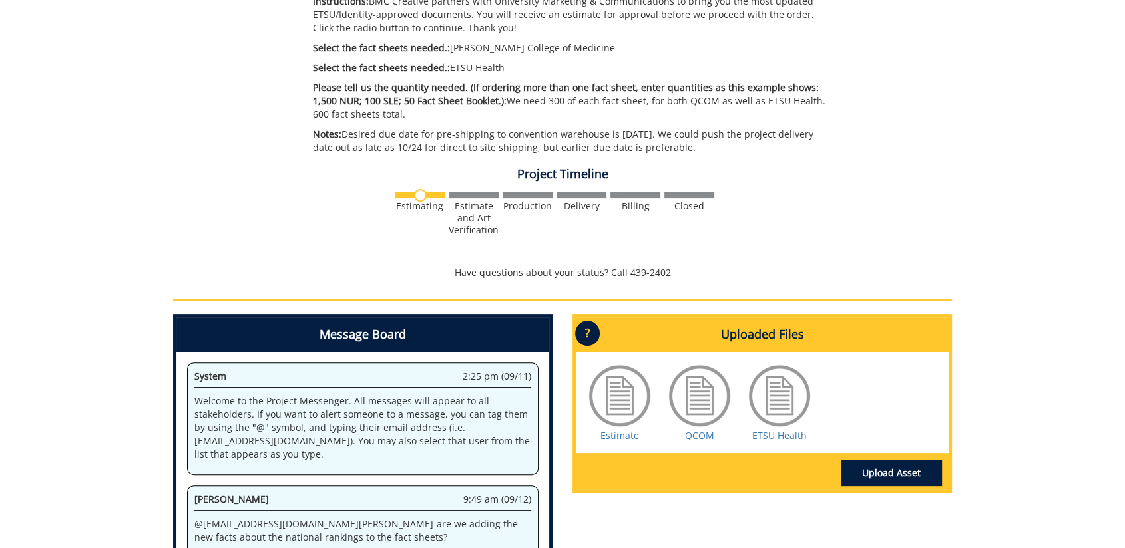
scroll to position [242, 0]
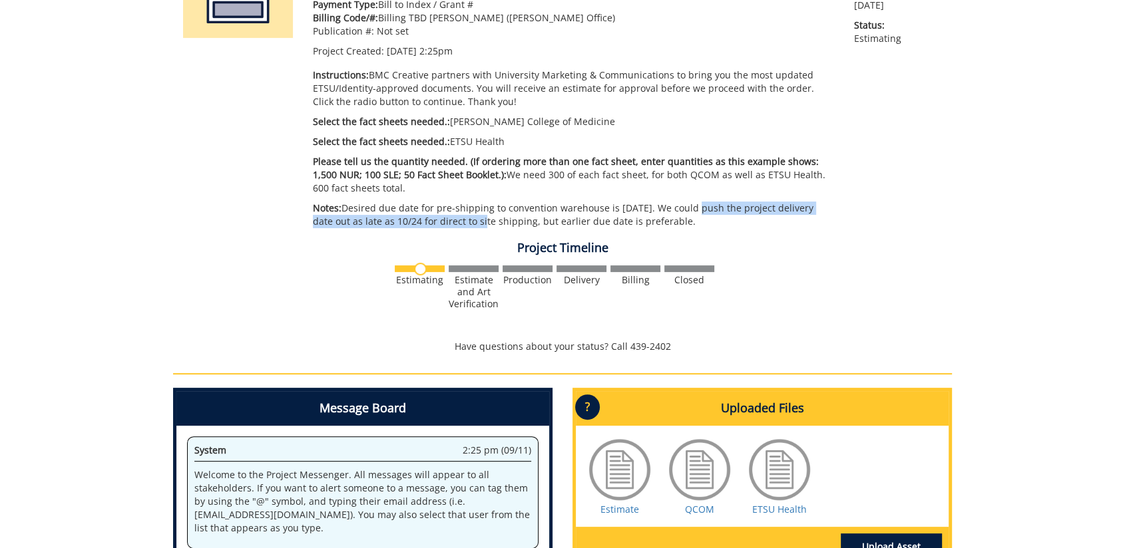
drag, startPoint x: 687, startPoint y: 214, endPoint x: 463, endPoint y: 214, distance: 223.6
click at [463, 214] on p "Notes: Desired due date for pre-shipping to convention warehouse is [DATE]. We …" at bounding box center [573, 215] width 521 height 27
drag, startPoint x: 463, startPoint y: 214, endPoint x: 652, endPoint y: 222, distance: 188.5
click at [629, 225] on p "Notes: Desired due date for pre-shipping to convention warehouse is [DATE]. We …" at bounding box center [573, 215] width 521 height 27
drag, startPoint x: 684, startPoint y: 220, endPoint x: 346, endPoint y: 212, distance: 338.2
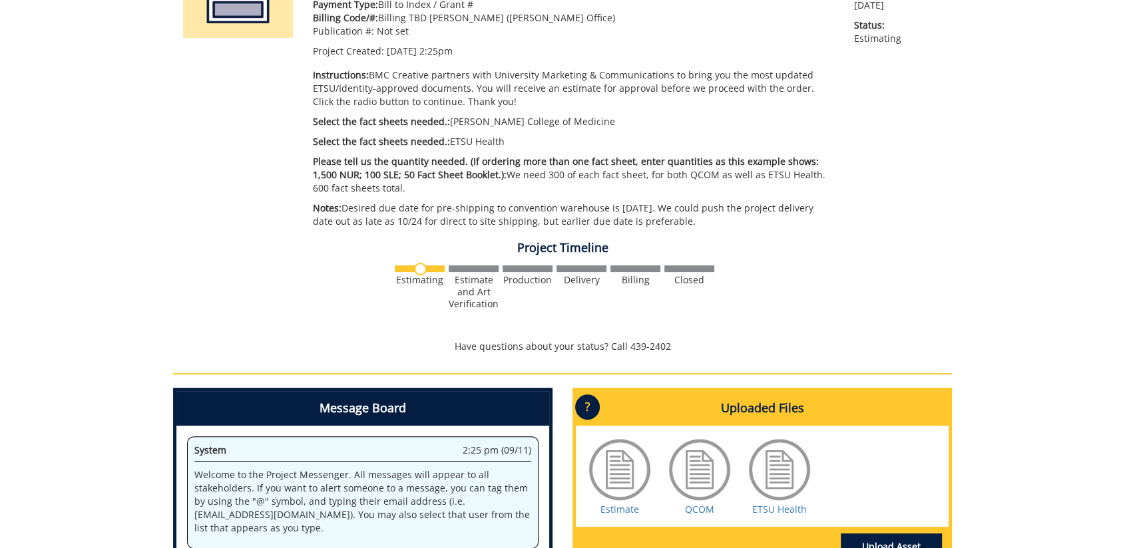
click at [346, 212] on p "Notes: Desired due date for pre-shipping to convention warehouse is [DATE]. We …" at bounding box center [573, 215] width 521 height 27
drag, startPoint x: 346, startPoint y: 212, endPoint x: 364, endPoint y: 214, distance: 18.1
copy p "Desired due date for pre-shipping to convention warehouse is [DATE]. We could p…"
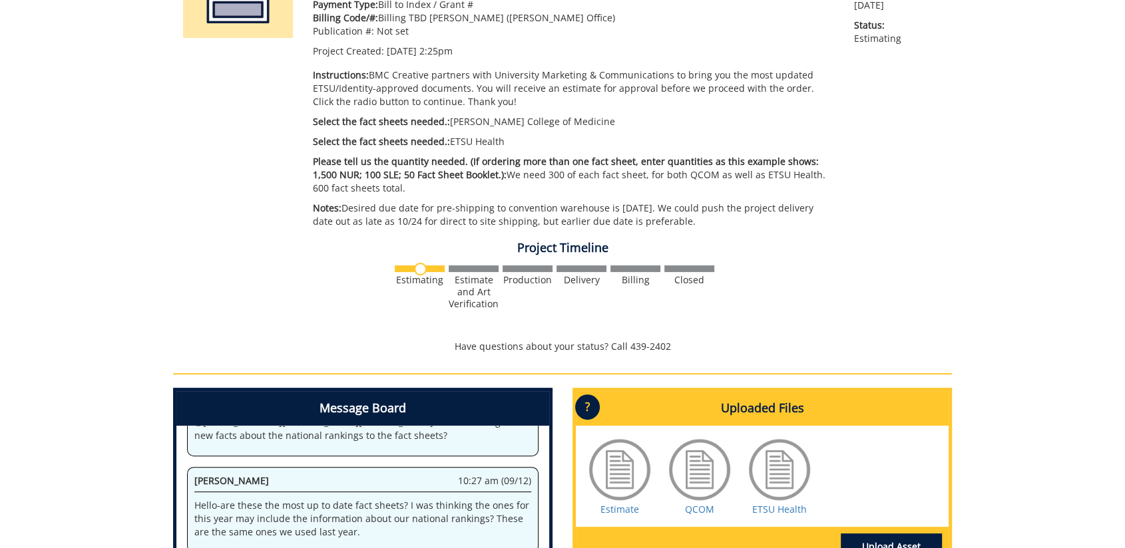
scroll to position [0, 0]
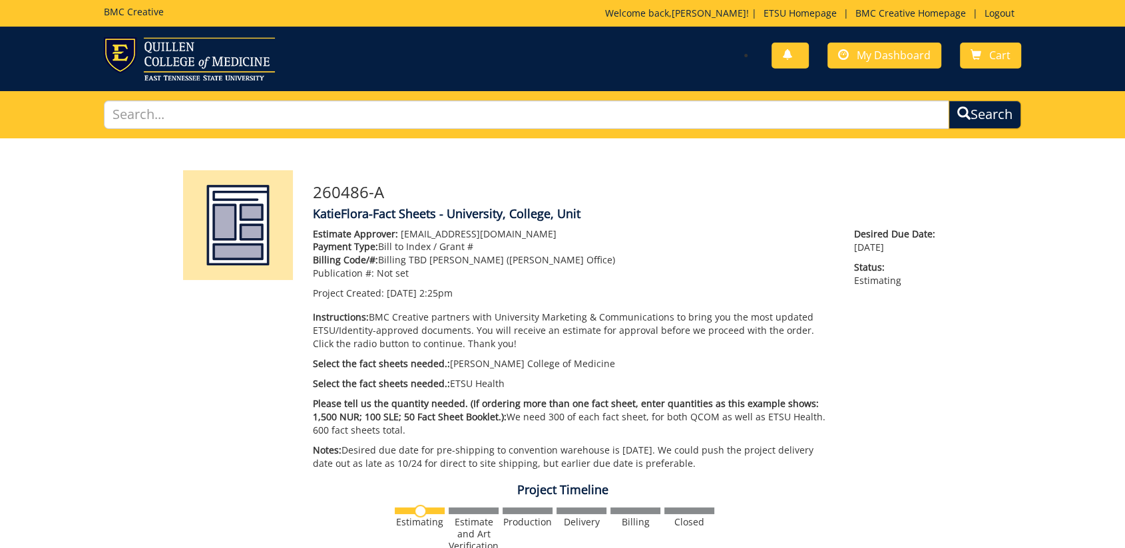
click at [675, 230] on p "Estimate Approver: [EMAIL_ADDRESS][DOMAIN_NAME]" at bounding box center [573, 234] width 521 height 13
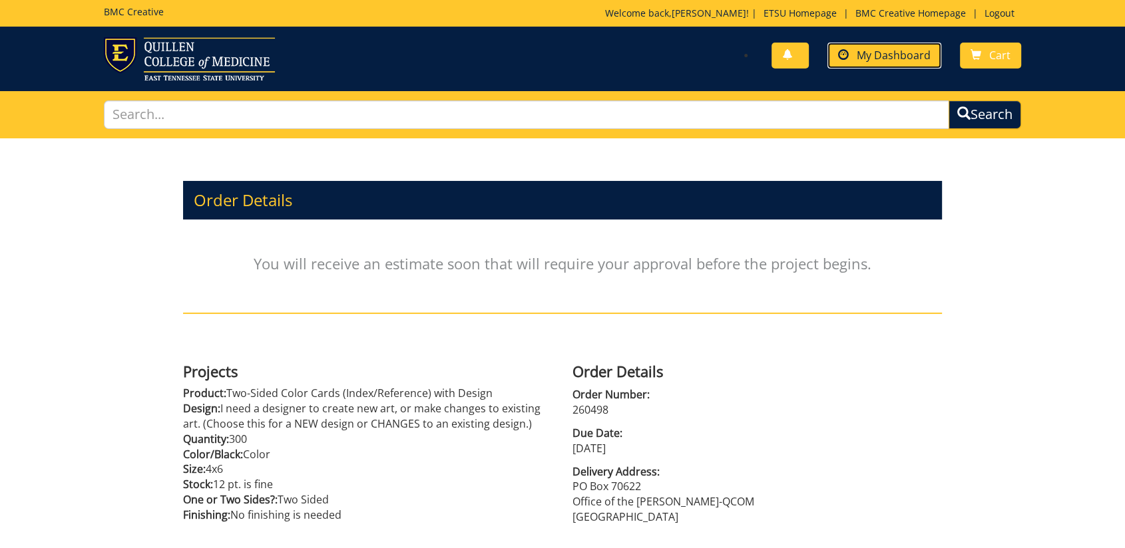
click at [896, 58] on span "My Dashboard" at bounding box center [894, 55] width 74 height 15
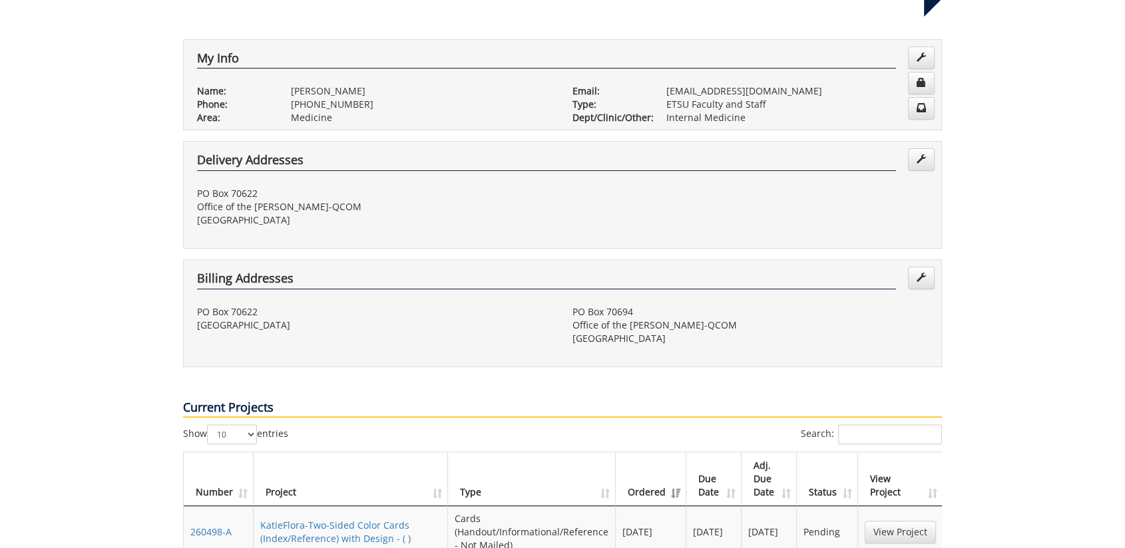
scroll to position [369, 0]
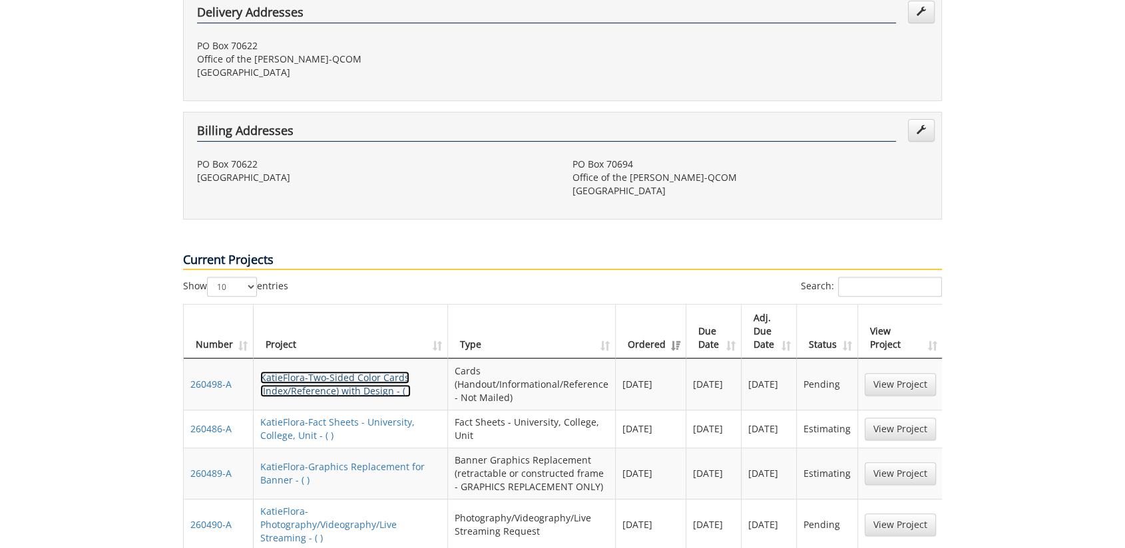
click at [321, 371] on link "KatieFlora-Two-Sided Color Cards (Index/Reference) with Design - ( )" at bounding box center [335, 384] width 150 height 26
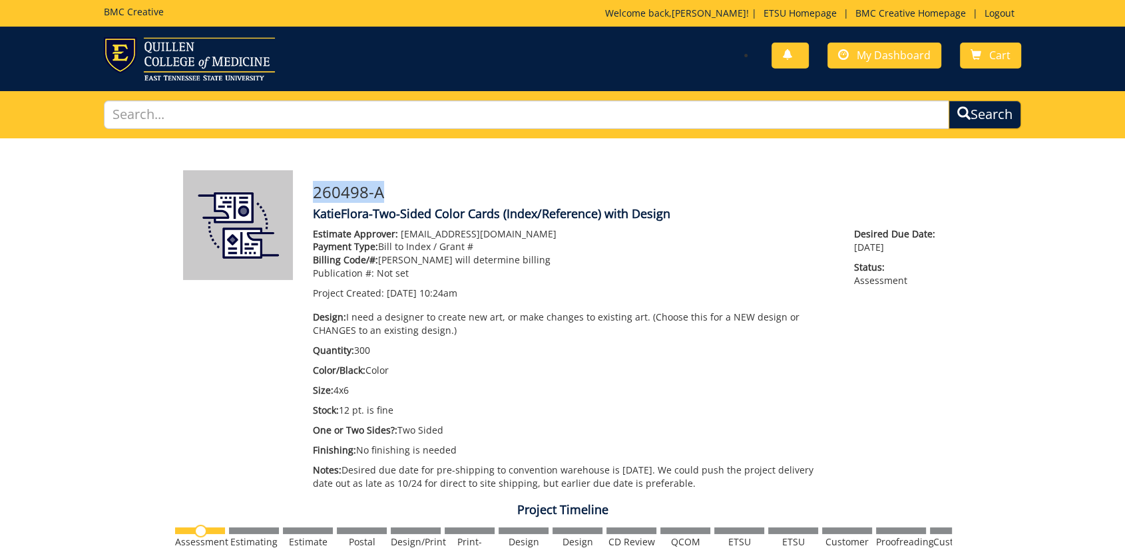
drag, startPoint x: 384, startPoint y: 187, endPoint x: 310, endPoint y: 189, distance: 73.9
click at [310, 189] on div "260498-A KatieFlora-Two-Sided Color Cards (Index/Reference) with Design Estimat…" at bounding box center [627, 333] width 649 height 327
drag, startPoint x: 310, startPoint y: 189, endPoint x: 327, endPoint y: 192, distance: 17.5
copy h3 "260498-A"
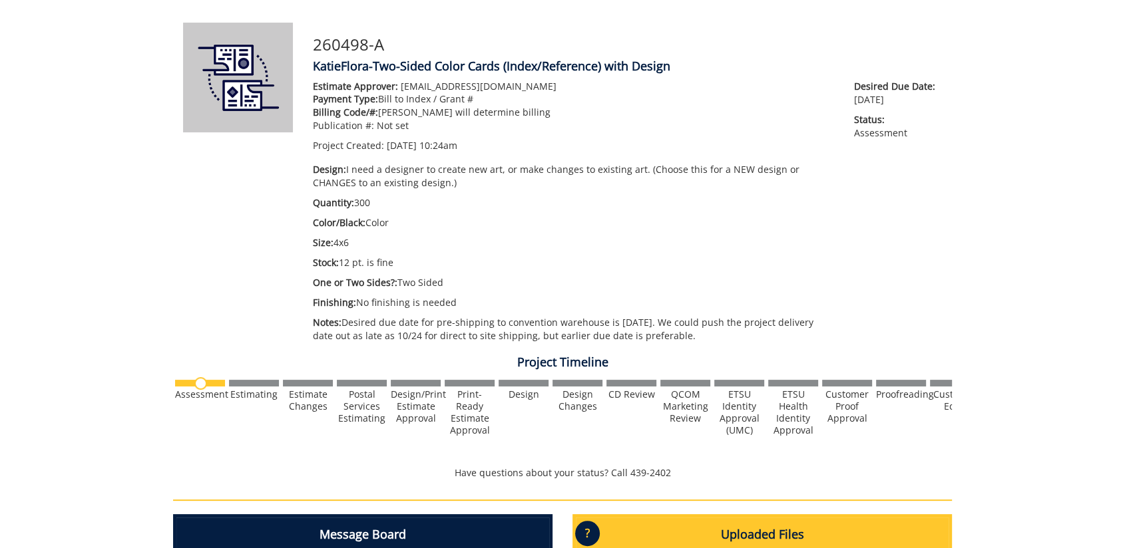
click at [719, 248] on p "Size: 4x6" at bounding box center [573, 242] width 521 height 13
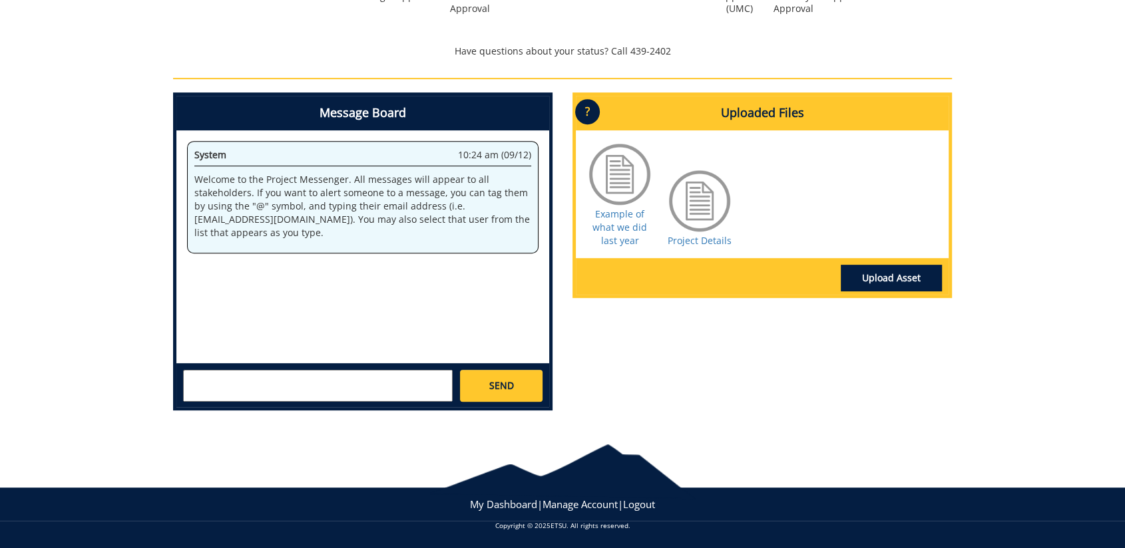
scroll to position [126, 0]
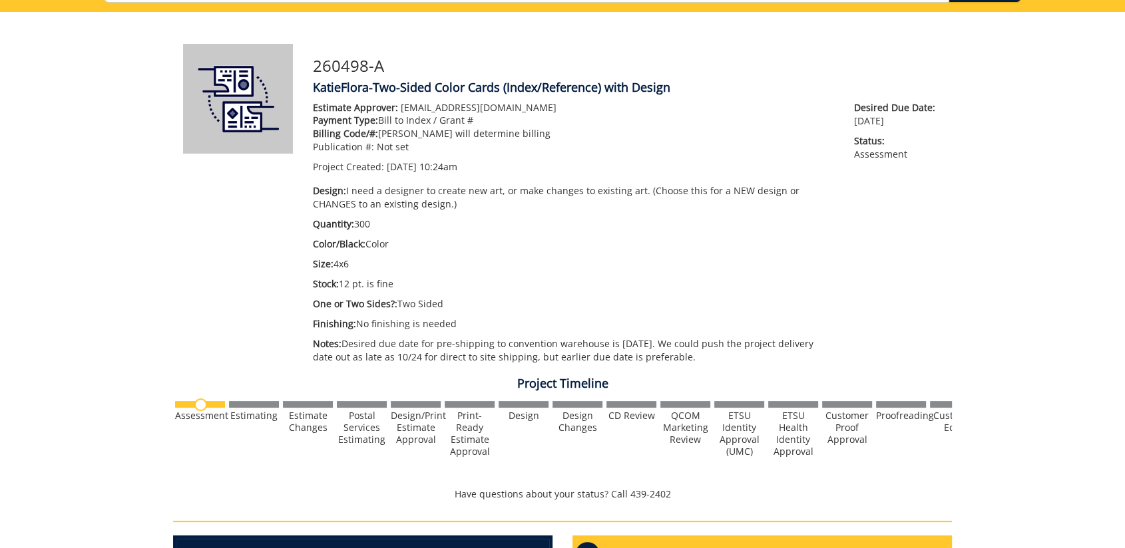
click at [943, 278] on div "Estimate Approver: forrestd@etsu.edu Payment Type: Bill to Index / Grant # Bill…" at bounding box center [627, 236] width 649 height 270
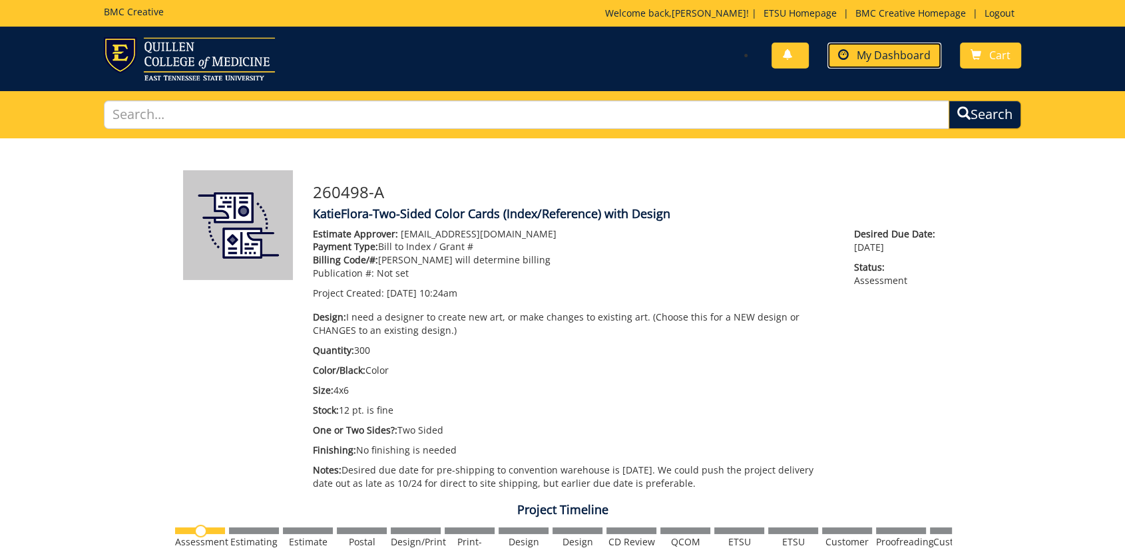
click at [869, 57] on span "My Dashboard" at bounding box center [894, 55] width 74 height 15
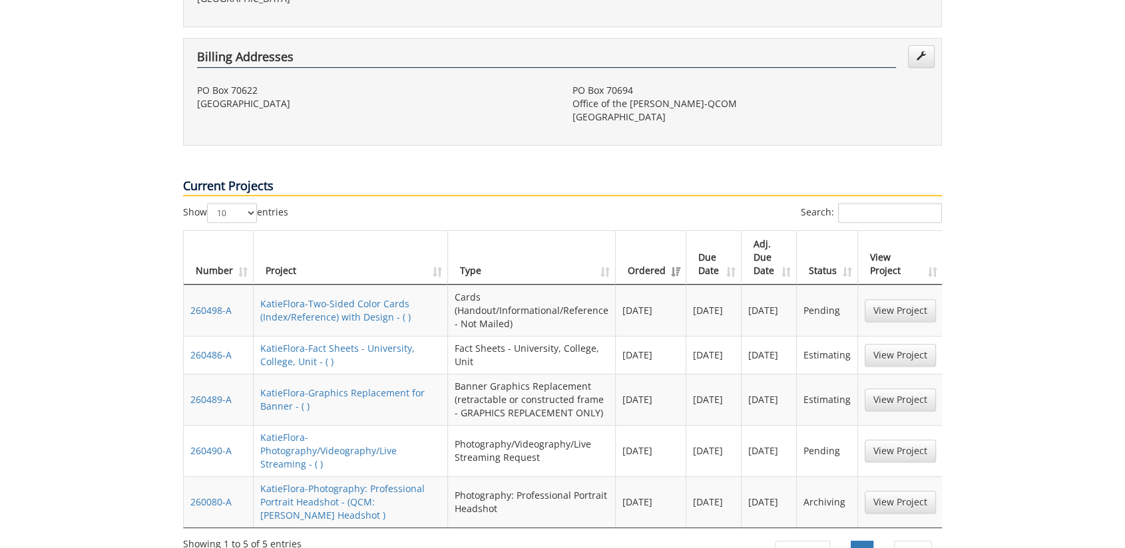
scroll to position [443, 0]
click at [301, 342] on link "KatieFlora-Fact Sheets - University, College, Unit - ( )" at bounding box center [337, 355] width 154 height 26
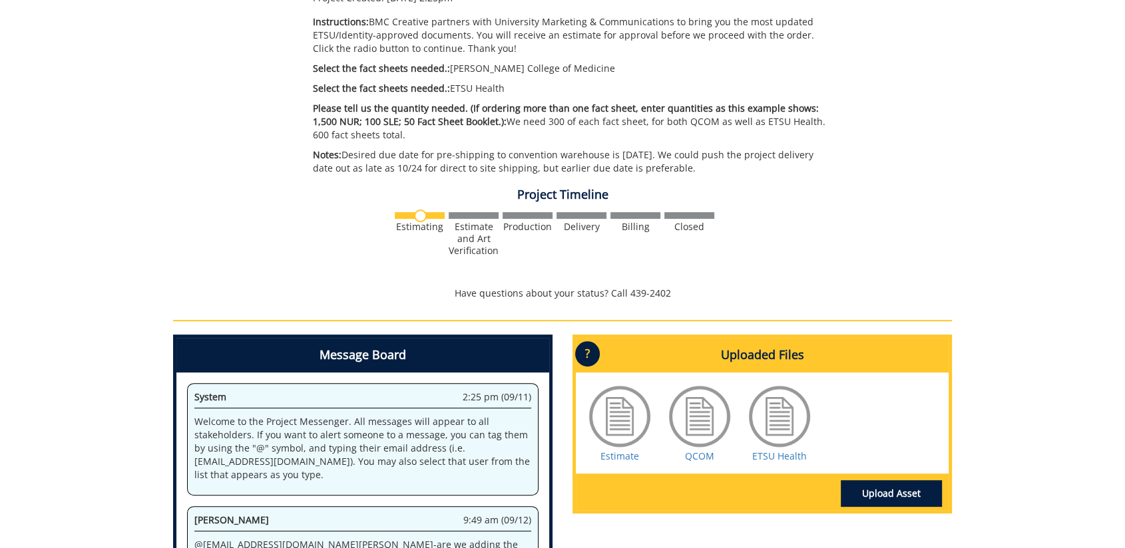
scroll to position [538, 0]
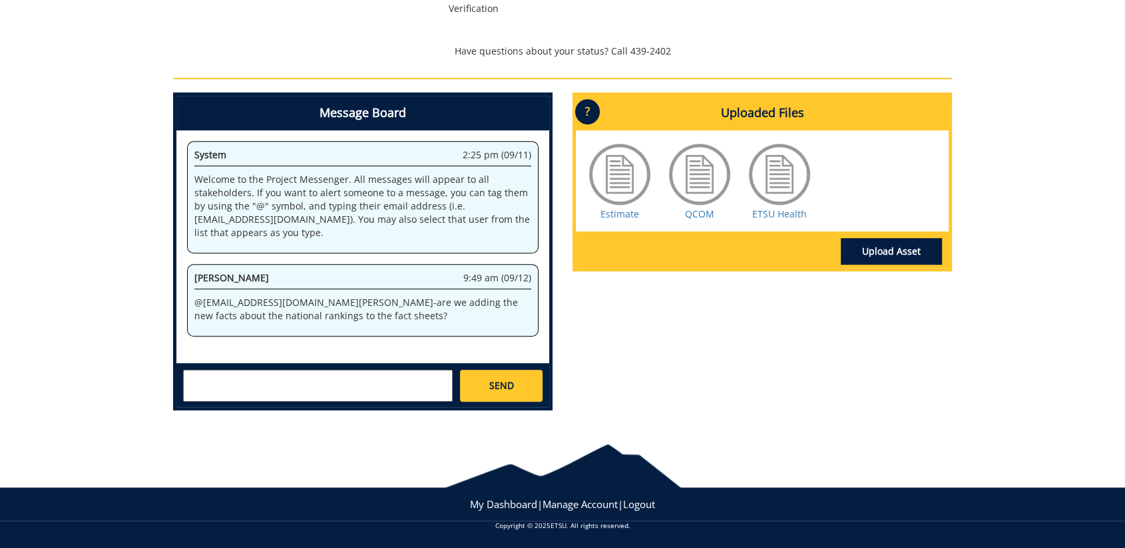
click at [357, 386] on textarea at bounding box center [318, 386] width 270 height 32
type textarea "Hello-are these the most up to date fact sheets? I was thinking the ones for th…"
click at [491, 385] on span "SEND" at bounding box center [501, 385] width 25 height 13
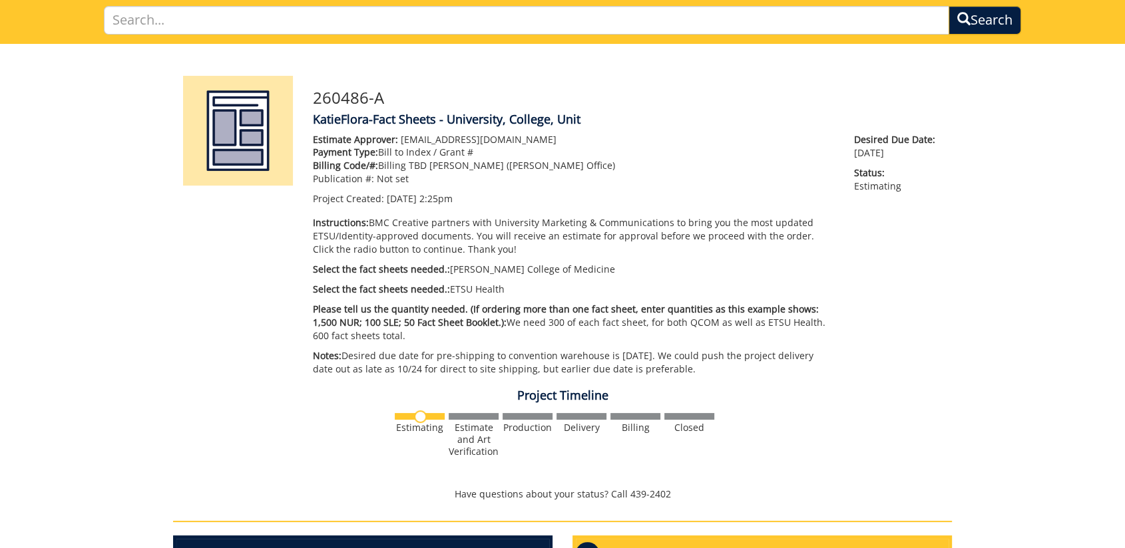
scroll to position [0, 0]
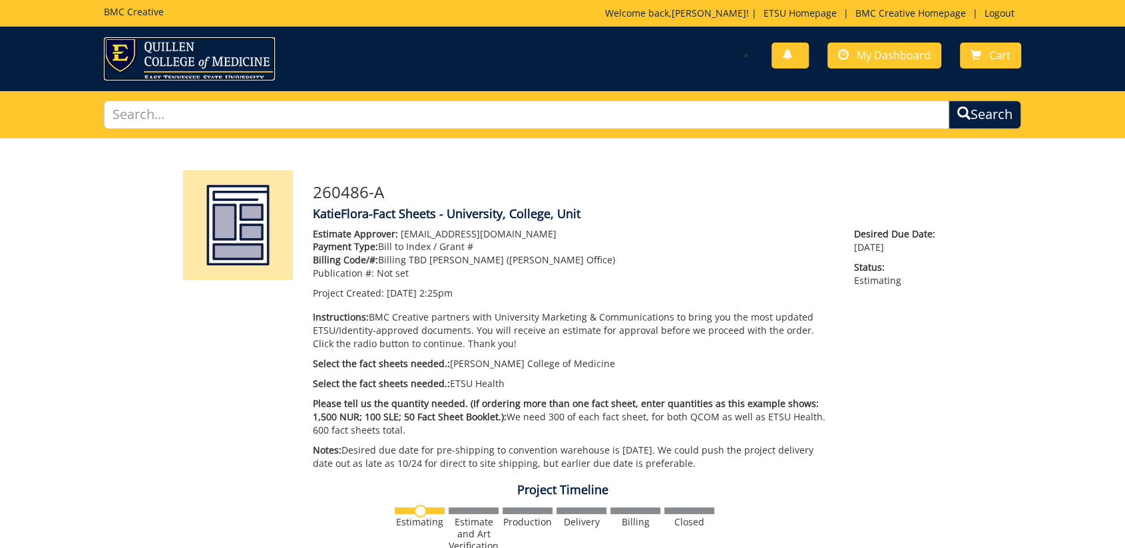
click at [128, 60] on img at bounding box center [189, 58] width 171 height 43
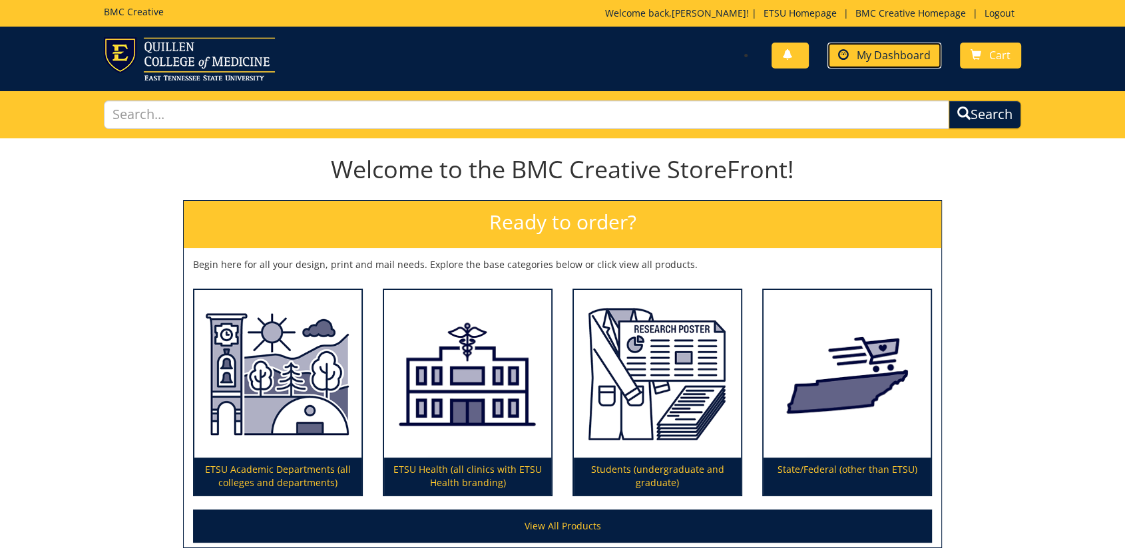
click at [871, 49] on span "My Dashboard" at bounding box center [894, 55] width 74 height 15
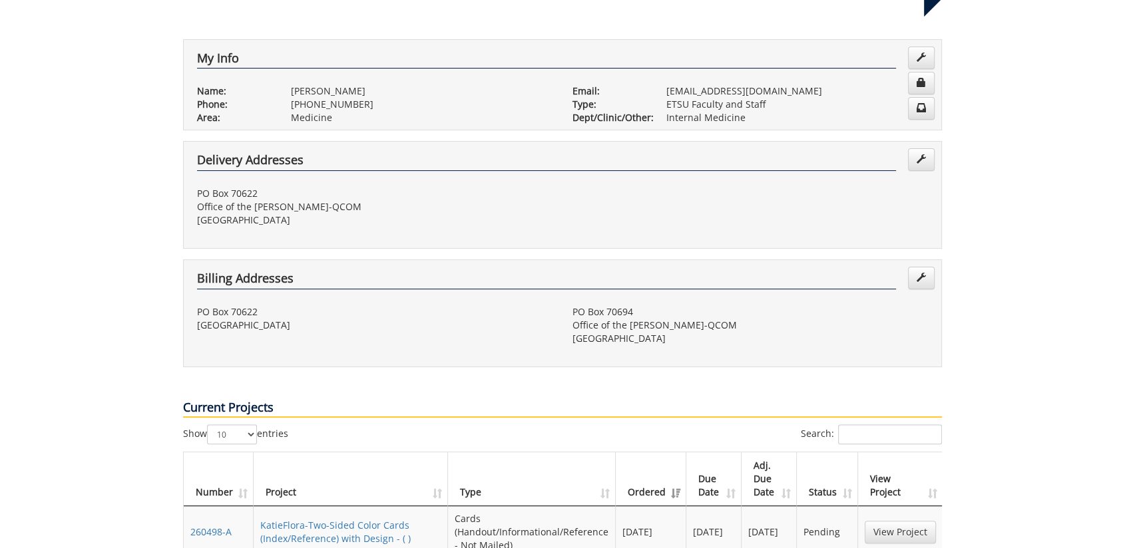
scroll to position [296, 0]
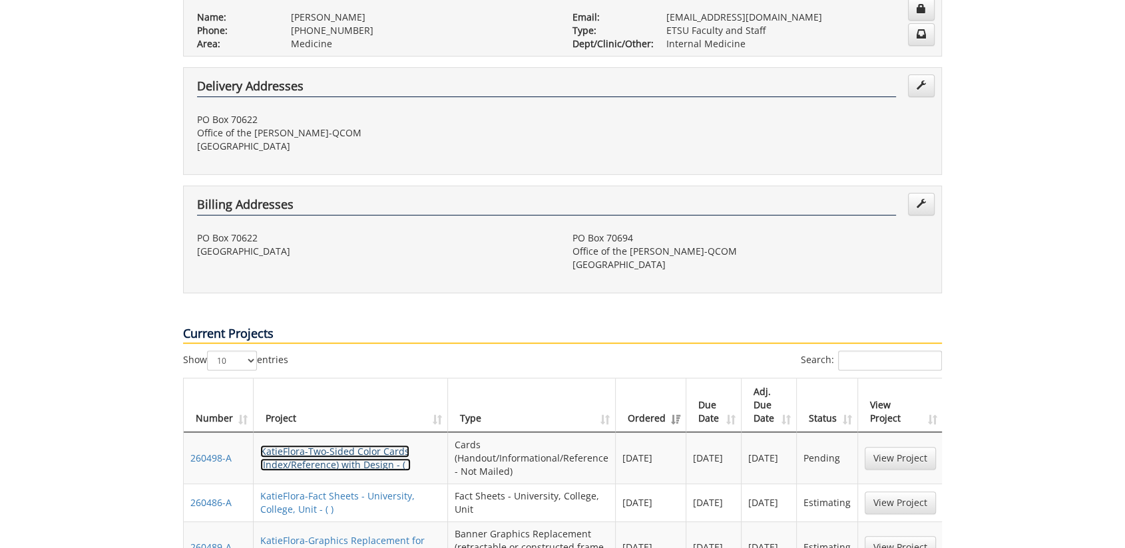
click at [325, 445] on link "KatieFlora-Two-Sided Color Cards (Index/Reference) with Design - ( )" at bounding box center [335, 458] width 150 height 26
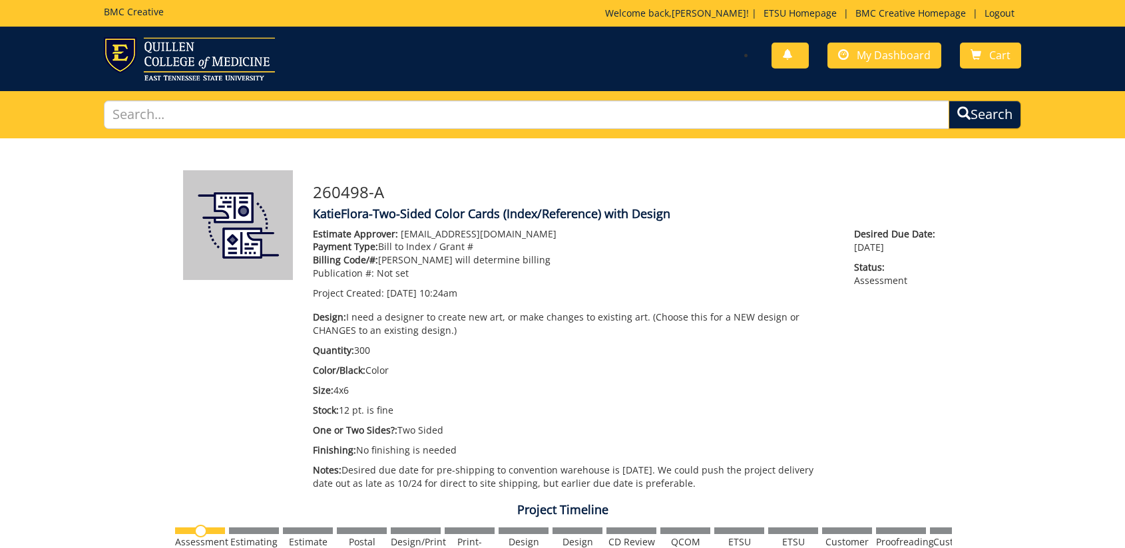
scroll to position [443, 0]
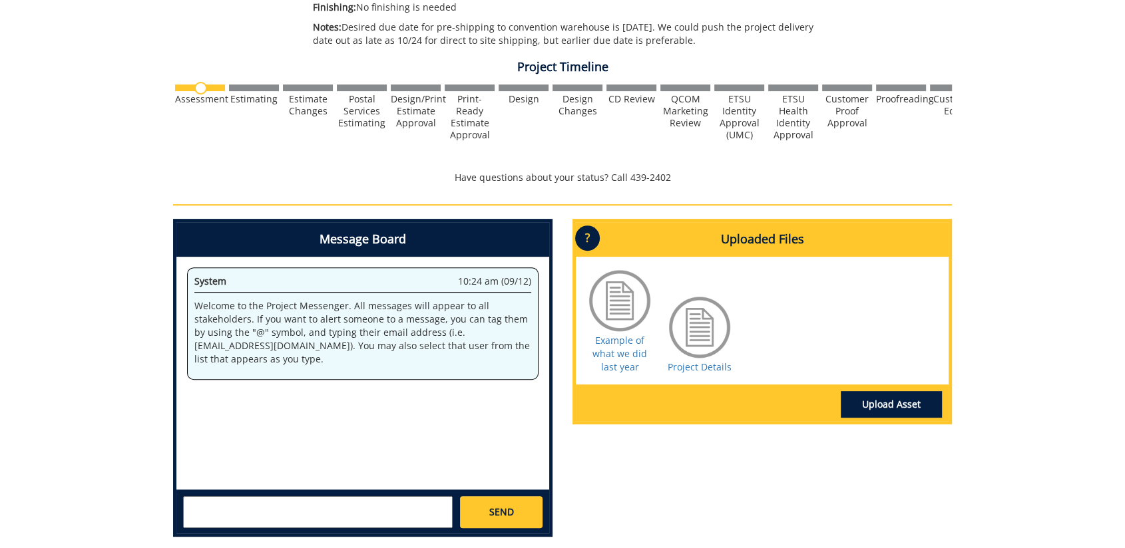
drag, startPoint x: 787, startPoint y: 469, endPoint x: 930, endPoint y: 340, distance: 192.3
click at [787, 468] on div "Message Board System 10:24 am (09/12) Welcome to the Project Messenger. All mes…" at bounding box center [562, 383] width 799 height 329
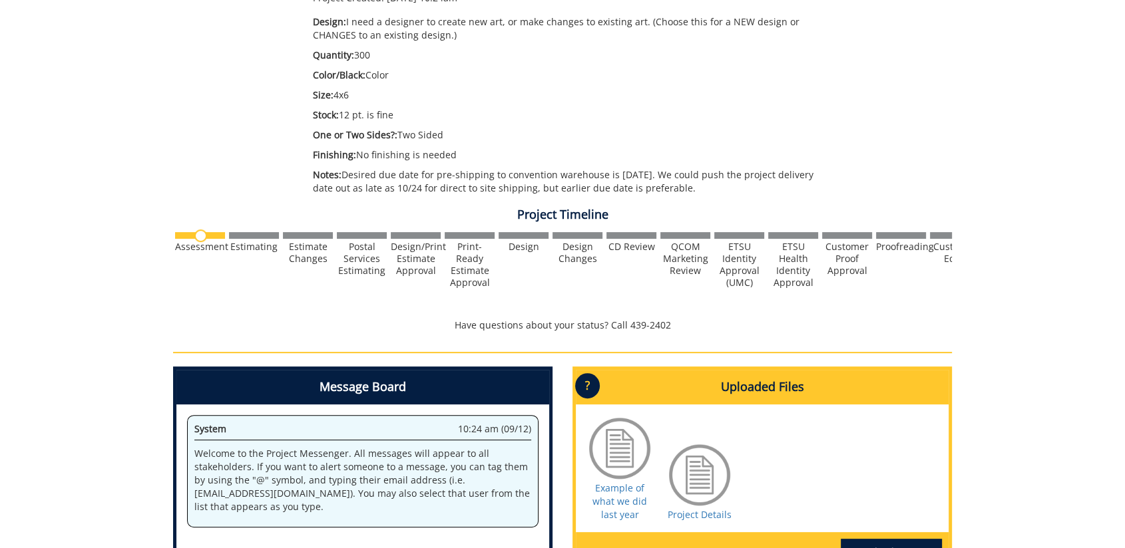
scroll to position [0, 0]
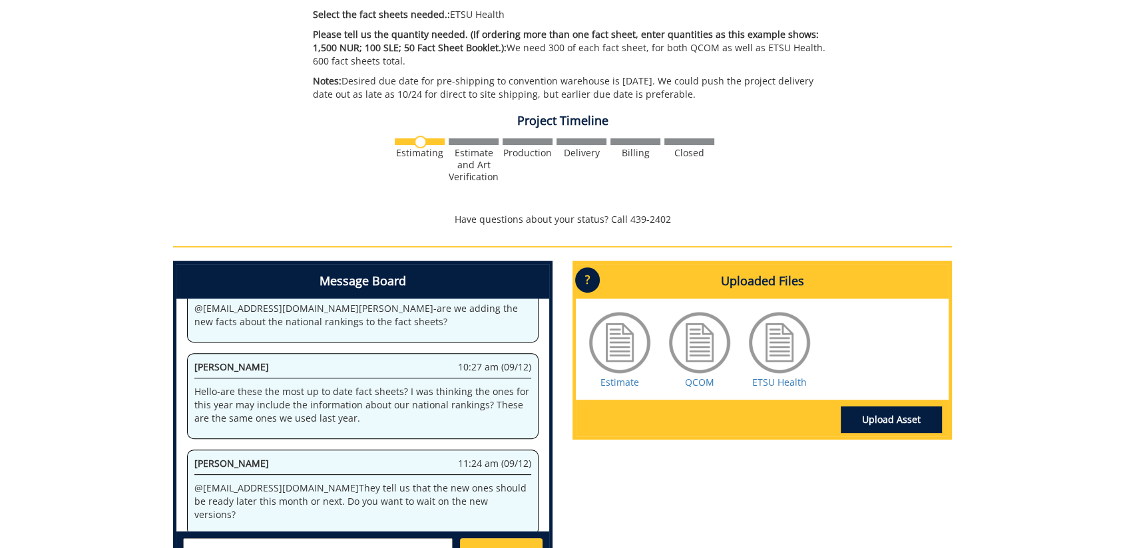
scroll to position [443, 0]
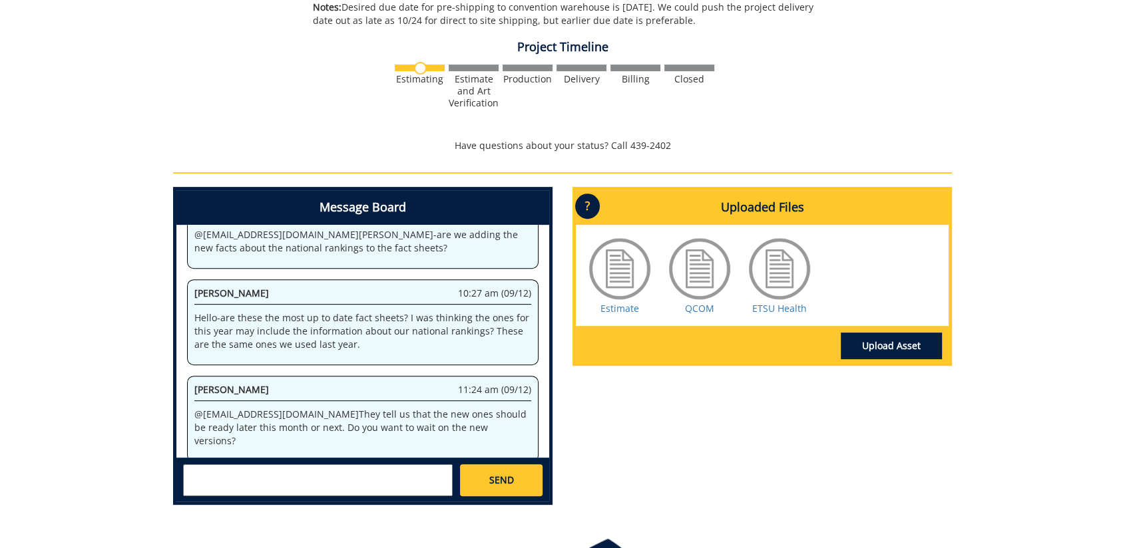
click at [483, 427] on p "@ floramoore@etsu.edu They tell us that the new ones should be ready later this…" at bounding box center [362, 428] width 337 height 40
click at [354, 475] on textarea at bounding box center [318, 481] width 270 height 32
drag, startPoint x: 763, startPoint y: 444, endPoint x: 804, endPoint y: 475, distance: 51.4
click at [767, 444] on div "Message Board System 2:25 pm (09/11) Welcome to the Project Messenger. All mess…" at bounding box center [562, 351] width 799 height 329
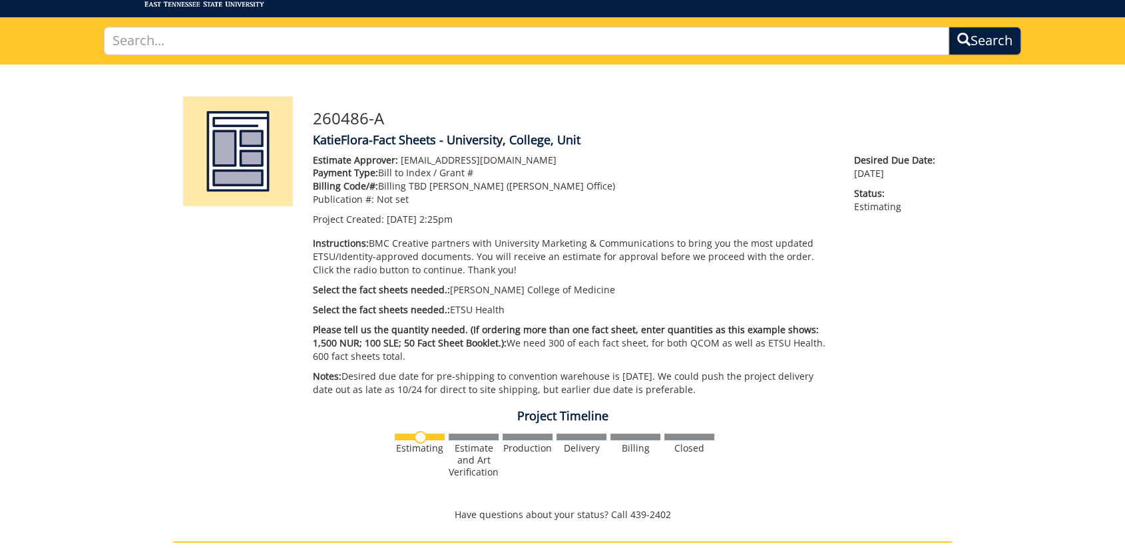
scroll to position [0, 0]
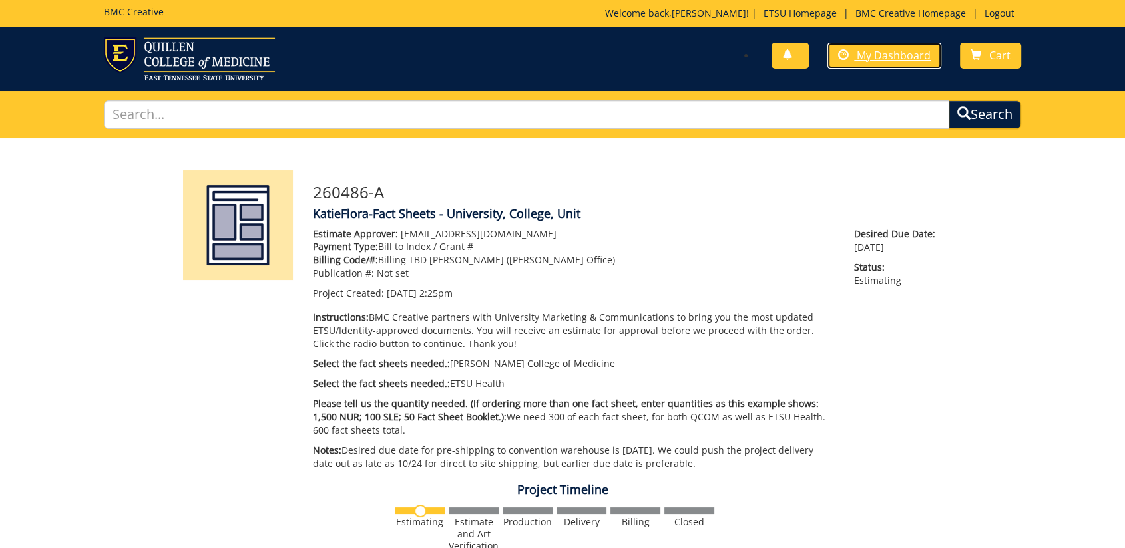
drag, startPoint x: 889, startPoint y: 55, endPoint x: 488, endPoint y: 110, distance: 404.4
click at [889, 55] on span "My Dashboard" at bounding box center [894, 55] width 74 height 15
click at [131, 48] on img at bounding box center [189, 58] width 171 height 43
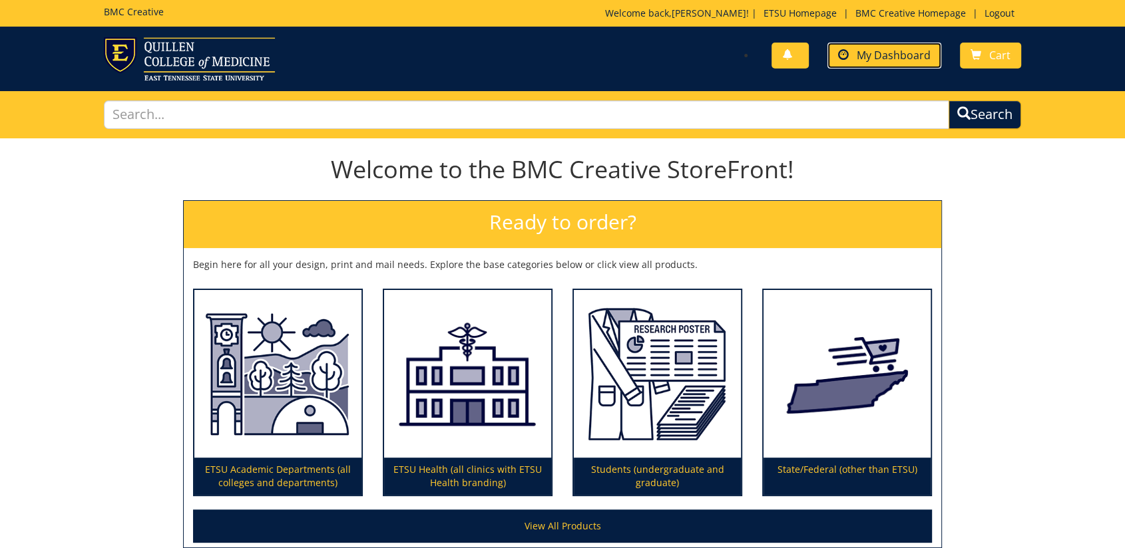
click at [861, 59] on span "My Dashboard" at bounding box center [894, 55] width 74 height 15
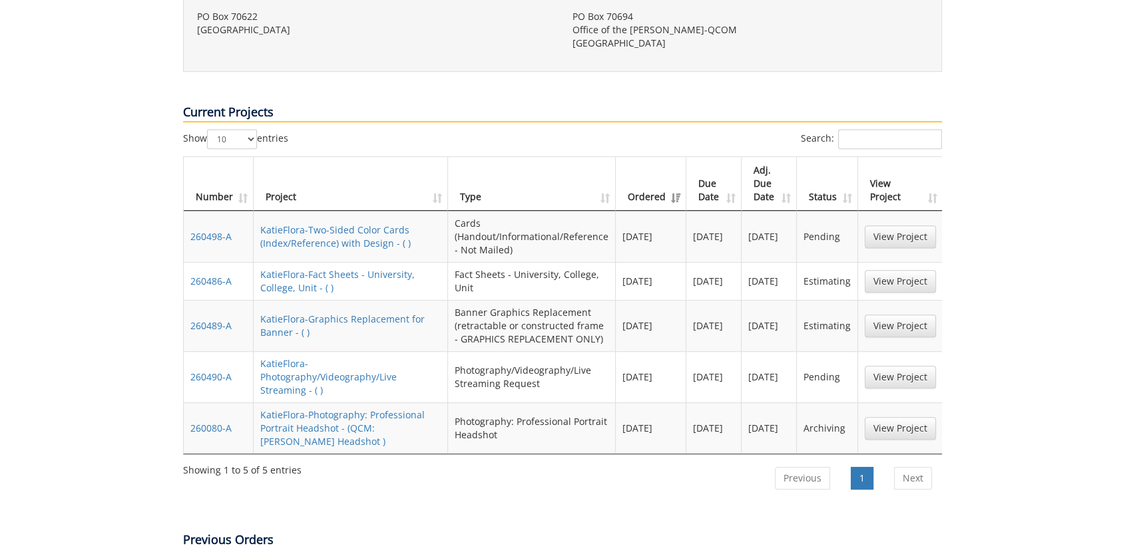
scroll to position [296, 0]
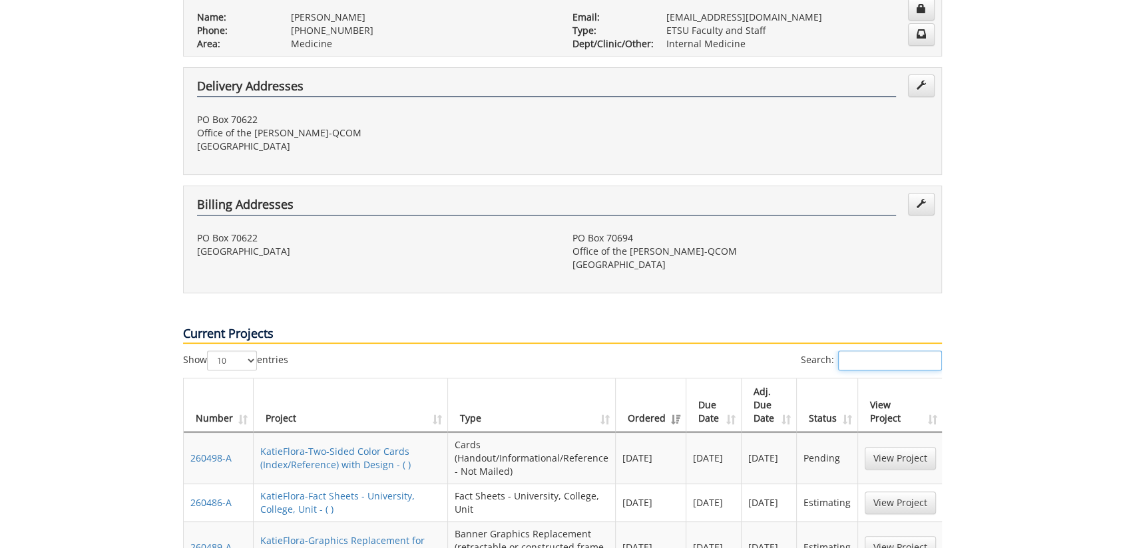
click at [855, 351] on input "Search:" at bounding box center [890, 361] width 104 height 20
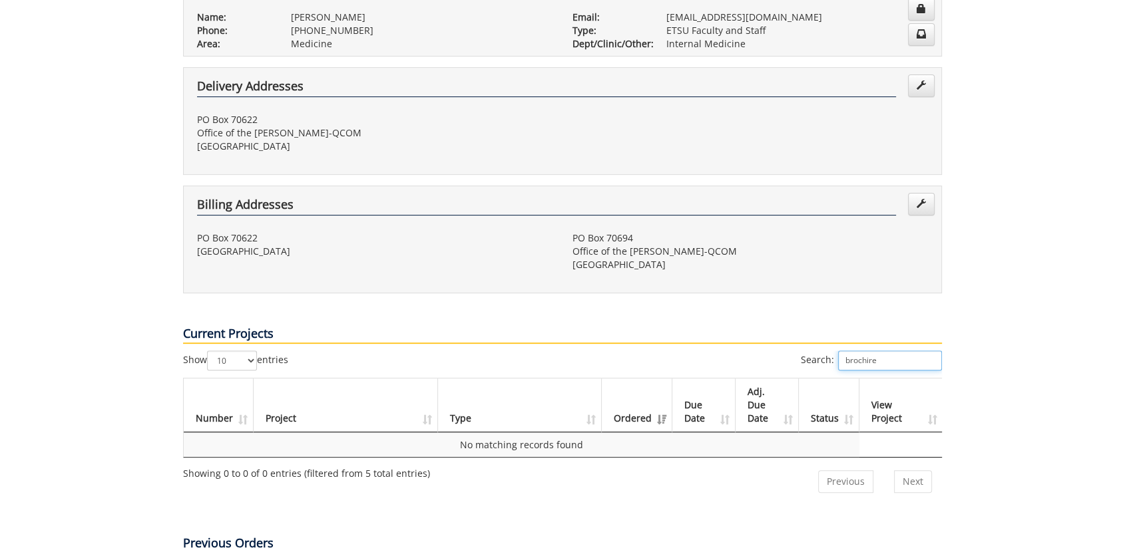
scroll to position [739, 0]
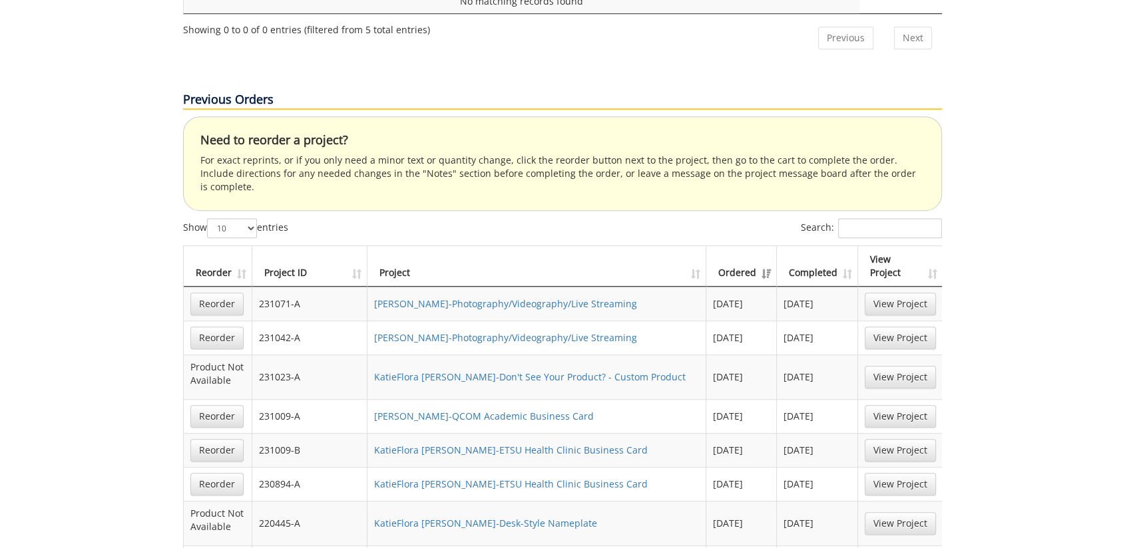
type input "brochire"
click at [884, 218] on input "Search:" at bounding box center [890, 228] width 104 height 20
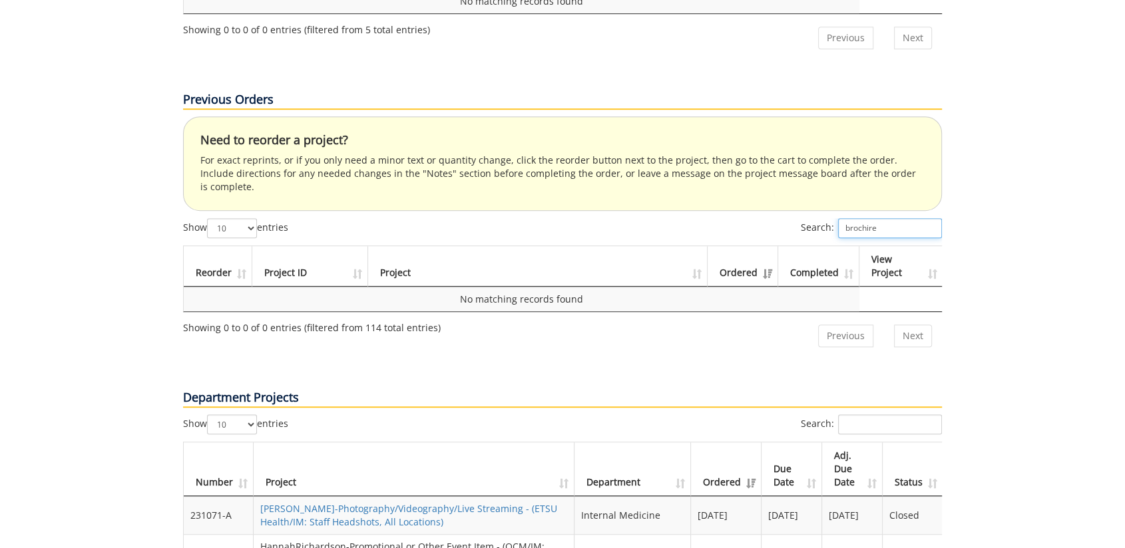
scroll to position [887, 0]
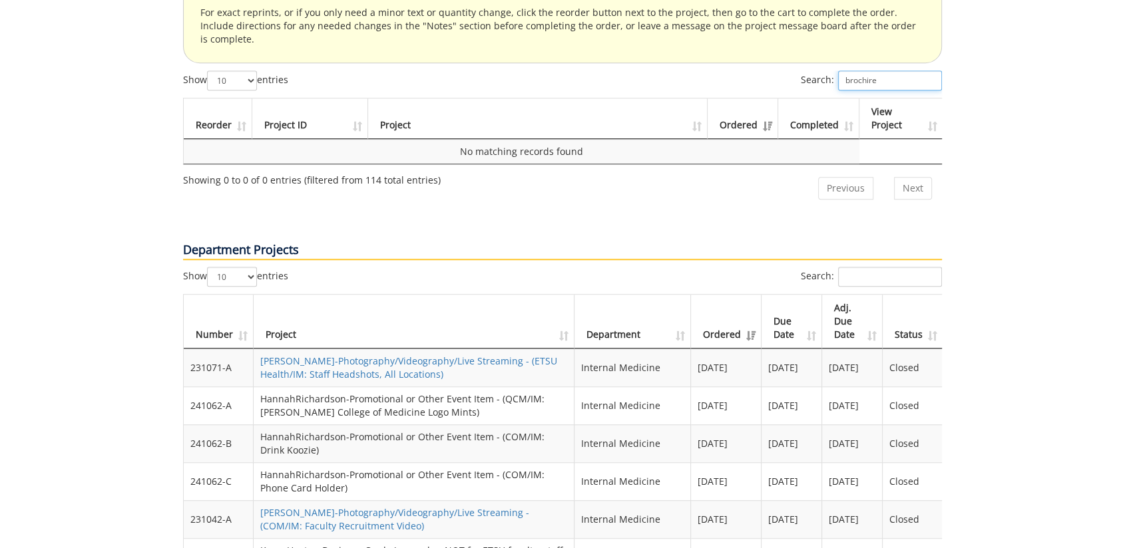
type input "brochire"
click at [847, 267] on input "Search:" at bounding box center [890, 277] width 104 height 20
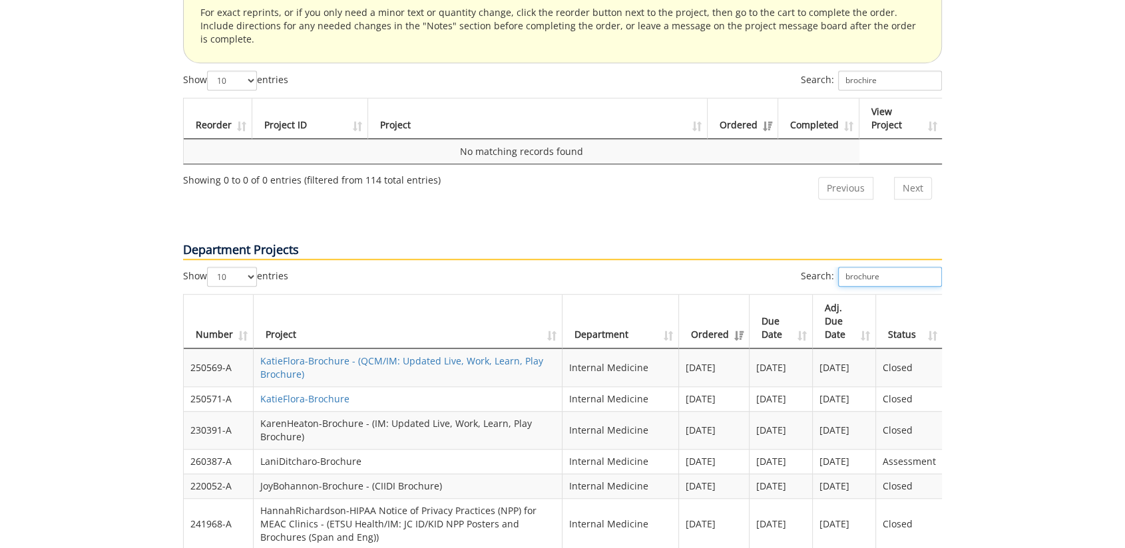
scroll to position [1109, 0]
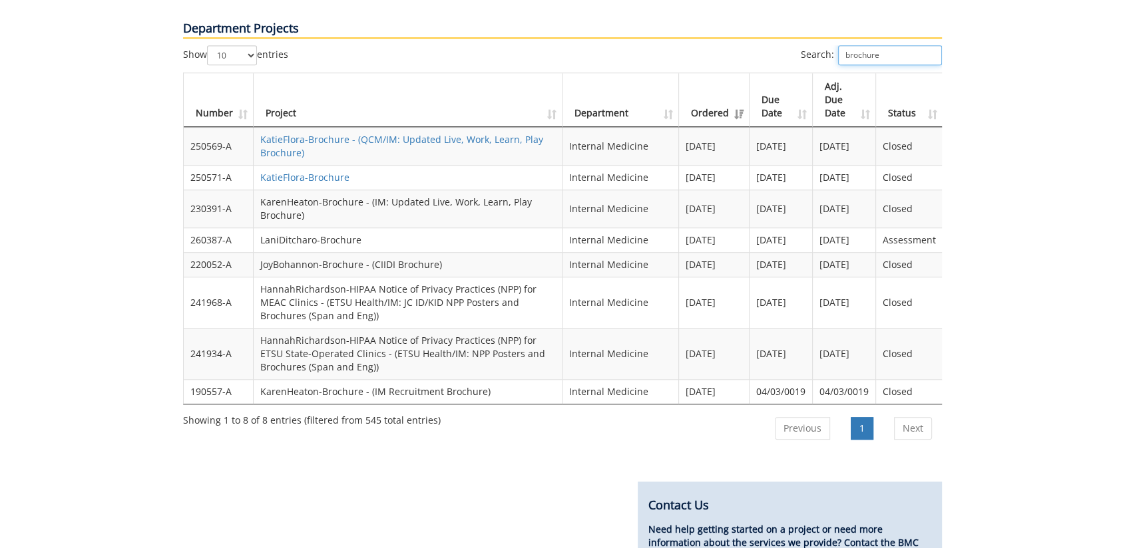
type input "brochure"
drag, startPoint x: 735, startPoint y: 200, endPoint x: 688, endPoint y: 200, distance: 47.3
click at [688, 228] on td "[DATE]" at bounding box center [714, 240] width 71 height 25
drag, startPoint x: 688, startPoint y: 200, endPoint x: 1038, endPoint y: 347, distance: 379.7
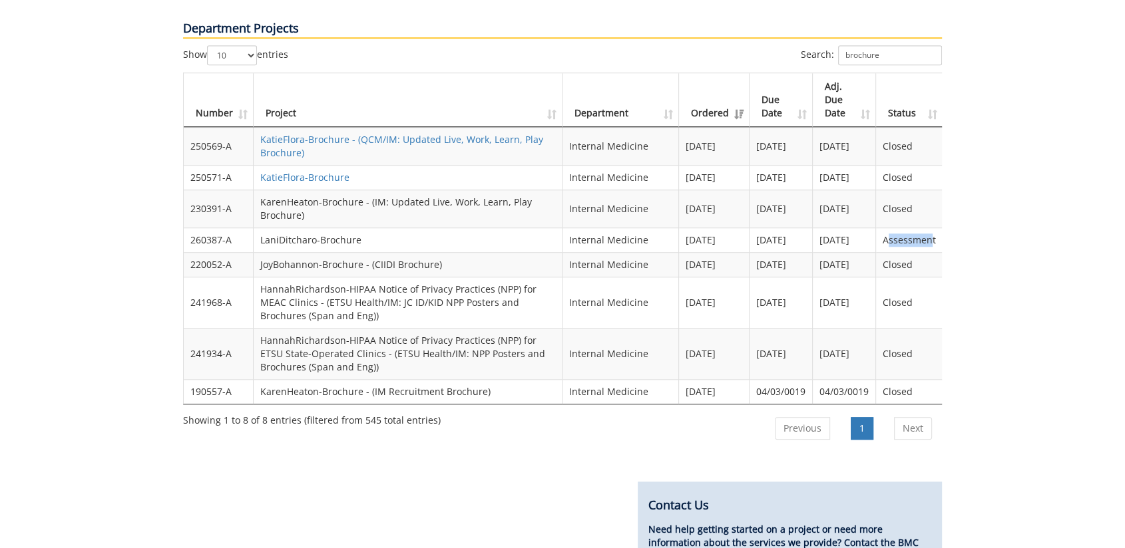
drag, startPoint x: 933, startPoint y: 205, endPoint x: 889, endPoint y: 206, distance: 43.9
click at [889, 228] on td "Assessment" at bounding box center [909, 240] width 67 height 25
drag, startPoint x: 889, startPoint y: 206, endPoint x: 931, endPoint y: 204, distance: 42.0
click at [920, 228] on td "Assessment" at bounding box center [909, 240] width 67 height 25
click at [937, 228] on td "Assessment" at bounding box center [909, 240] width 67 height 25
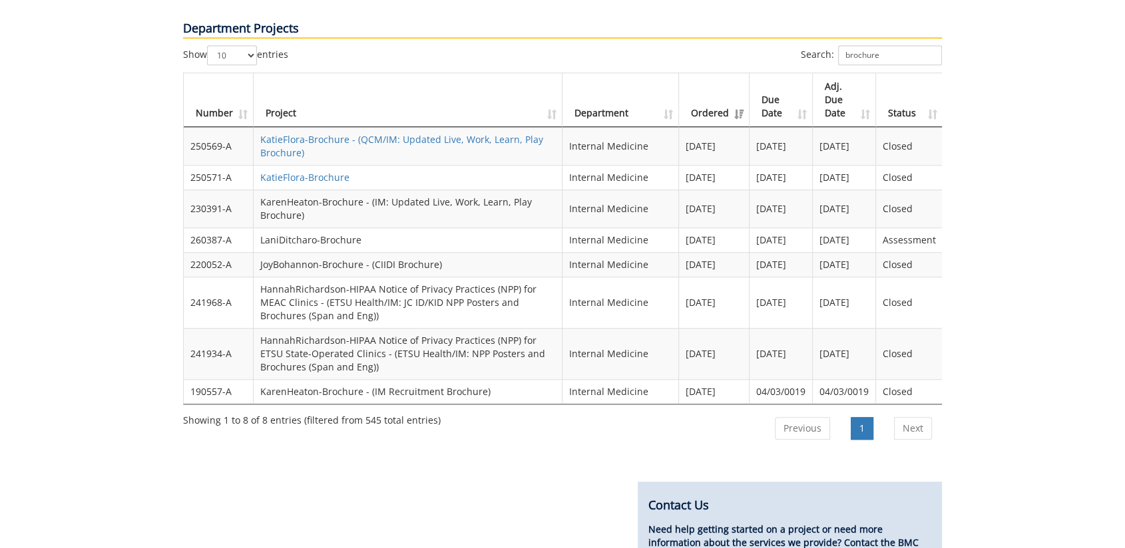
drag, startPoint x: 932, startPoint y: 204, endPoint x: 876, endPoint y: 204, distance: 55.9
click at [876, 228] on tr "260387-A LaniDitcharo-Brochure Internal Medicine [DATE] [DATE] [DATE] Assessment" at bounding box center [563, 240] width 759 height 25
drag, startPoint x: 876, startPoint y: 204, endPoint x: 937, endPoint y: 204, distance: 61.2
click at [931, 228] on td "Assessment" at bounding box center [909, 240] width 67 height 25
click at [936, 228] on td "Assessment" at bounding box center [909, 240] width 67 height 25
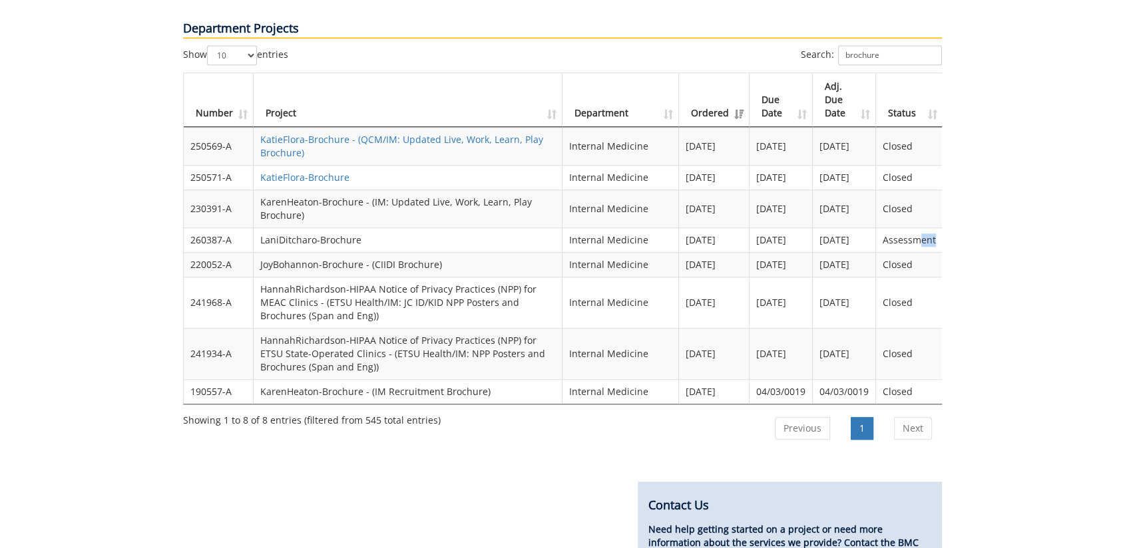
scroll to position [0, 1]
drag, startPoint x: 935, startPoint y: 204, endPoint x: 882, endPoint y: 203, distance: 53.2
click at [882, 228] on td "Assessment" at bounding box center [908, 240] width 67 height 25
drag, startPoint x: 882, startPoint y: 203, endPoint x: 996, endPoint y: 224, distance: 116.3
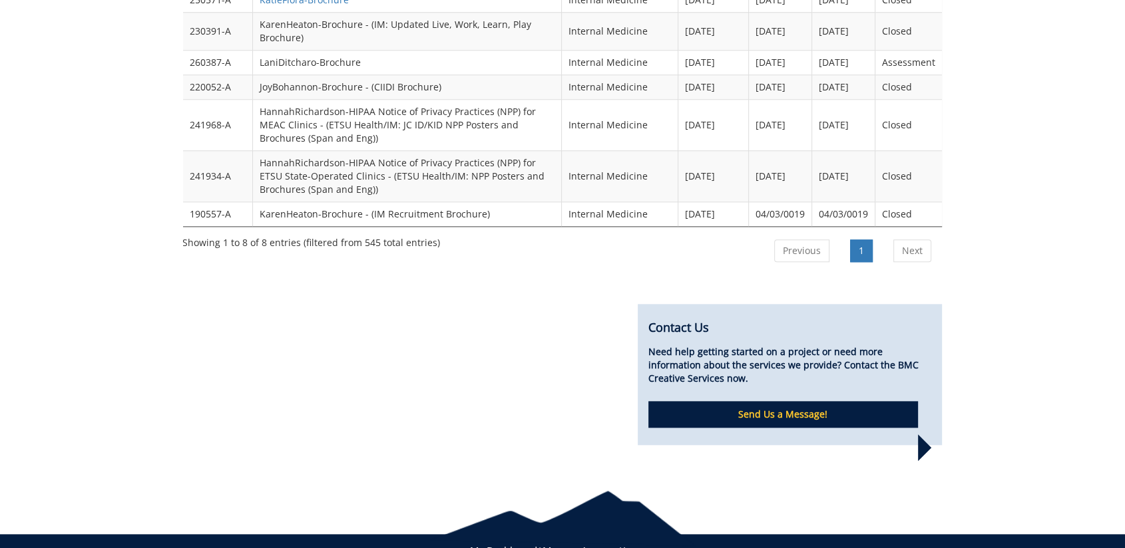
scroll to position [1065, 0]
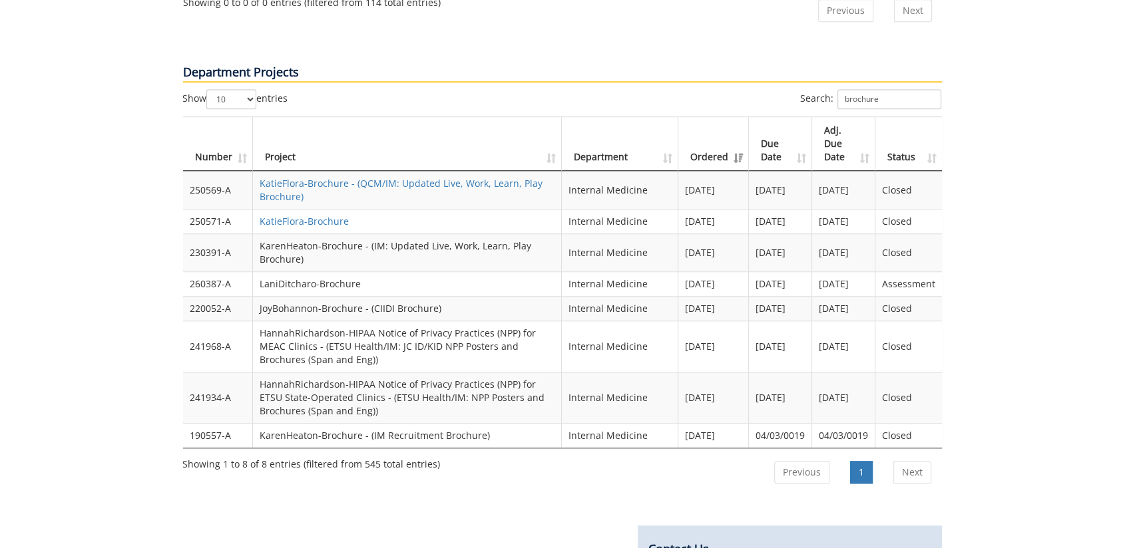
drag, startPoint x: 46, startPoint y: 330, endPoint x: 602, endPoint y: 152, distance: 583.7
